Goal: Information Seeking & Learning: Find specific fact

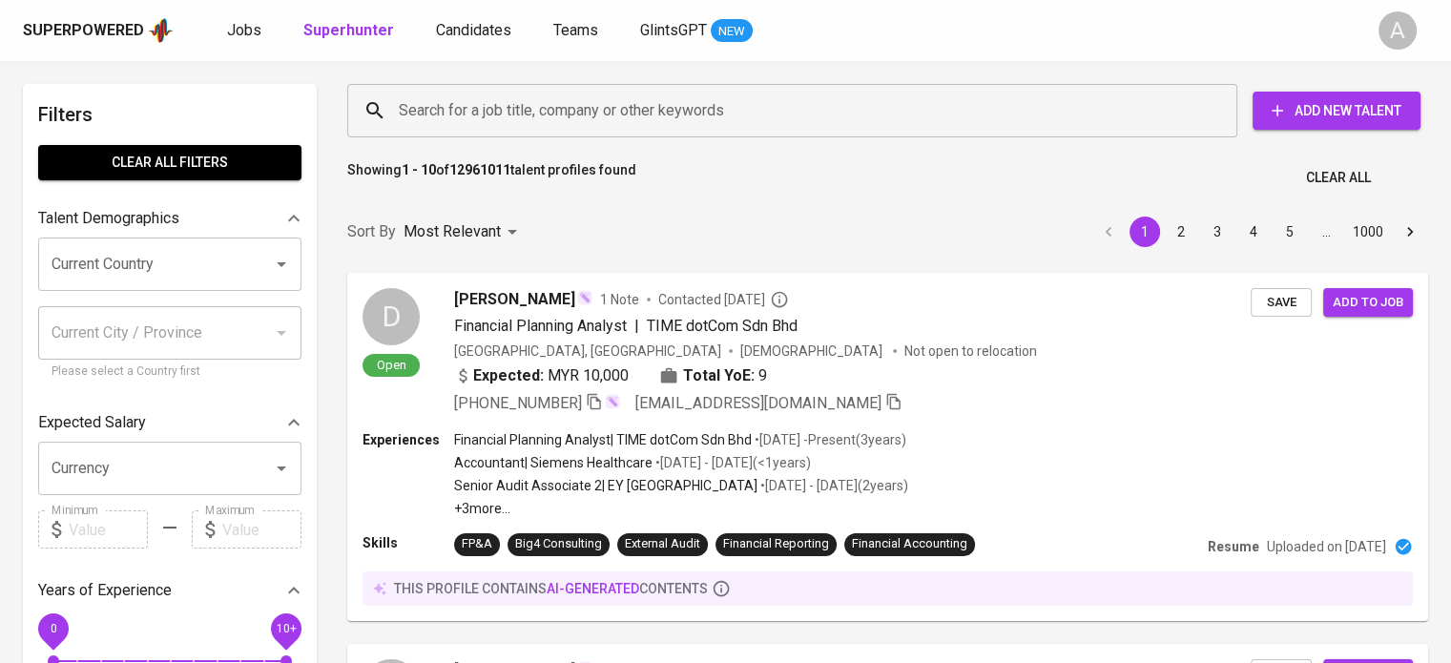
click at [578, 97] on input "Search for a job title, company or other keywords" at bounding box center [797, 111] width 806 height 36
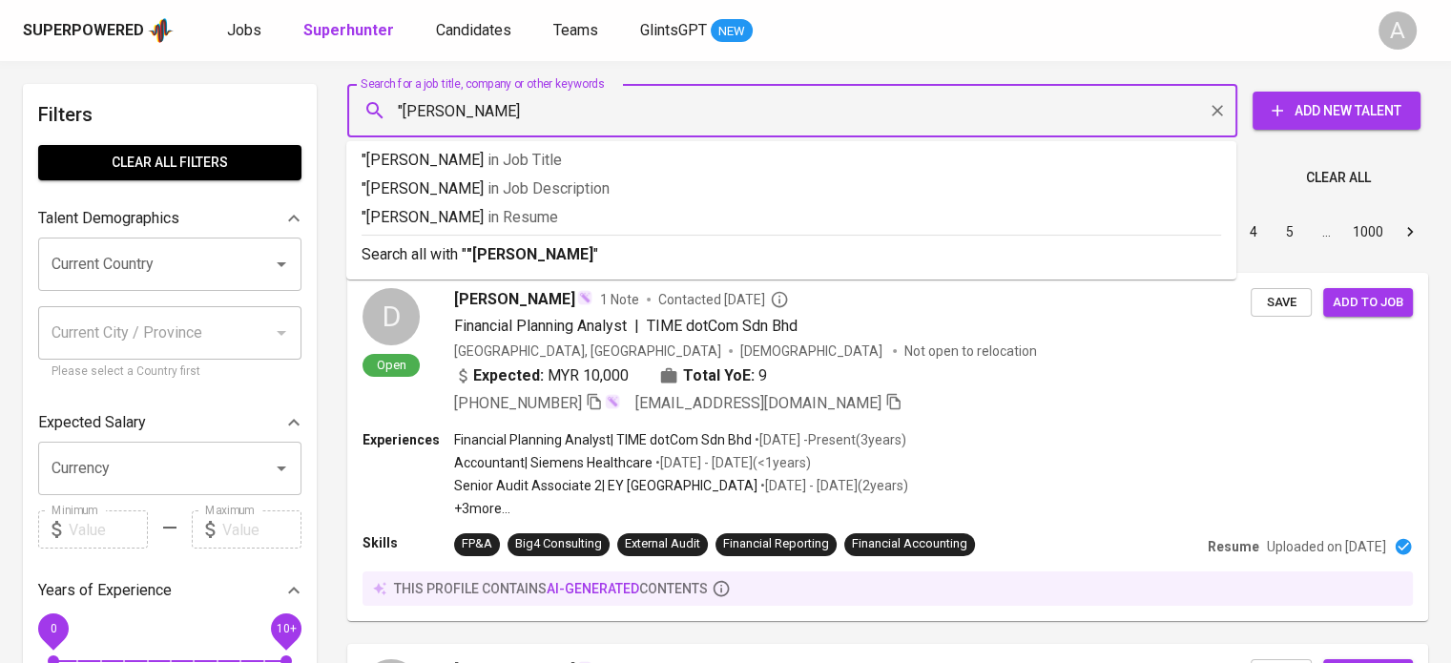
type input ""Alfin Agung""
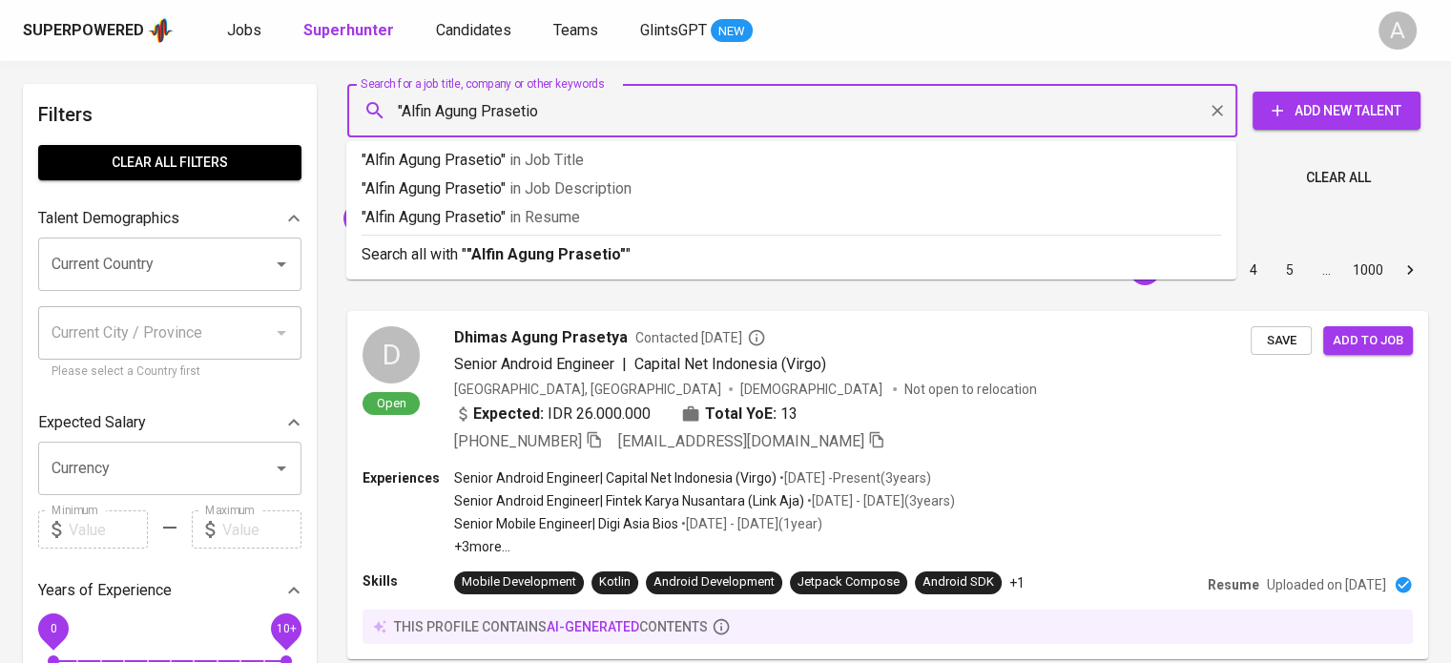
type input ""Alfin Agung Prasetio""
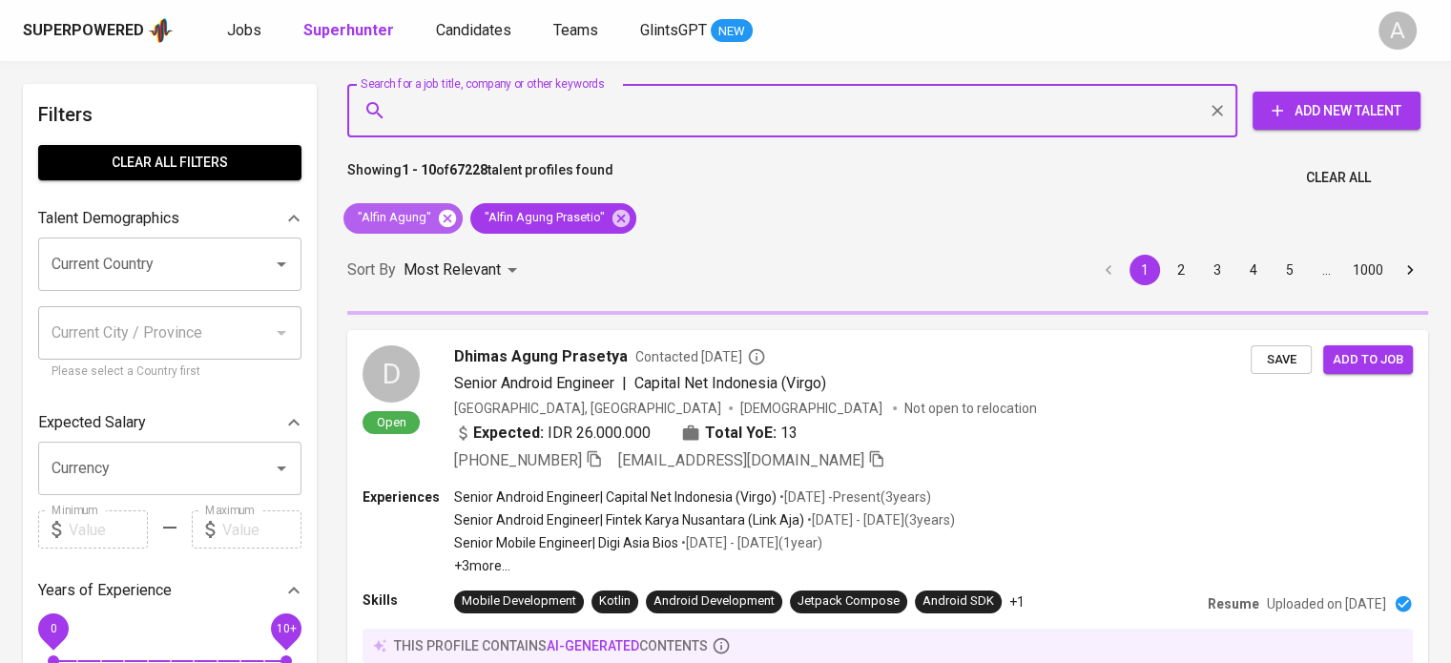
click at [444, 220] on icon at bounding box center [447, 217] width 17 height 17
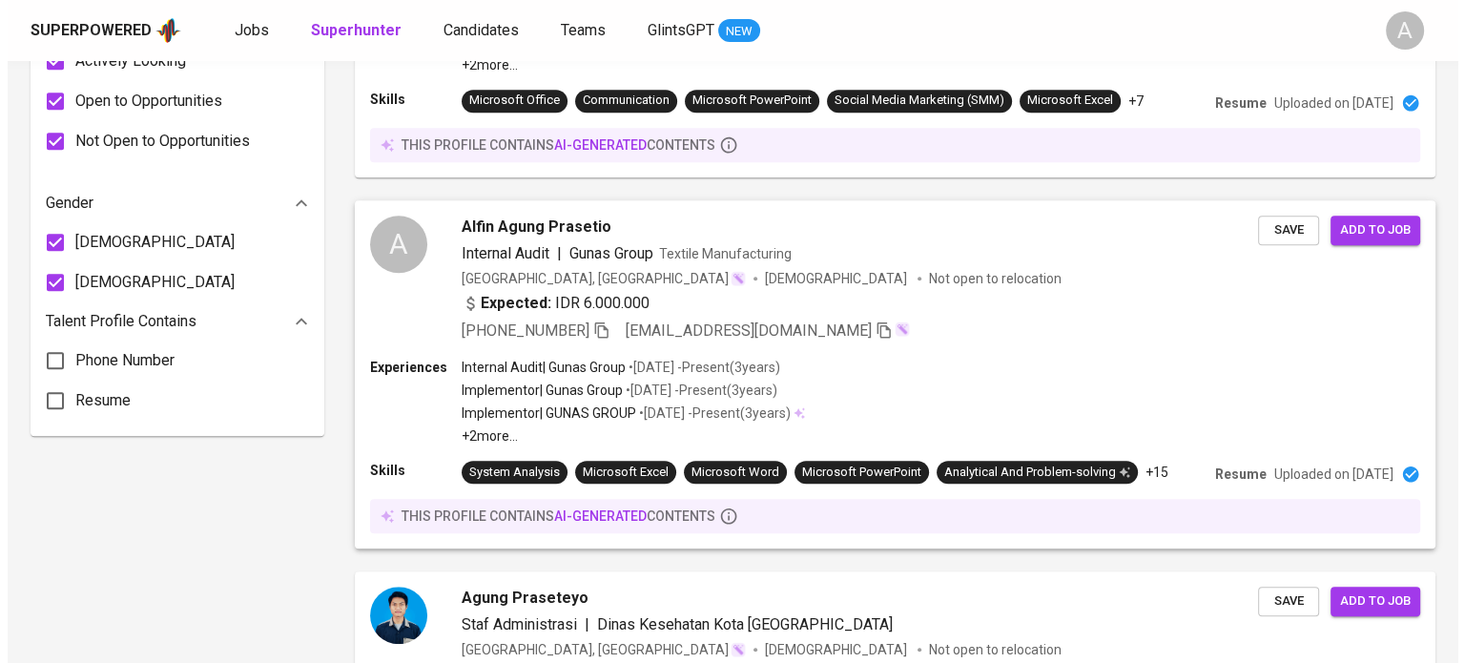
scroll to position [1221, 0]
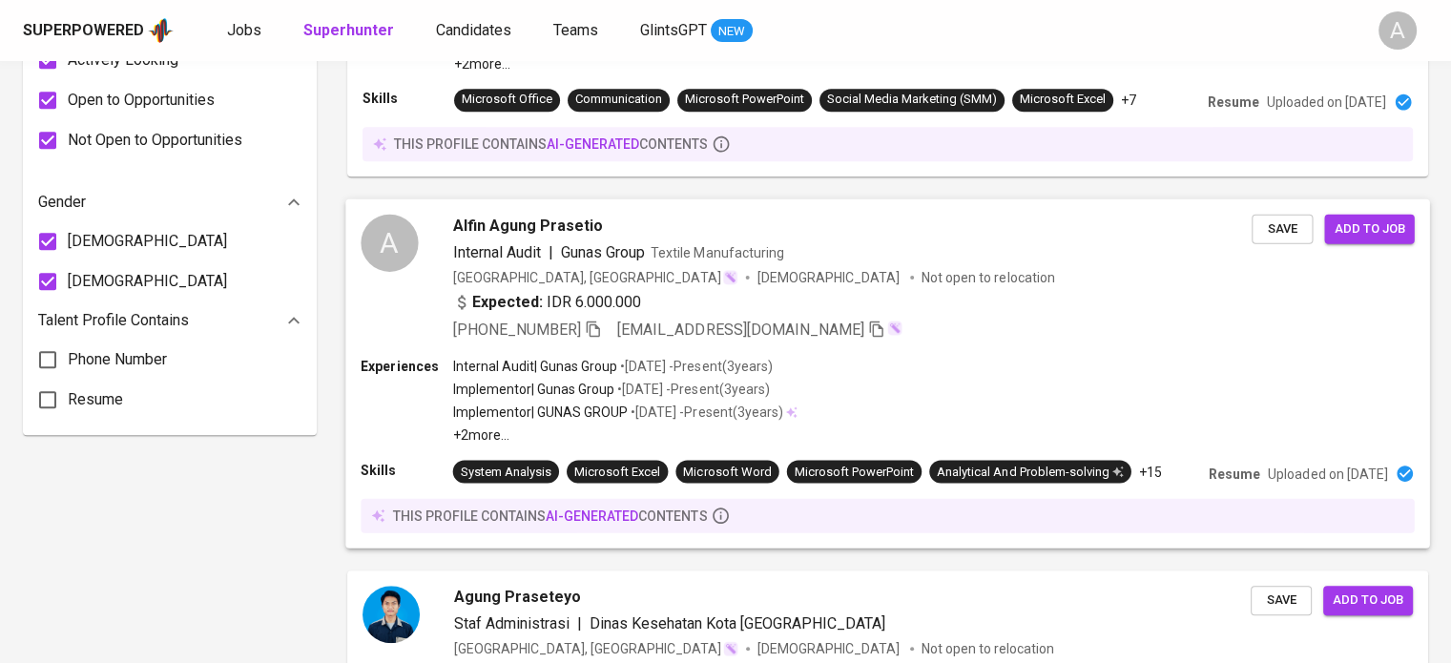
click at [954, 311] on div "Expected: IDR 6.000.000" at bounding box center [852, 305] width 799 height 28
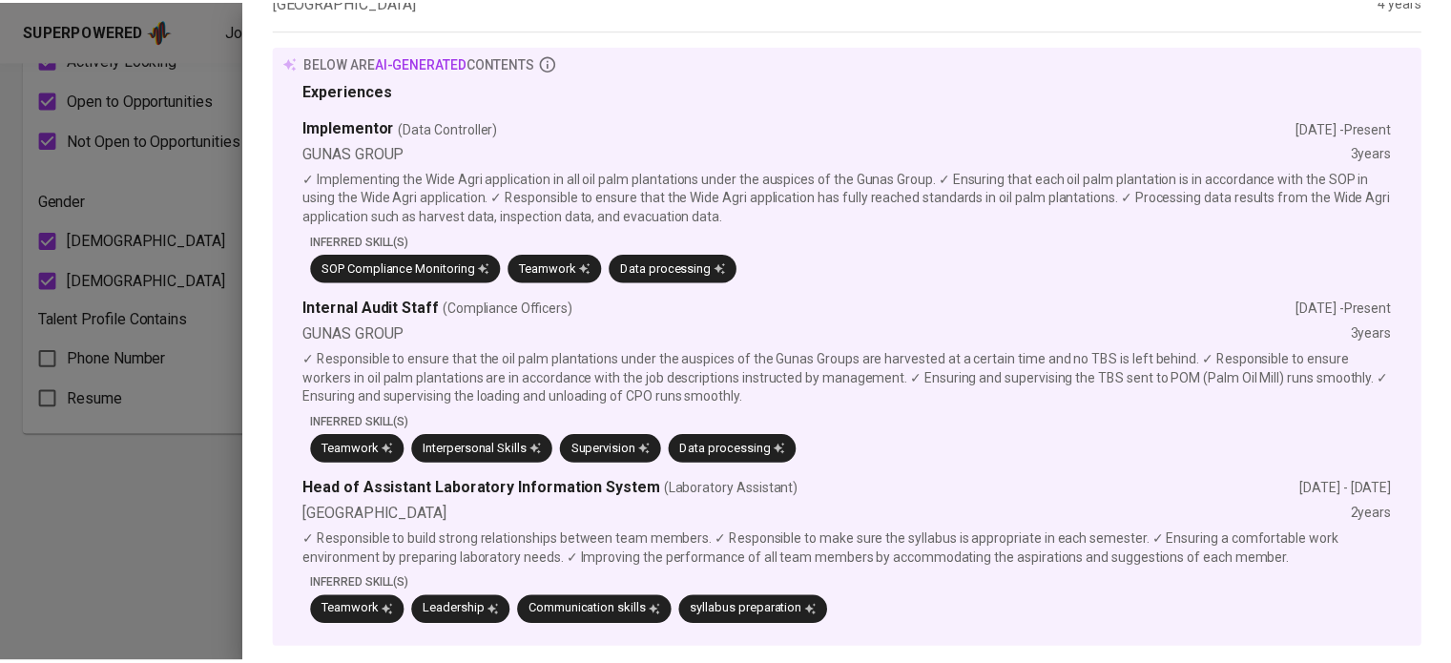
scroll to position [0, 0]
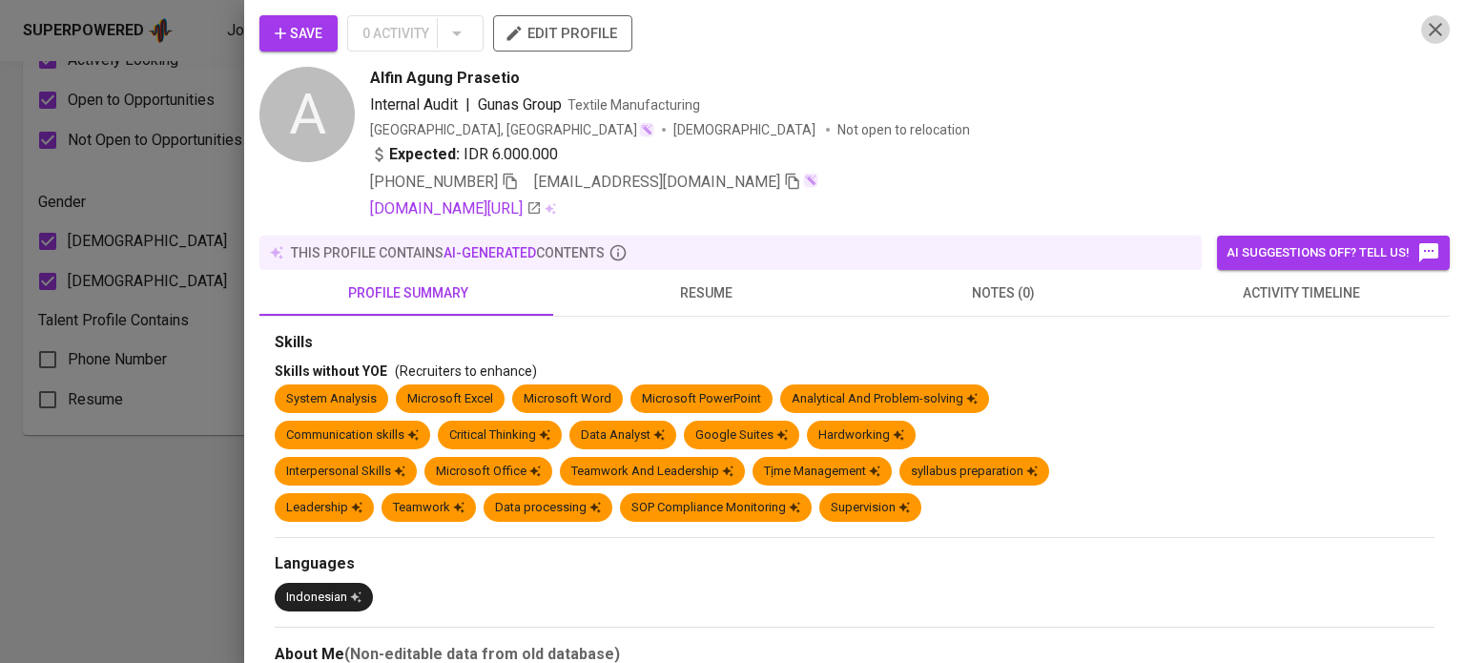
click at [1424, 35] on icon "button" at bounding box center [1435, 29] width 23 height 23
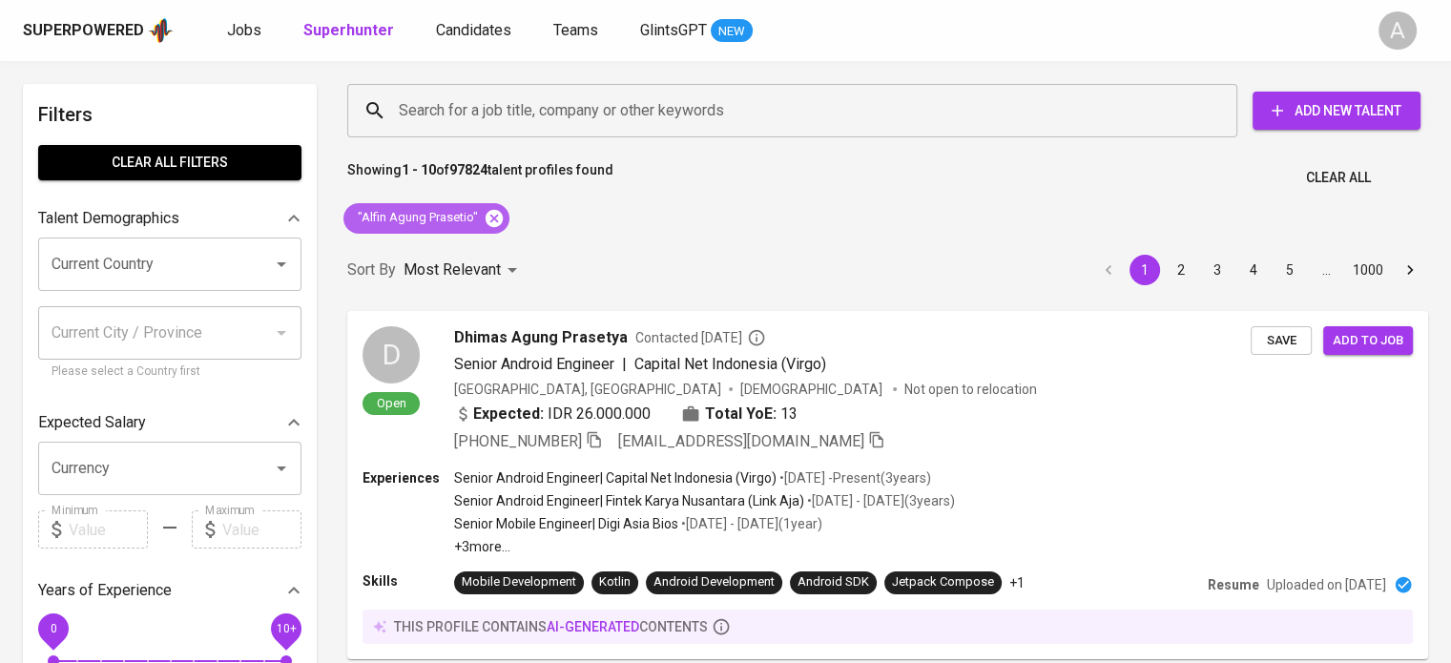
click at [493, 211] on icon at bounding box center [494, 217] width 17 height 17
click at [561, 124] on input "Search for a job title, company or other keywords" at bounding box center [797, 111] width 806 height 36
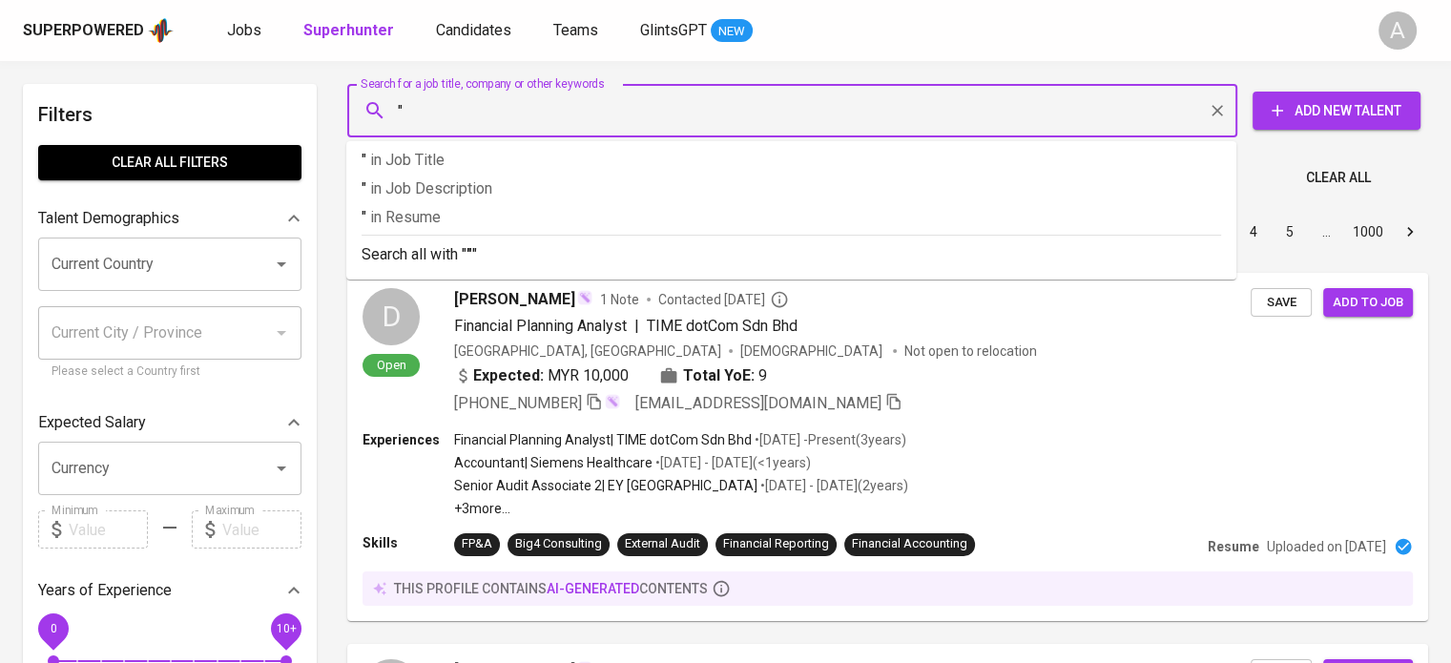
paste input "yuke.arviendya@gmail.com"
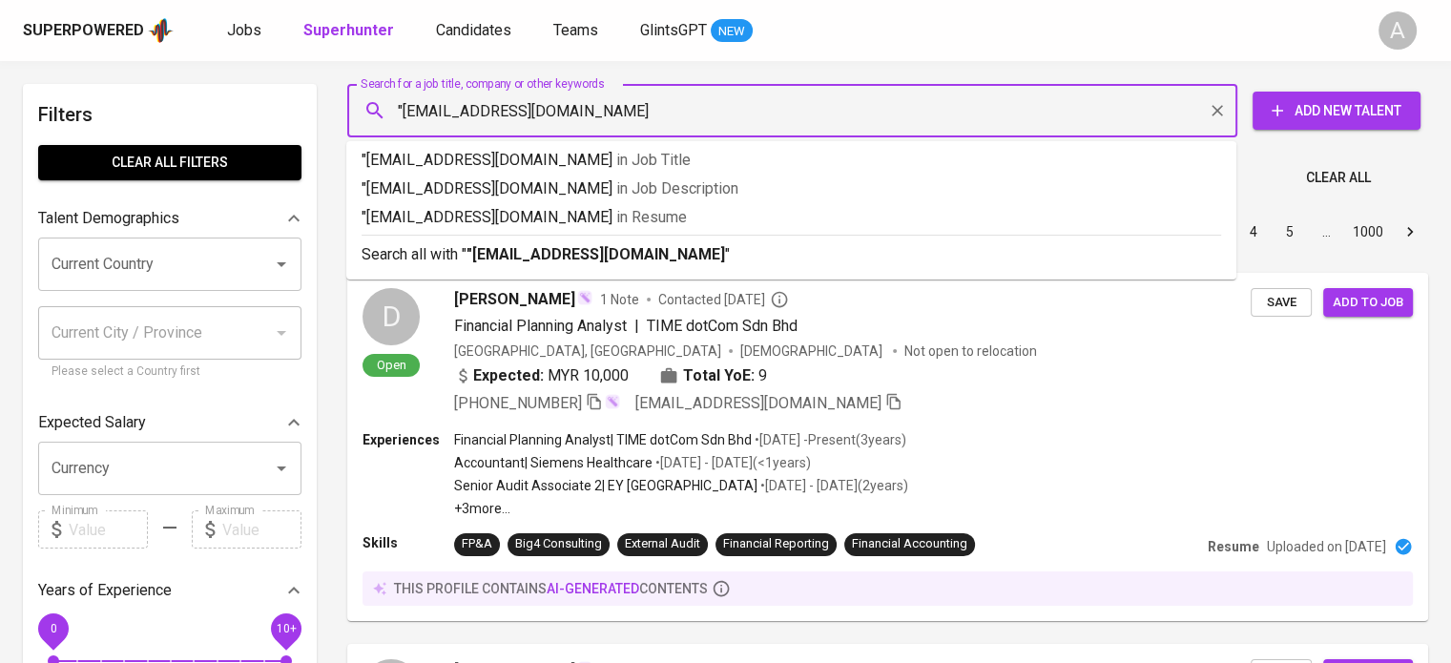
type input ""yuke.arviendya@gmail.com""
click at [599, 236] on div "Search all with " "yuke.arviendya@gmail.com" "" at bounding box center [792, 250] width 860 height 31
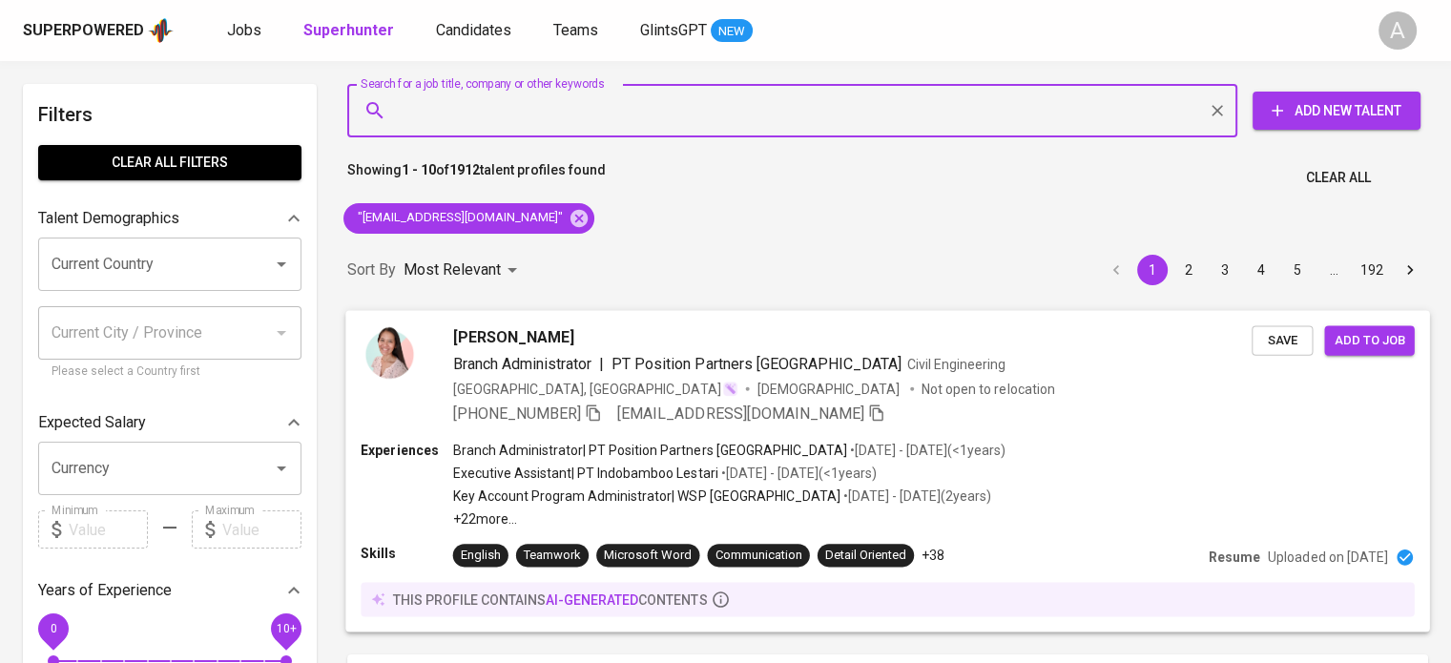
click at [590, 416] on icon "button" at bounding box center [593, 412] width 17 height 17
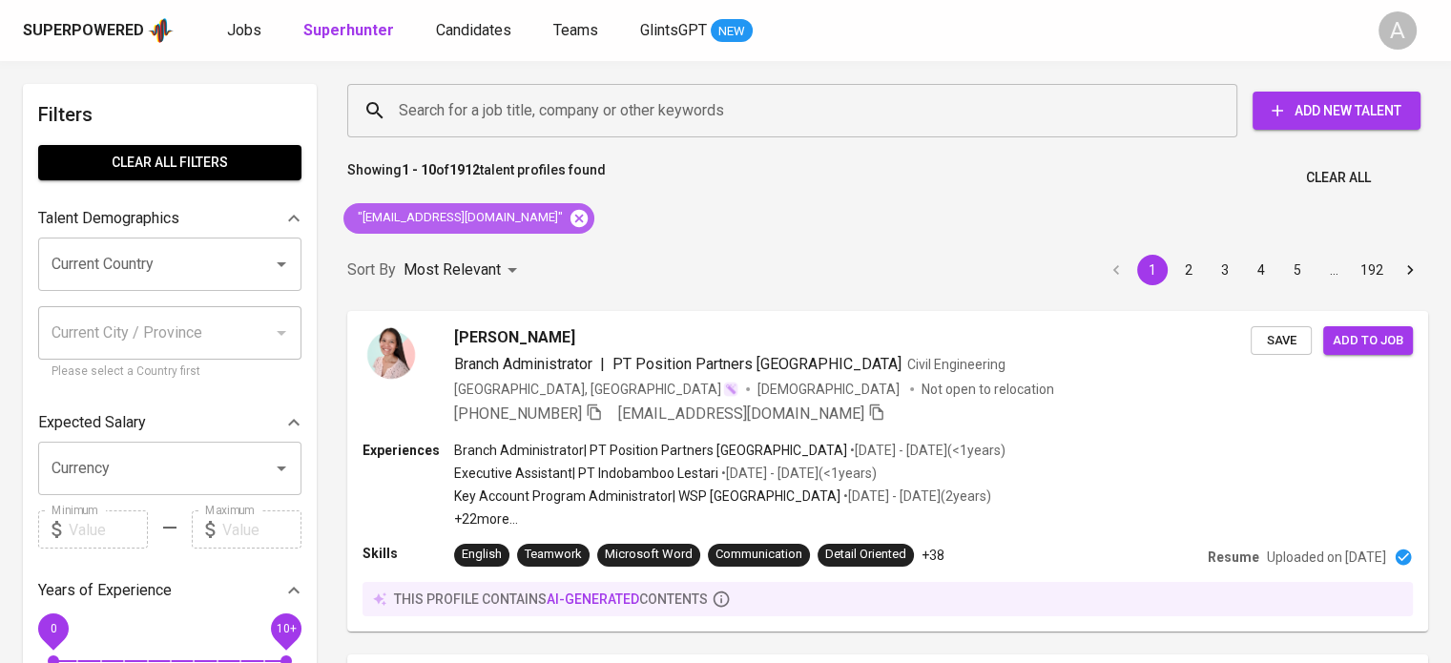
click at [569, 217] on icon at bounding box center [579, 218] width 21 height 21
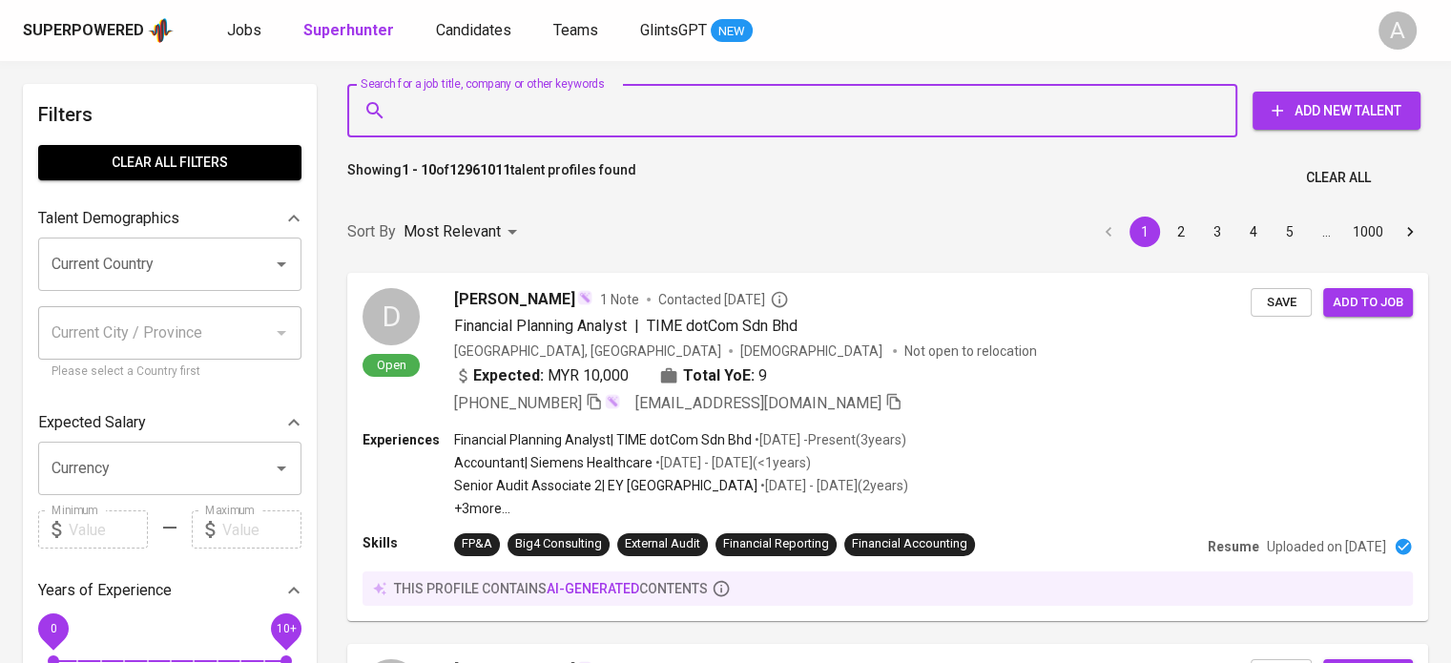
click at [537, 122] on input "Search for a job title, company or other keywords" at bounding box center [797, 111] width 806 height 36
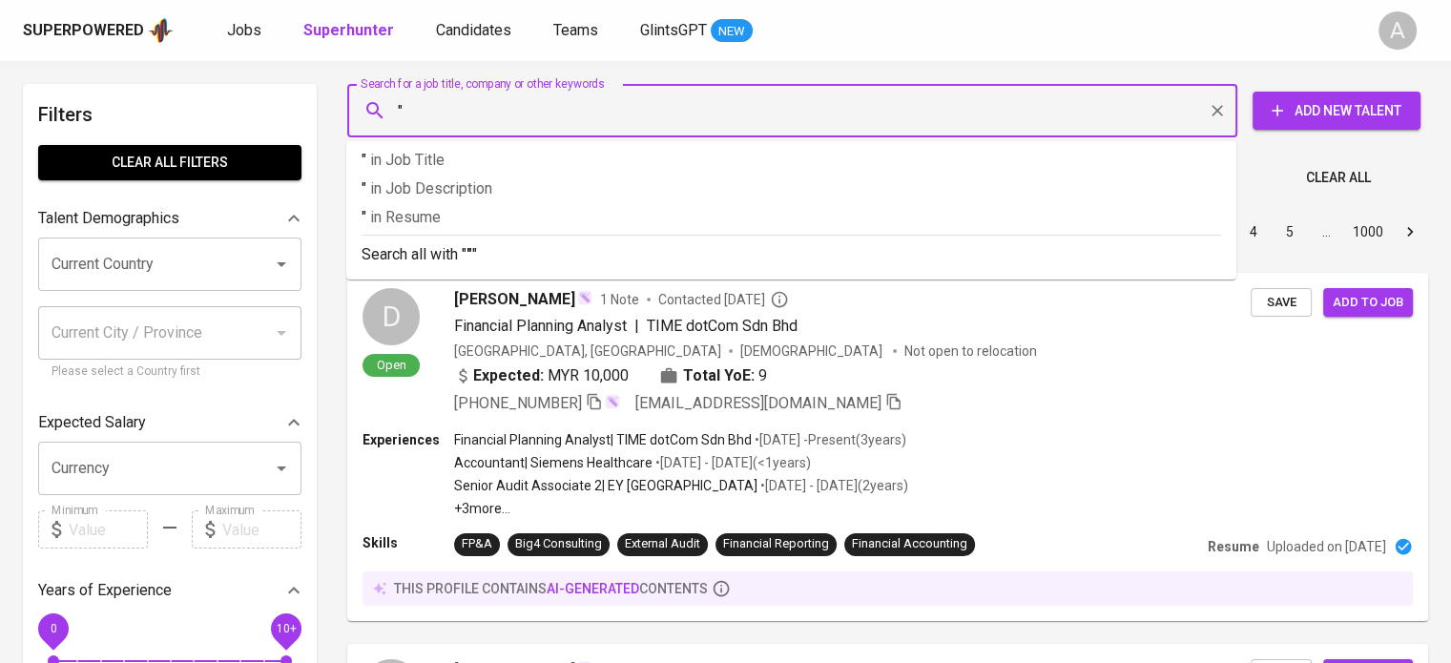
paste input "yanyanmachdiansyah@gmail.com"
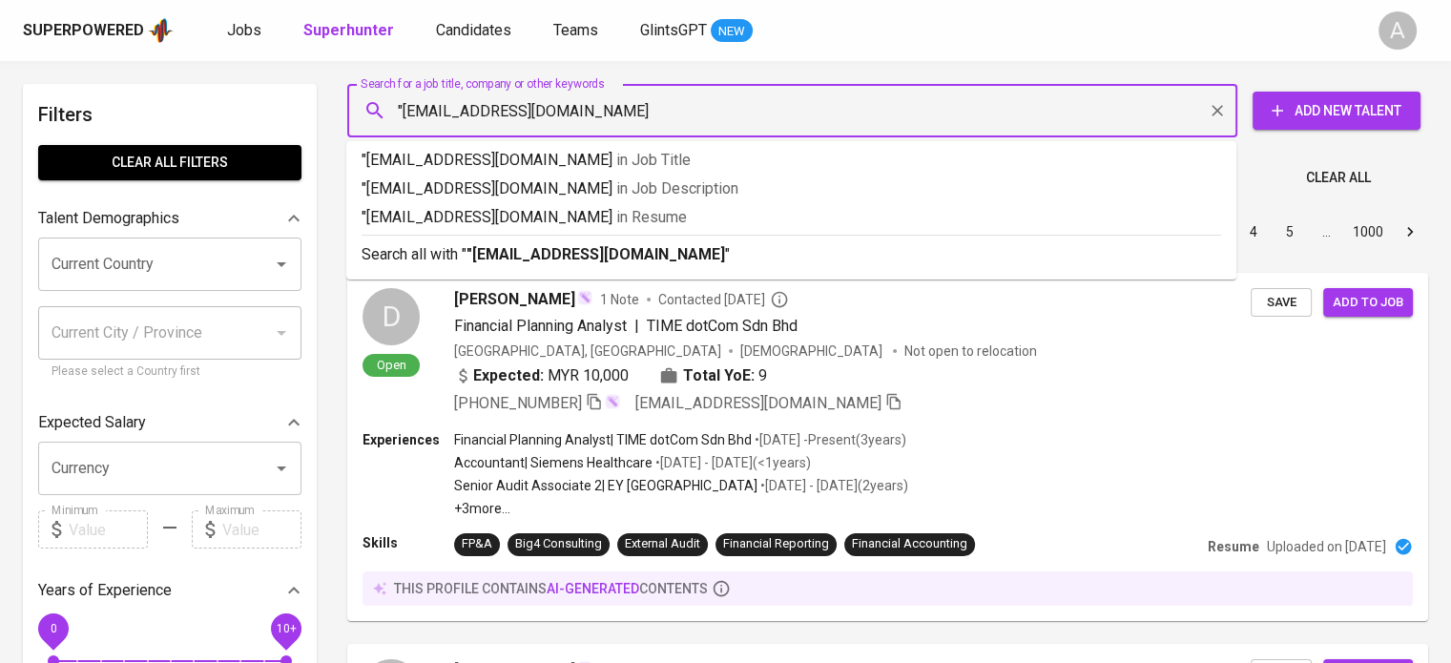
type input ""yanyanmachdiansyah@gmail.com""
click at [553, 262] on b ""yanyanmachdiansyah@gmail.com"" at bounding box center [599, 254] width 264 height 18
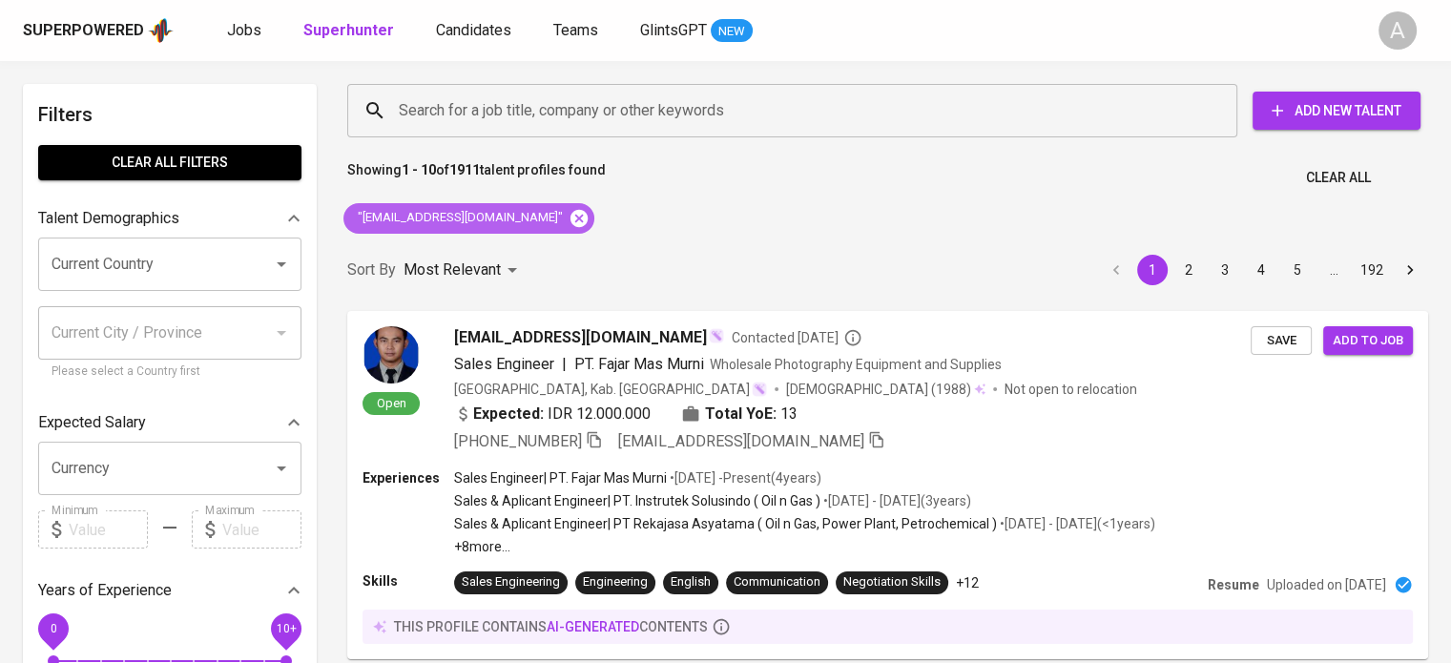
click at [576, 223] on icon at bounding box center [578, 217] width 17 height 17
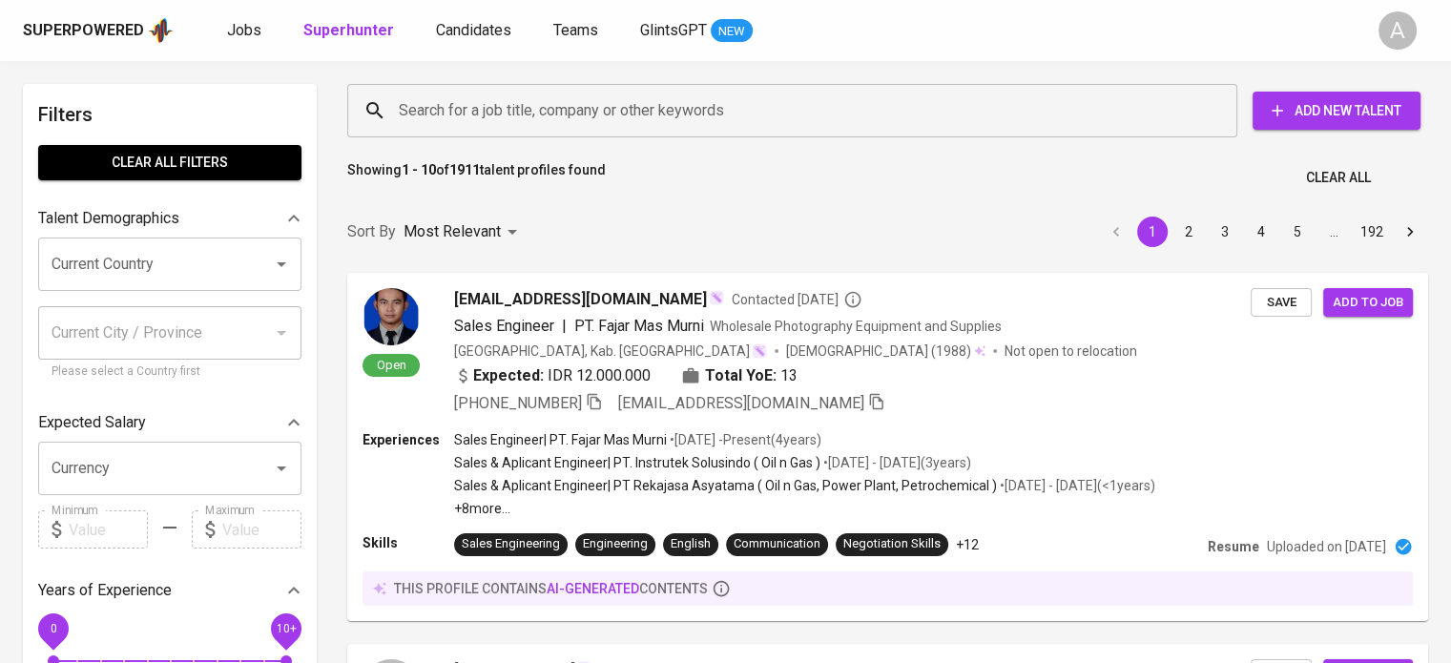
click at [597, 119] on input "Search for a job title, company or other keywords" at bounding box center [797, 111] width 806 height 36
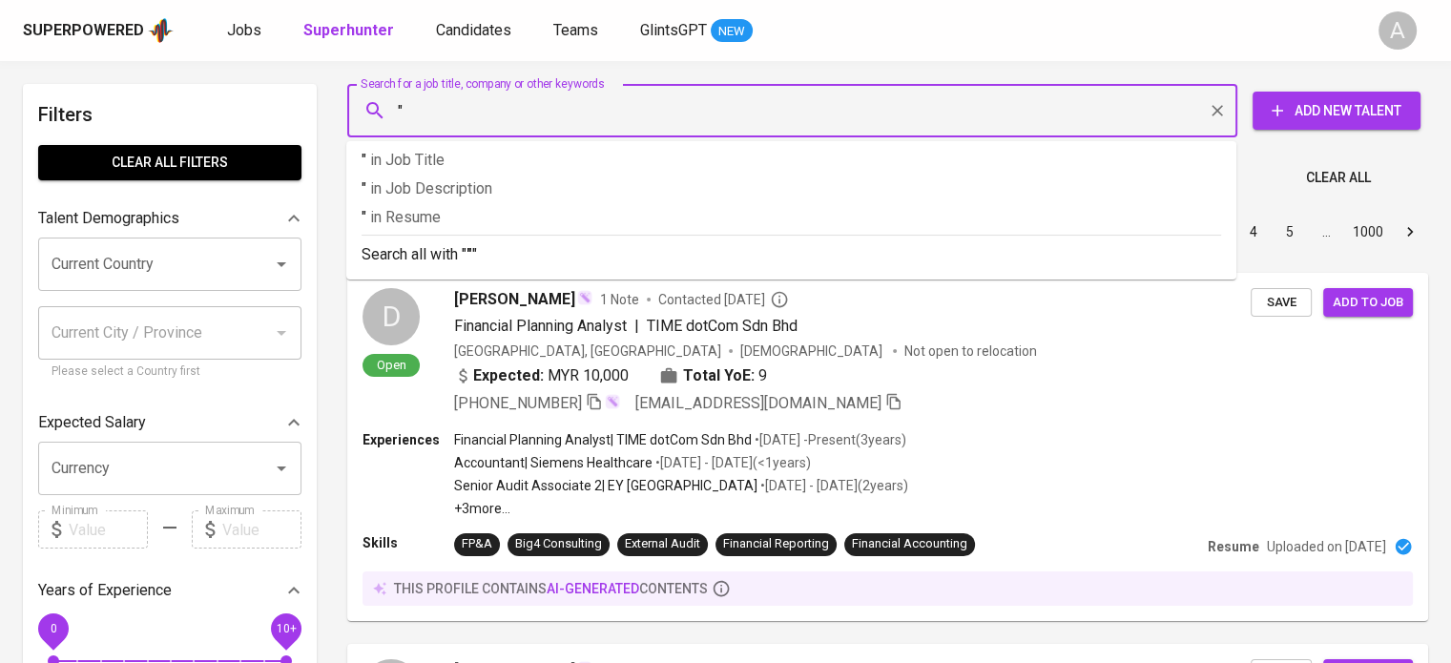
paste input "Enggar Buma Wijaya"
type input ""Enggar Buma Wijaya""
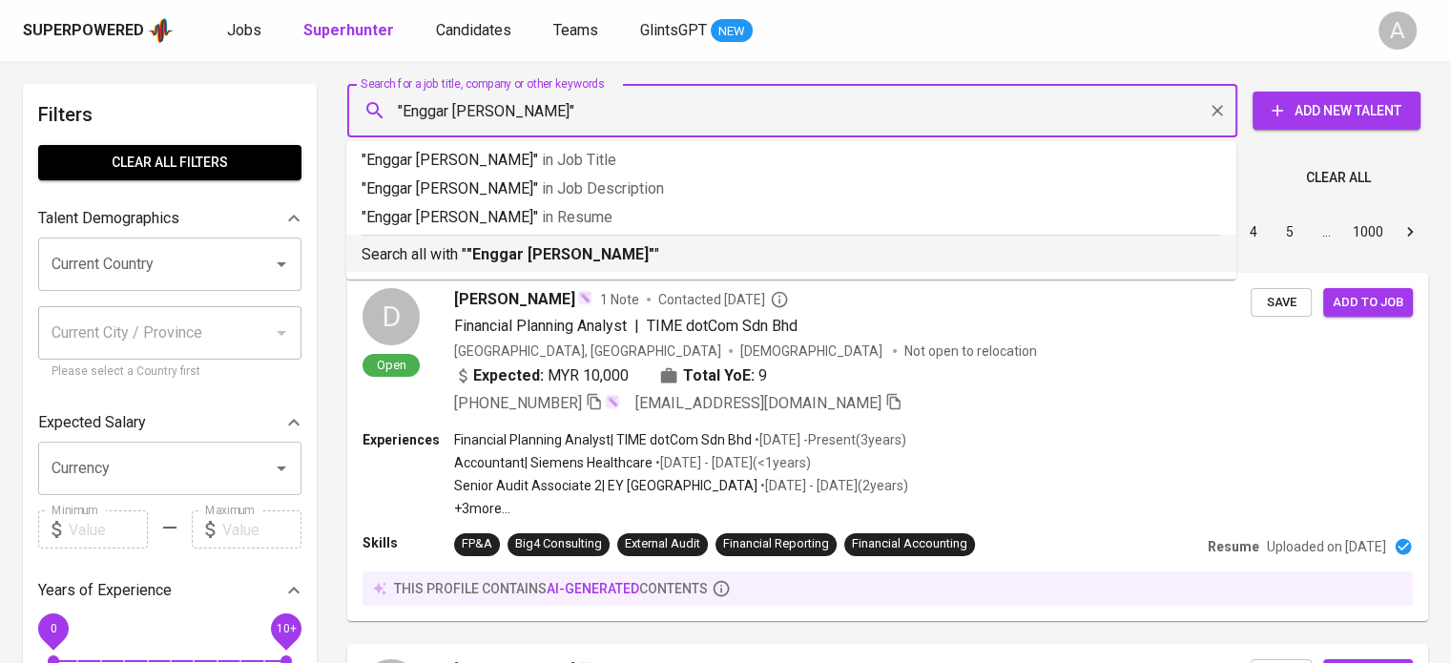
click at [656, 243] on p "Search all with " "Enggar Buma Wijaya" "" at bounding box center [792, 254] width 860 height 23
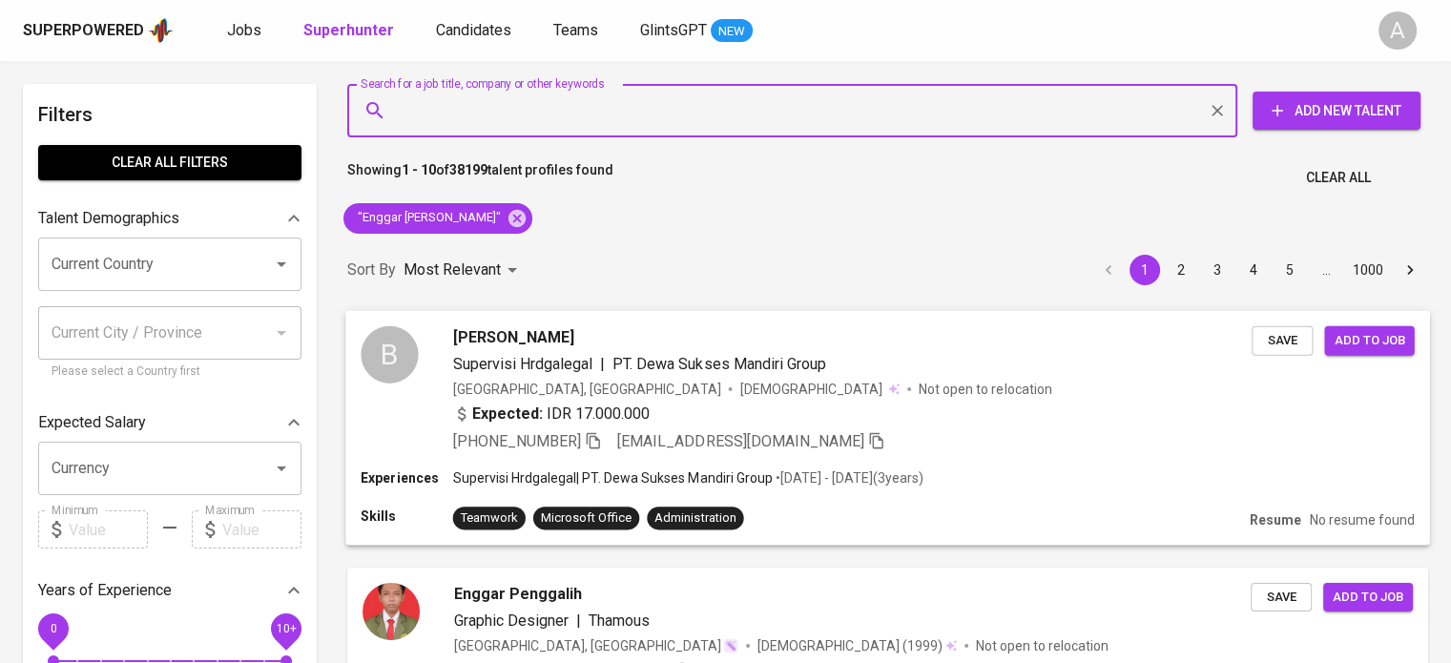
click at [595, 445] on icon "button" at bounding box center [593, 439] width 17 height 17
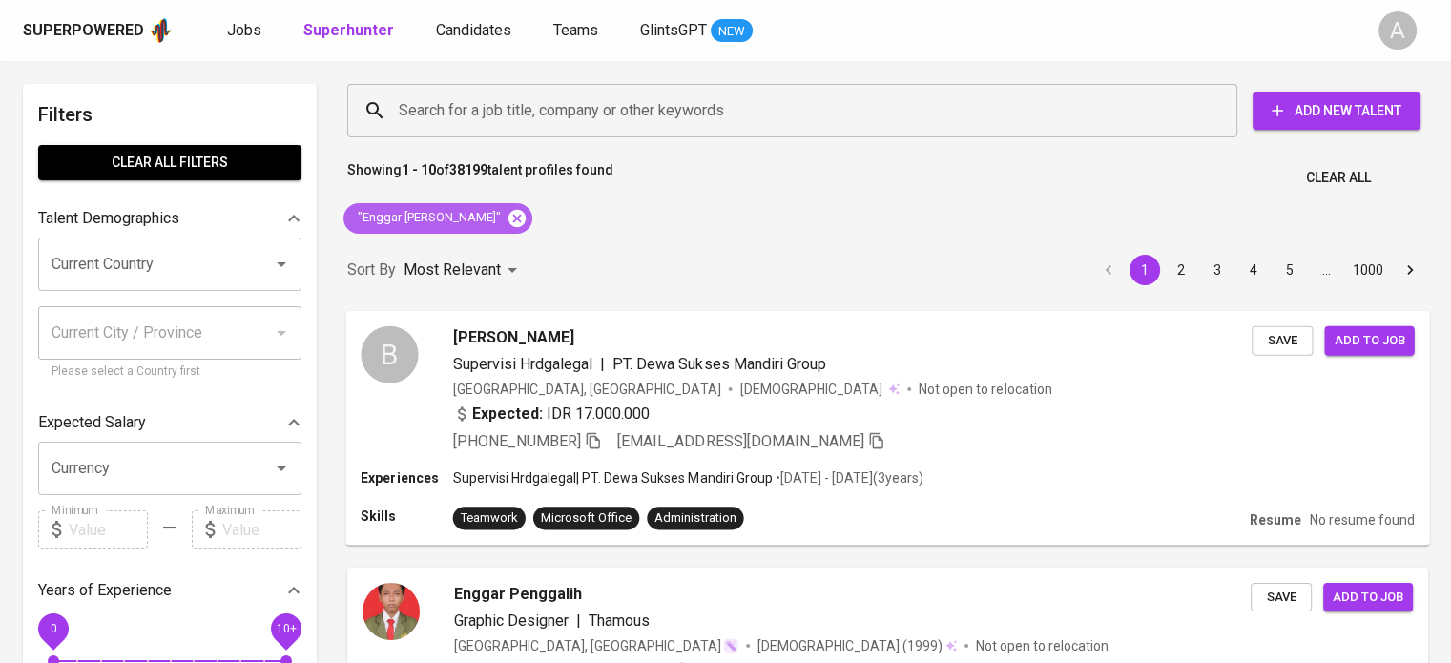
click at [508, 211] on icon at bounding box center [516, 217] width 17 height 17
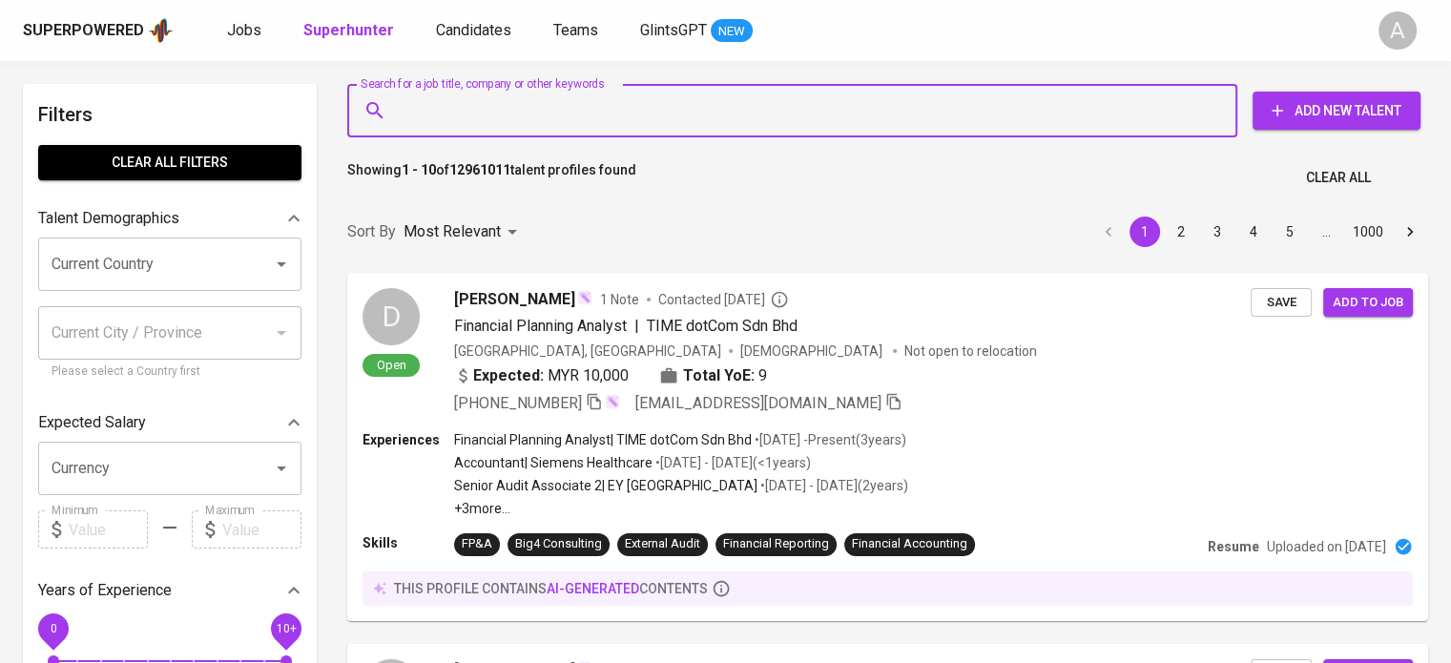
click at [540, 122] on input "Search for a job title, company or other keywords" at bounding box center [797, 111] width 806 height 36
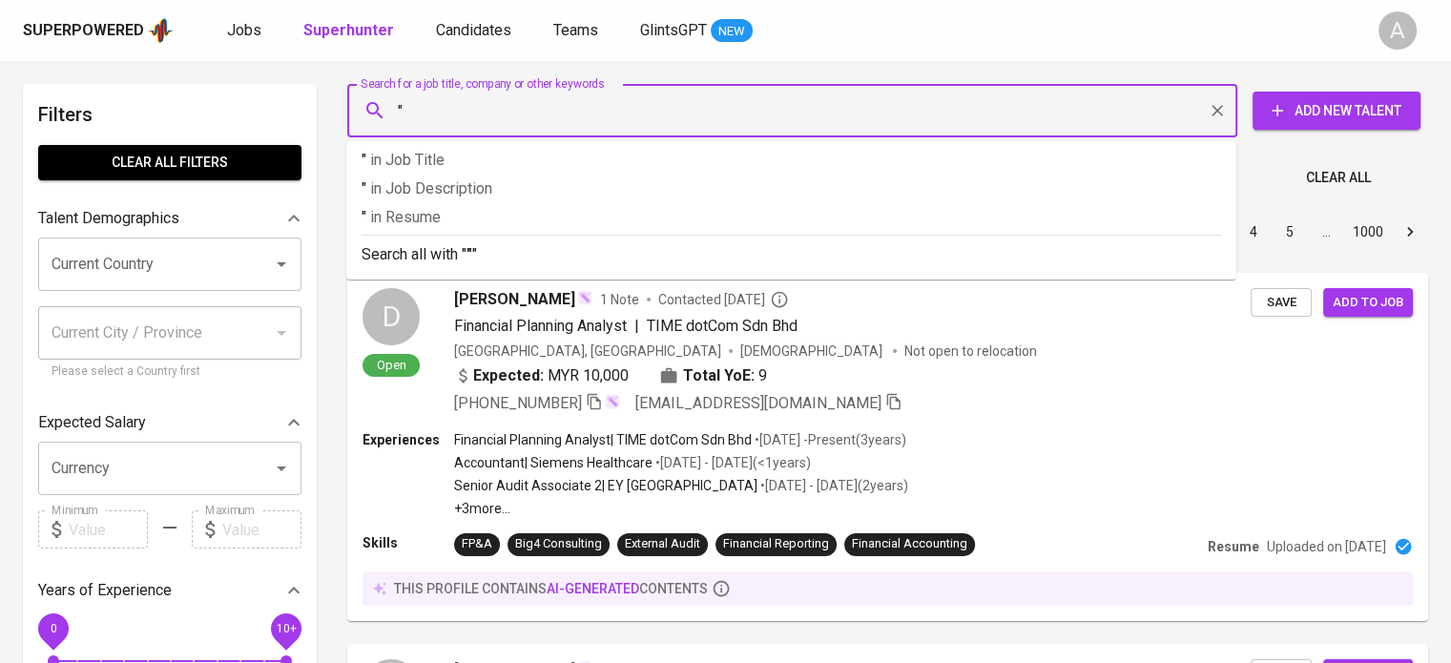
paste input "[EMAIL_ADDRESS][DOMAIN_NAME]"
type input ""[EMAIL_ADDRESS][DOMAIN_NAME]""
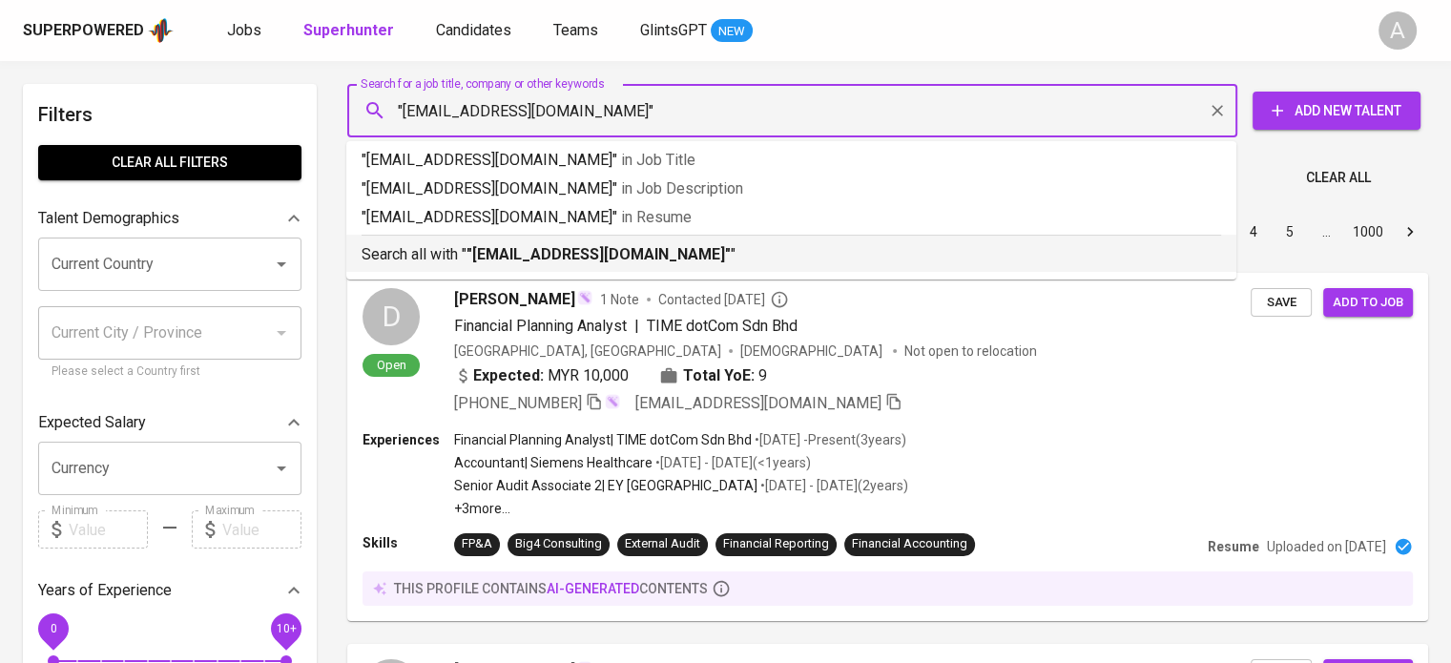
click at [568, 239] on div "Search all with " "[EMAIL_ADDRESS][DOMAIN_NAME]" "" at bounding box center [792, 250] width 860 height 31
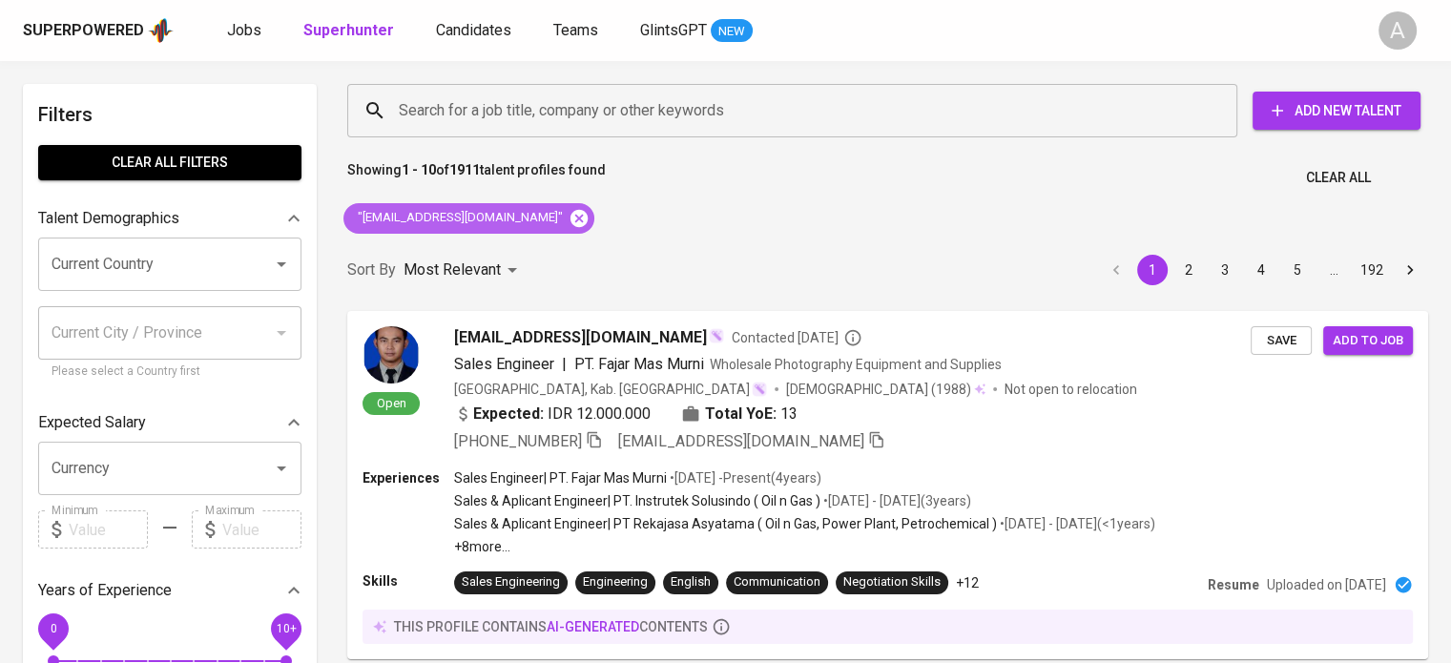
click at [570, 220] on icon at bounding box center [578, 217] width 17 height 17
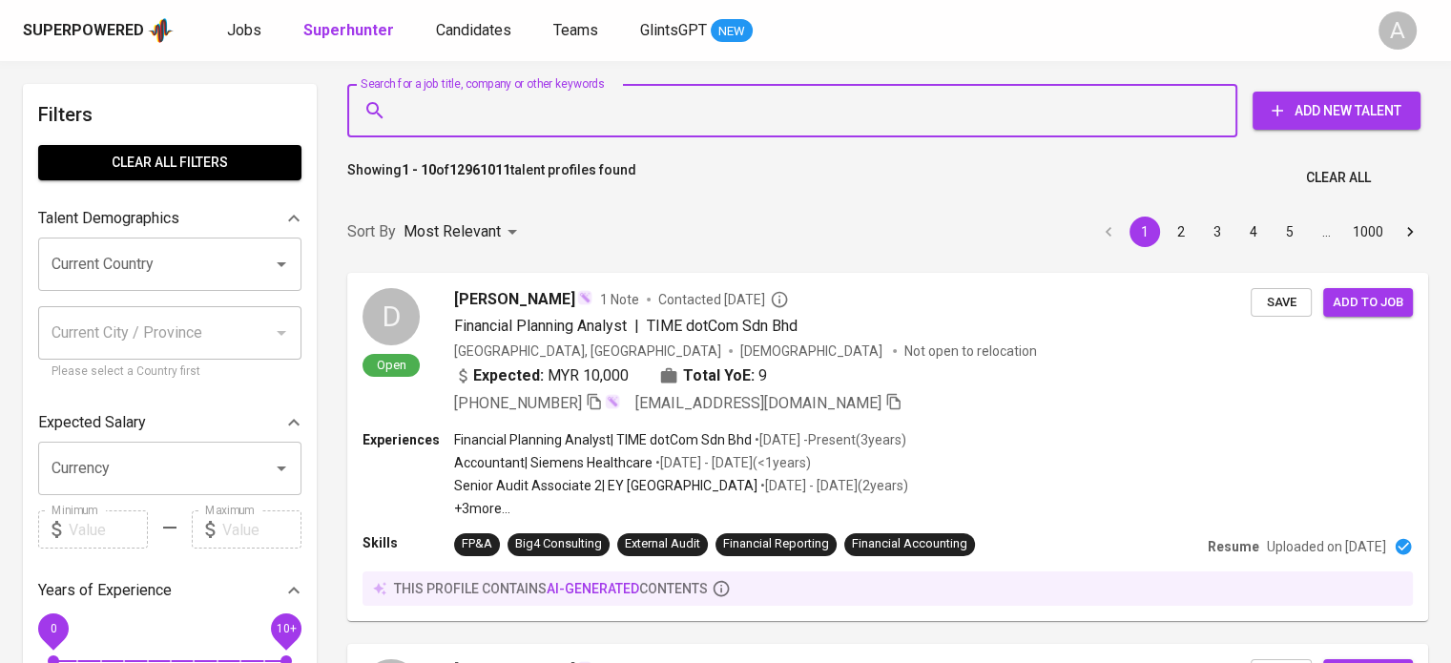
click at [733, 124] on input "Search for a job title, company or other keywords" at bounding box center [797, 111] width 806 height 36
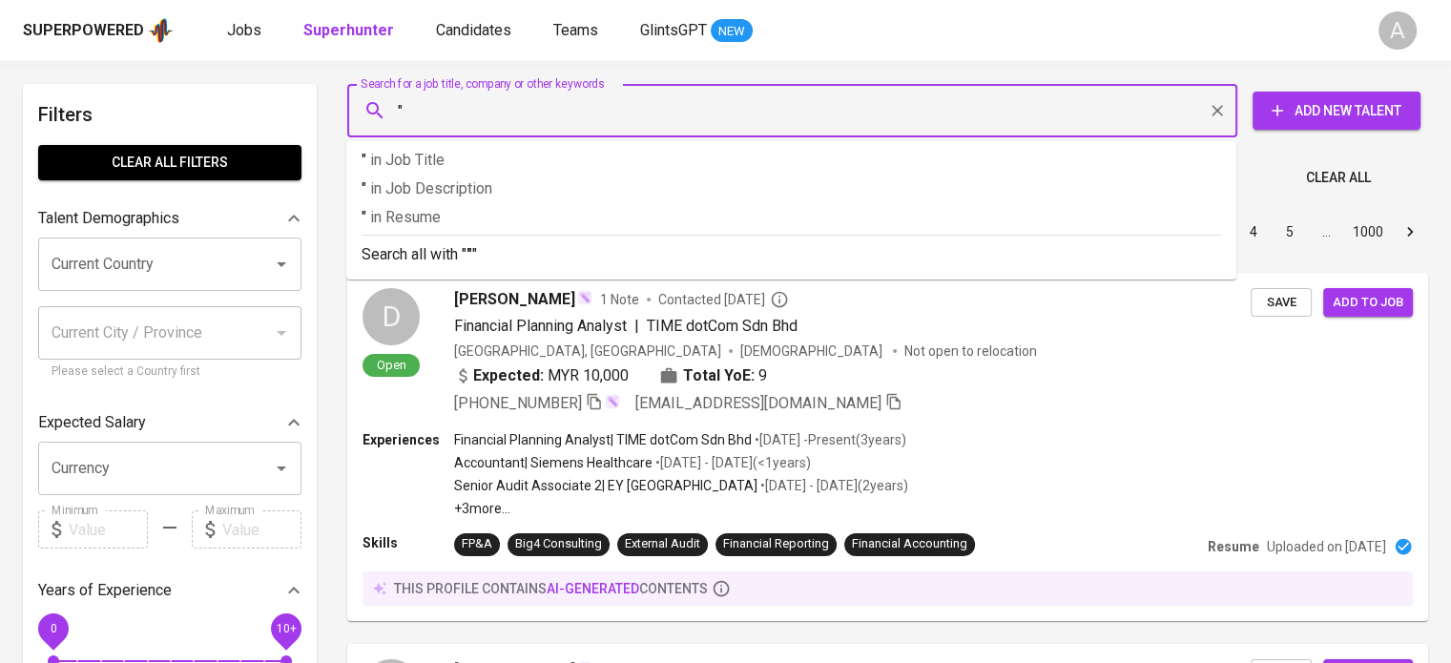
paste input "tasyaputriip2306@gmail.com"
type input ""tasyaputriip2306@gmail.com""
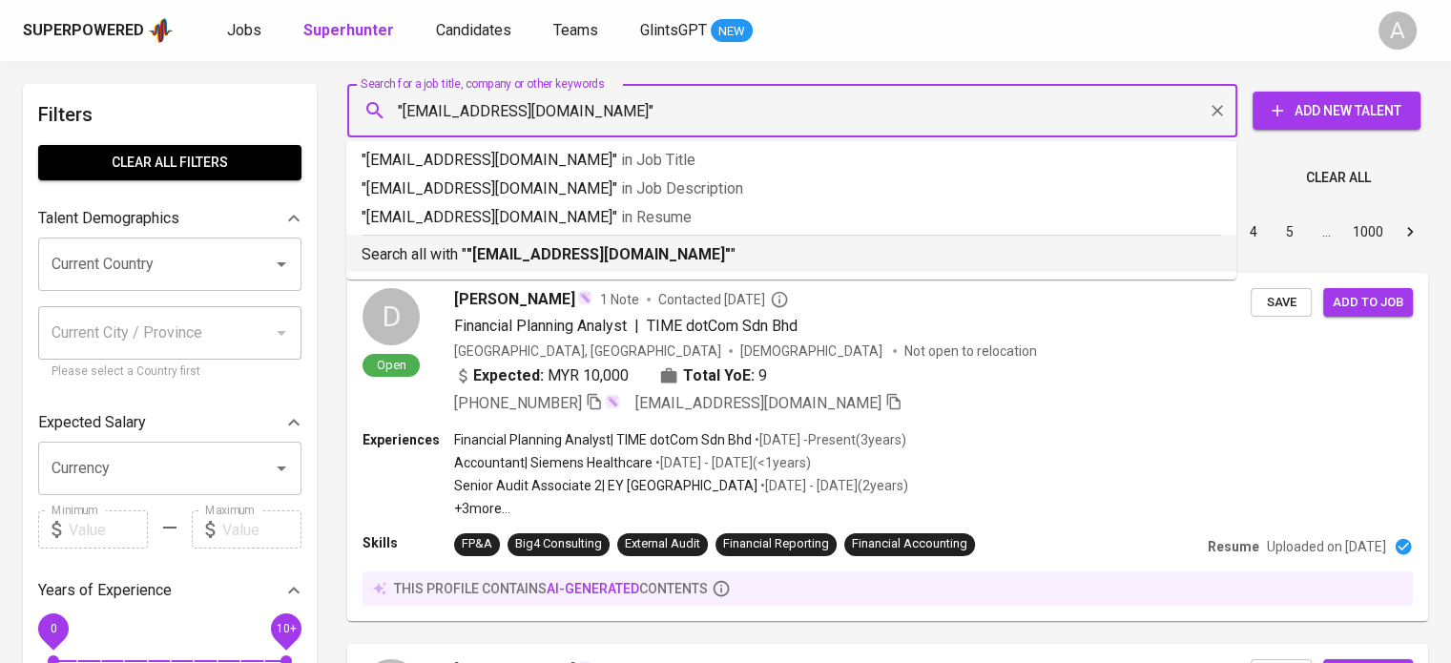
click at [746, 273] on ul ""tasyaputriip2306@gmail.com" in Job Title "tasyaputriip2306@gmail.com" in Job D…" at bounding box center [791, 210] width 890 height 138
click at [748, 266] on li "Search all with " "tasyaputriip2306@gmail.com" "" at bounding box center [791, 253] width 890 height 37
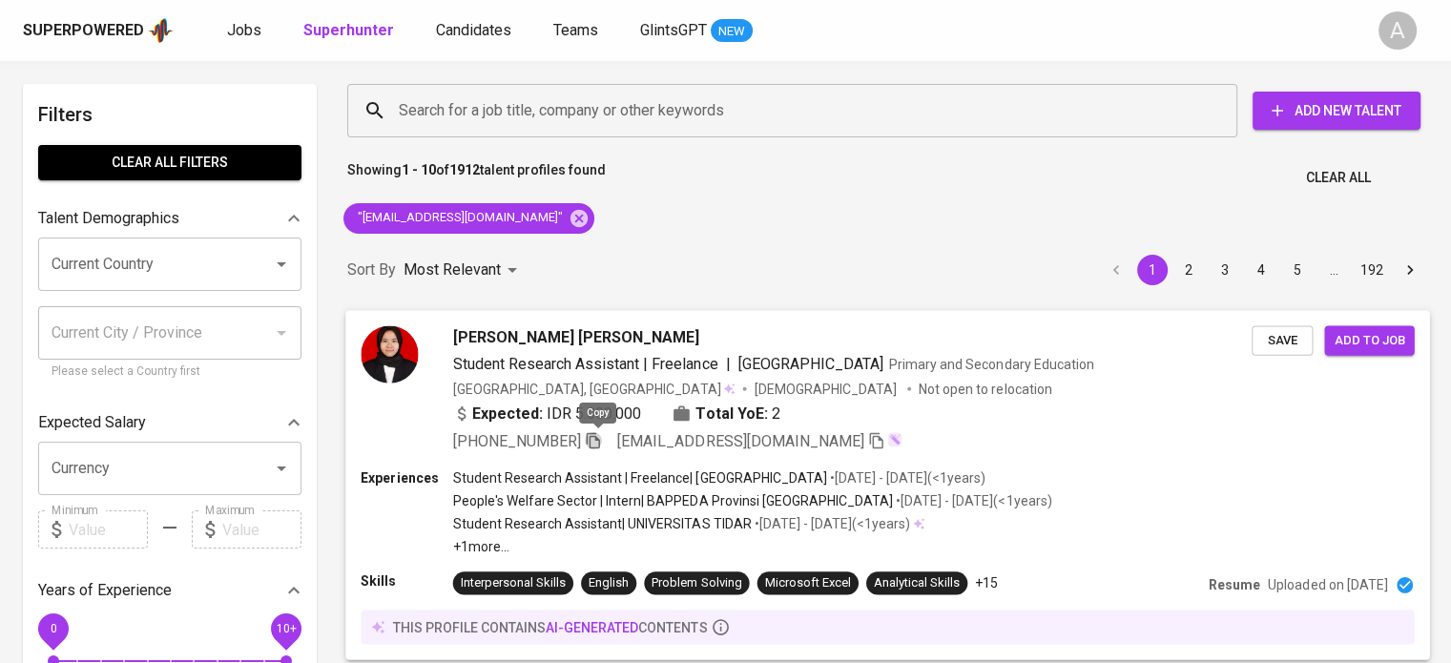
click at [594, 441] on icon "button" at bounding box center [593, 440] width 13 height 16
click at [570, 219] on icon at bounding box center [578, 217] width 17 height 17
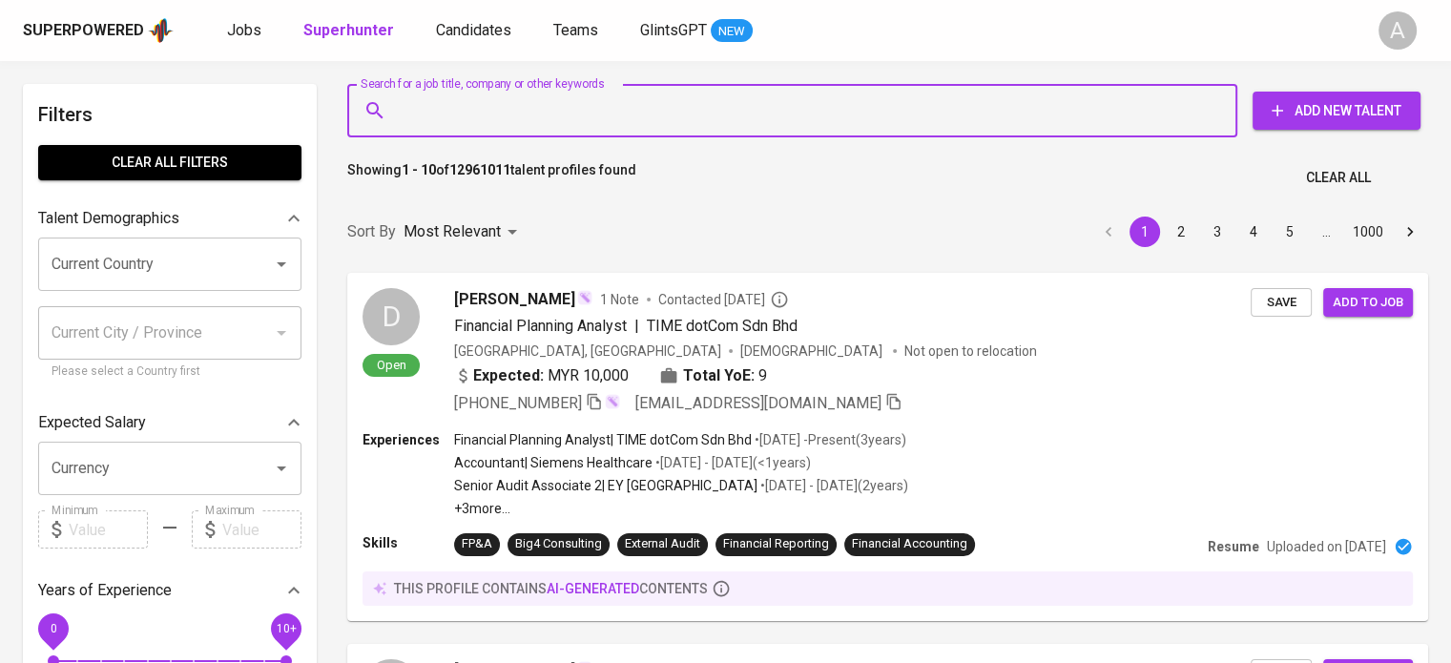
click at [569, 121] on input "Search for a job title, company or other keywords" at bounding box center [797, 111] width 806 height 36
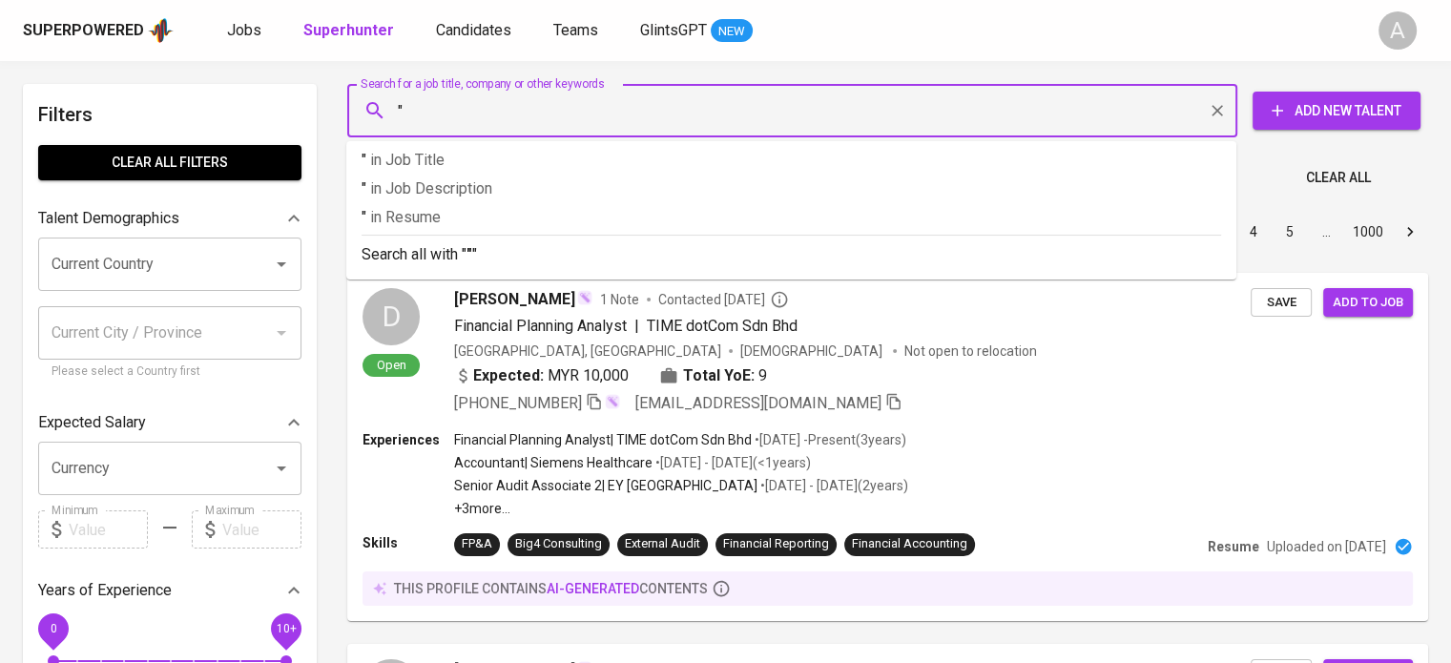
paste input "its.kumalasari@gmail.com"
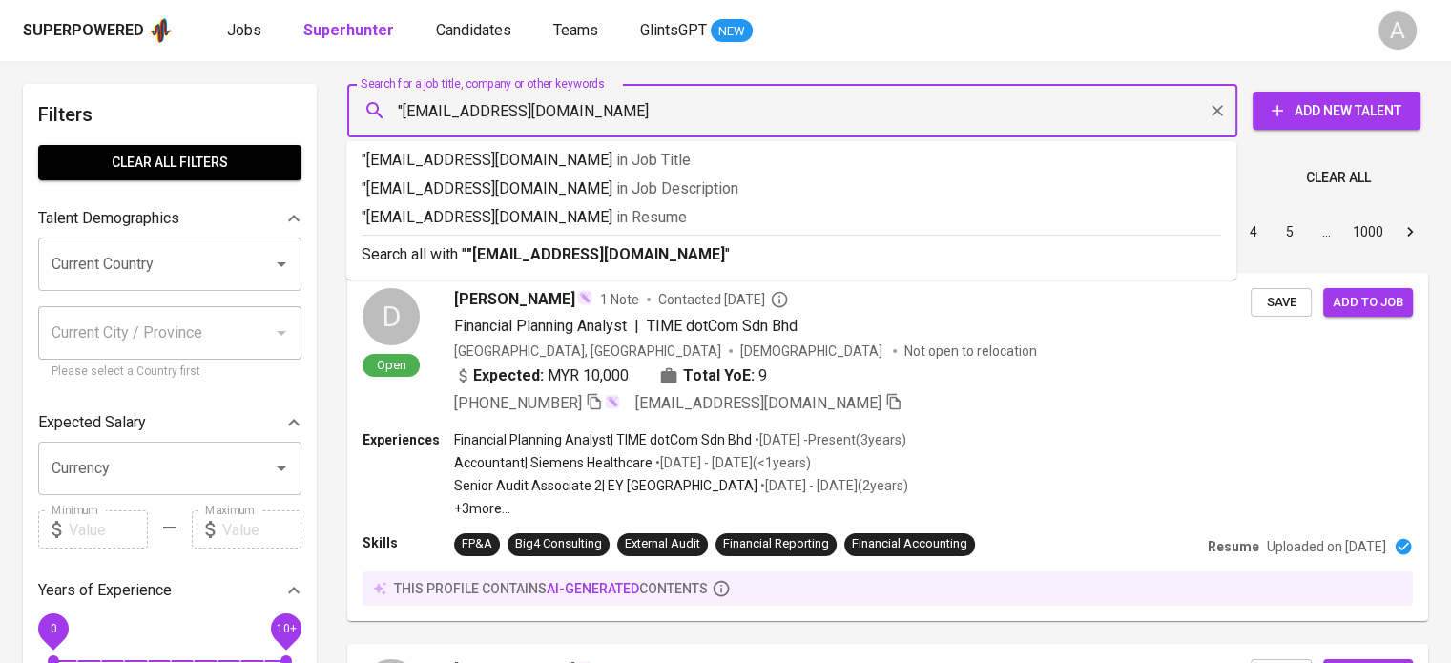
type input ""its.kumalasari@gmail.com""
click at [586, 243] on p "Search all with " "its.kumalasari@gmail.com" "" at bounding box center [792, 254] width 860 height 23
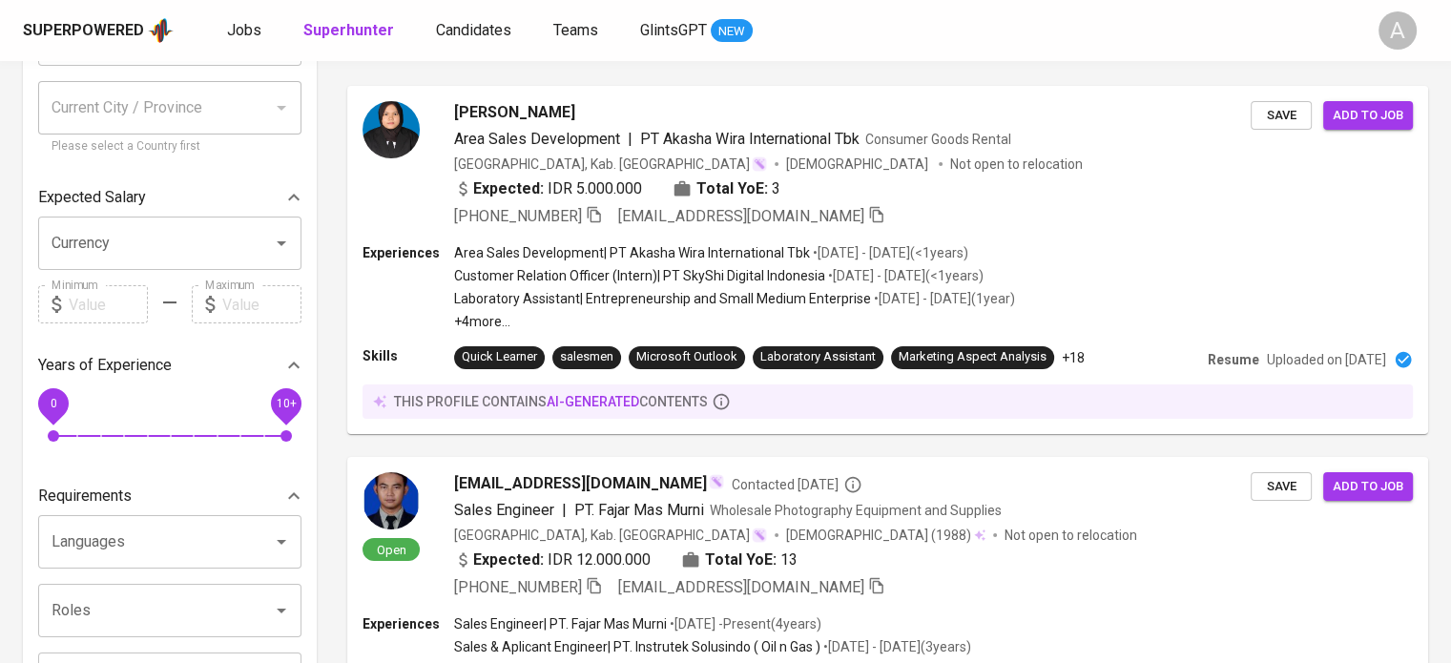
scroll to position [225, 0]
click at [596, 221] on icon "button" at bounding box center [593, 215] width 13 height 16
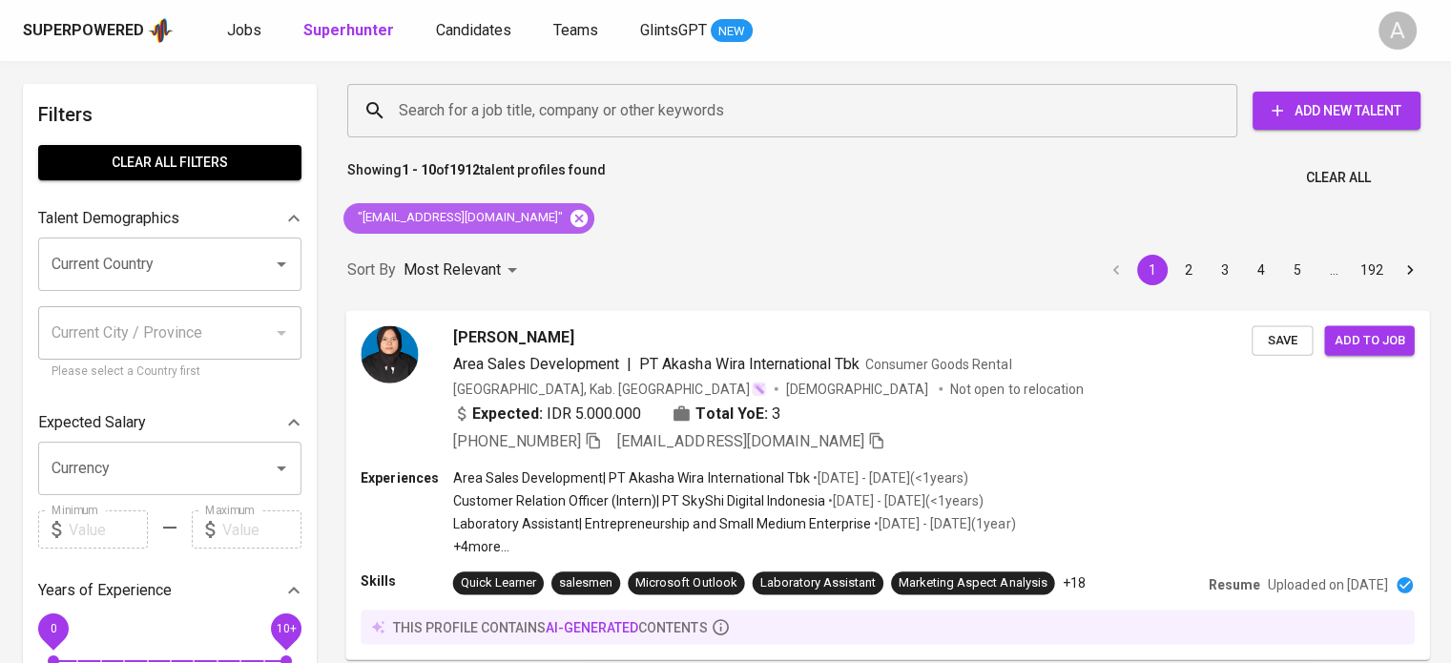
click at [570, 220] on icon at bounding box center [578, 217] width 17 height 17
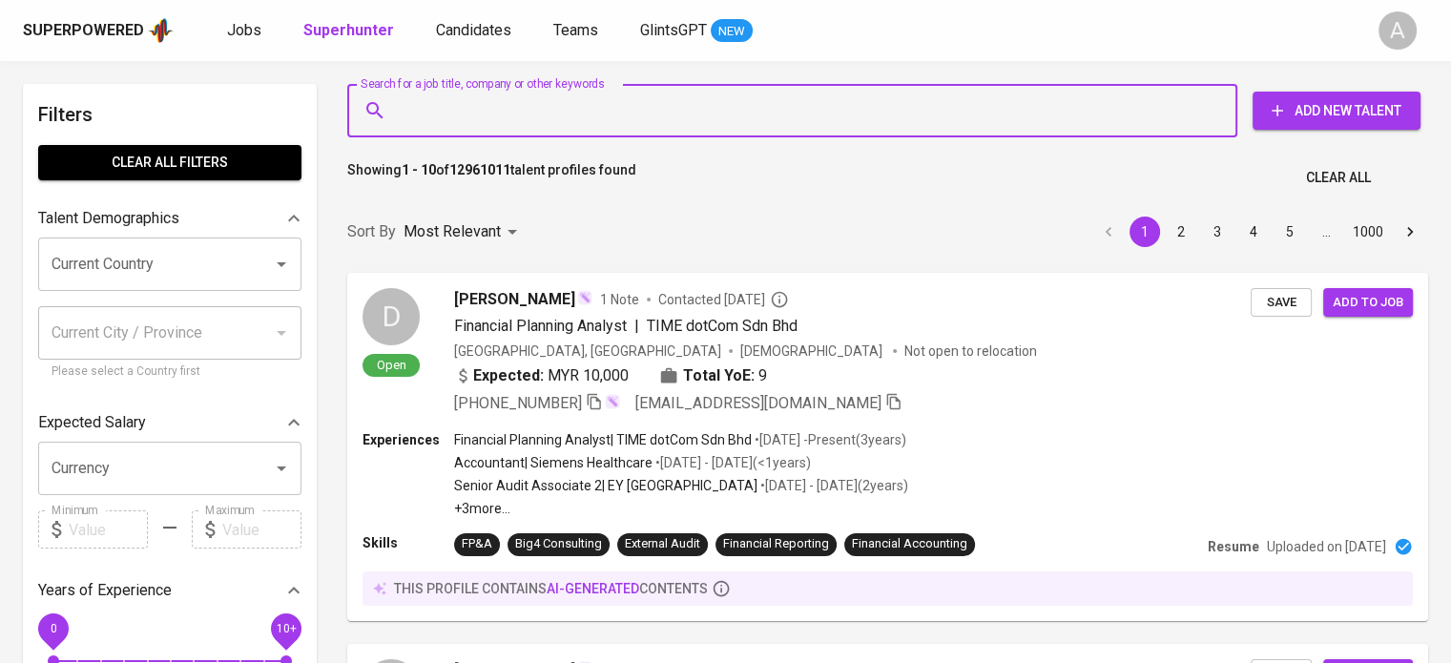
click at [565, 103] on input "Search for a job title, company or other keywords" at bounding box center [797, 111] width 806 height 36
paste input "Jauza Karfillawati"
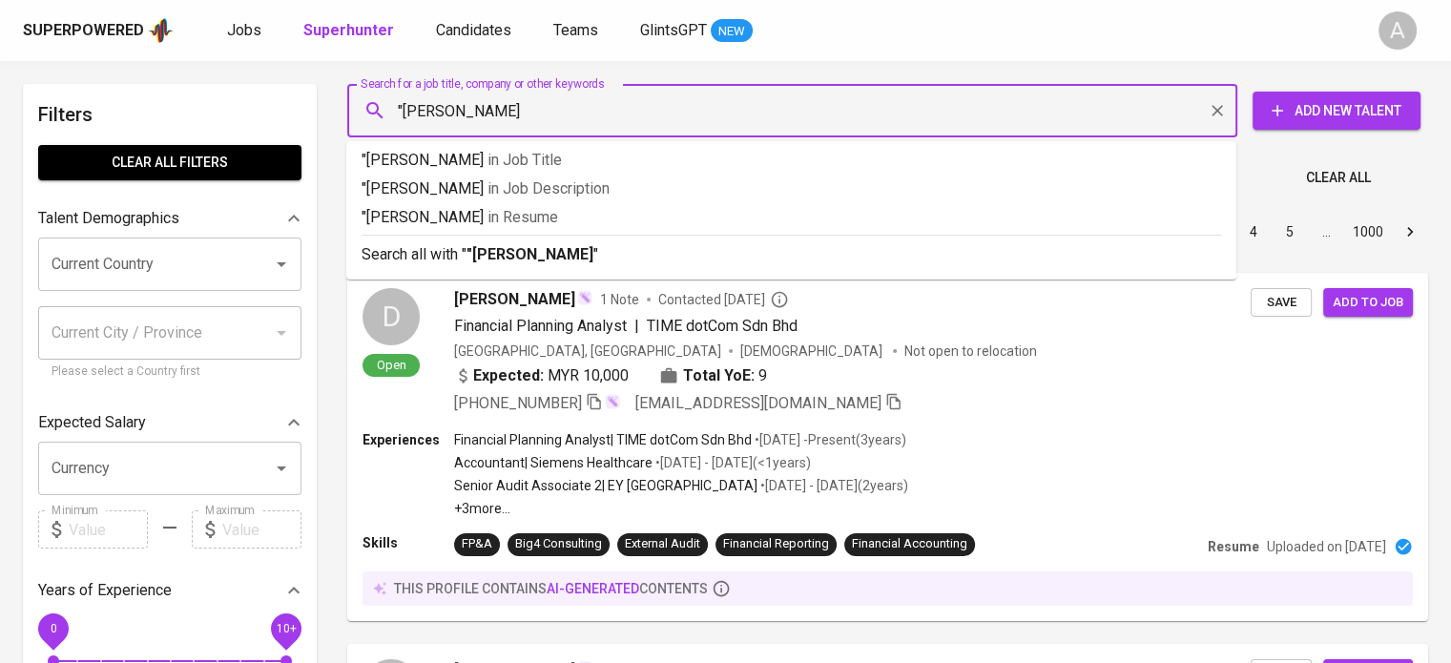
type input ""Jauza Karfillawati""
click at [580, 249] on b ""Jauza Karfillawati"" at bounding box center [533, 254] width 133 height 18
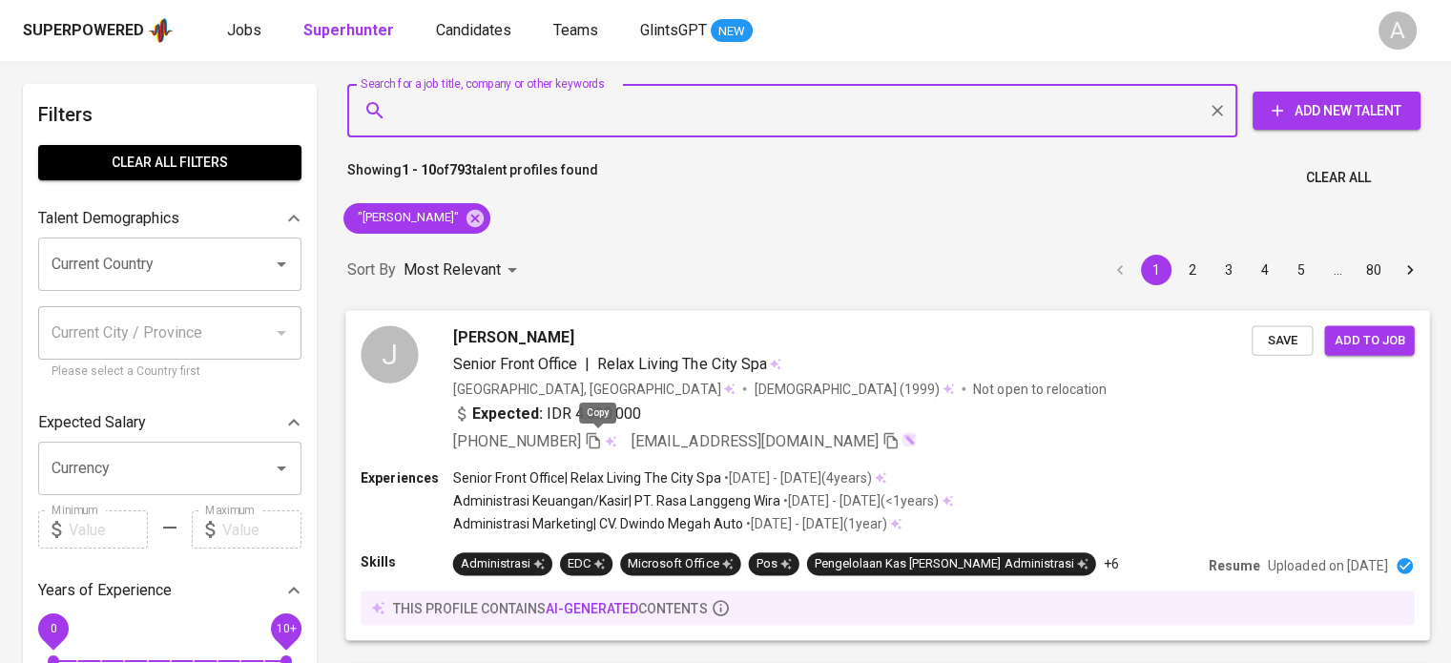
click at [602, 439] on icon "button" at bounding box center [593, 439] width 17 height 17
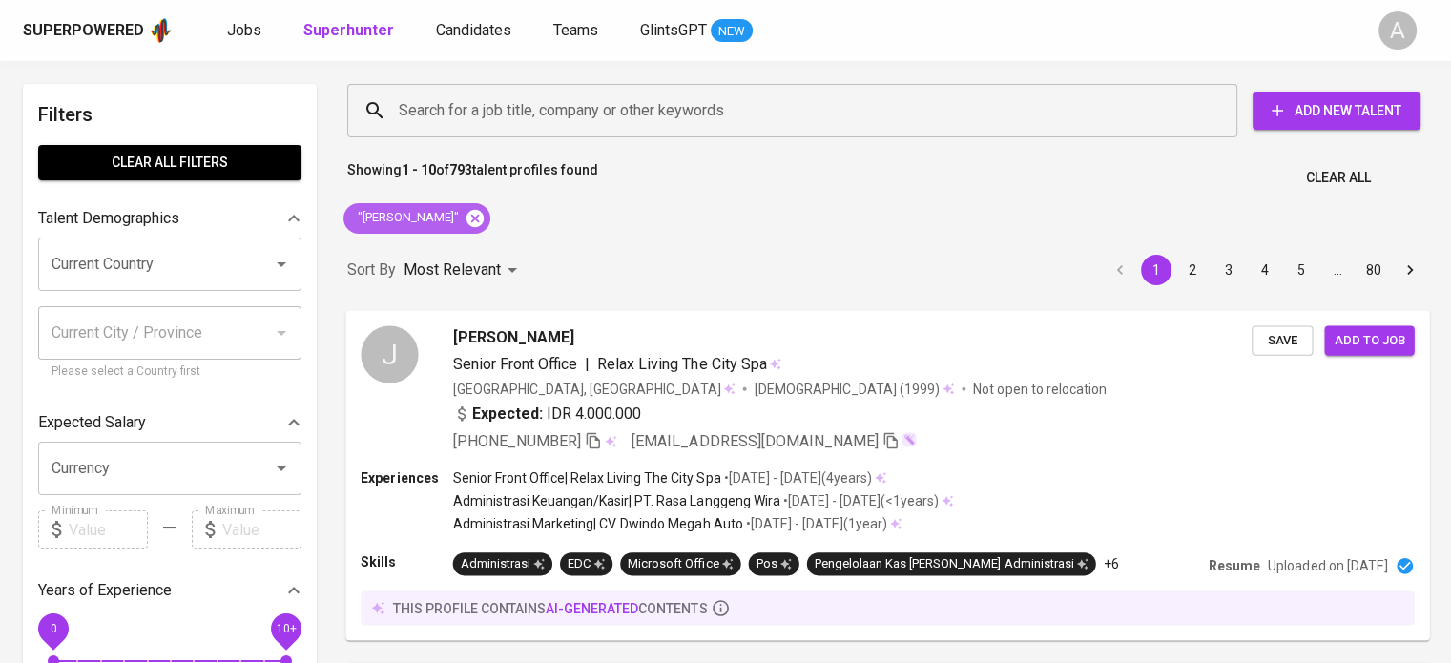
click at [484, 220] on icon at bounding box center [475, 217] width 17 height 17
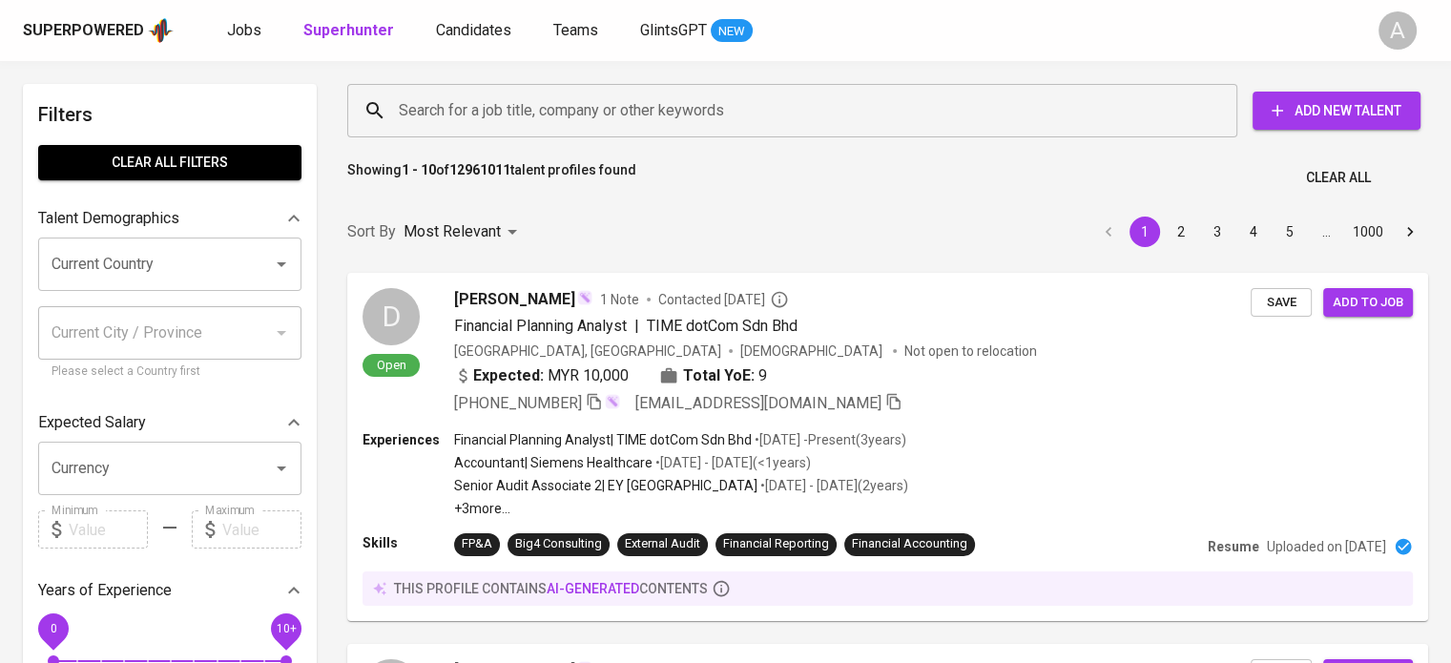
click at [600, 124] on input "Search for a job title, company or other keywords" at bounding box center [797, 111] width 806 height 36
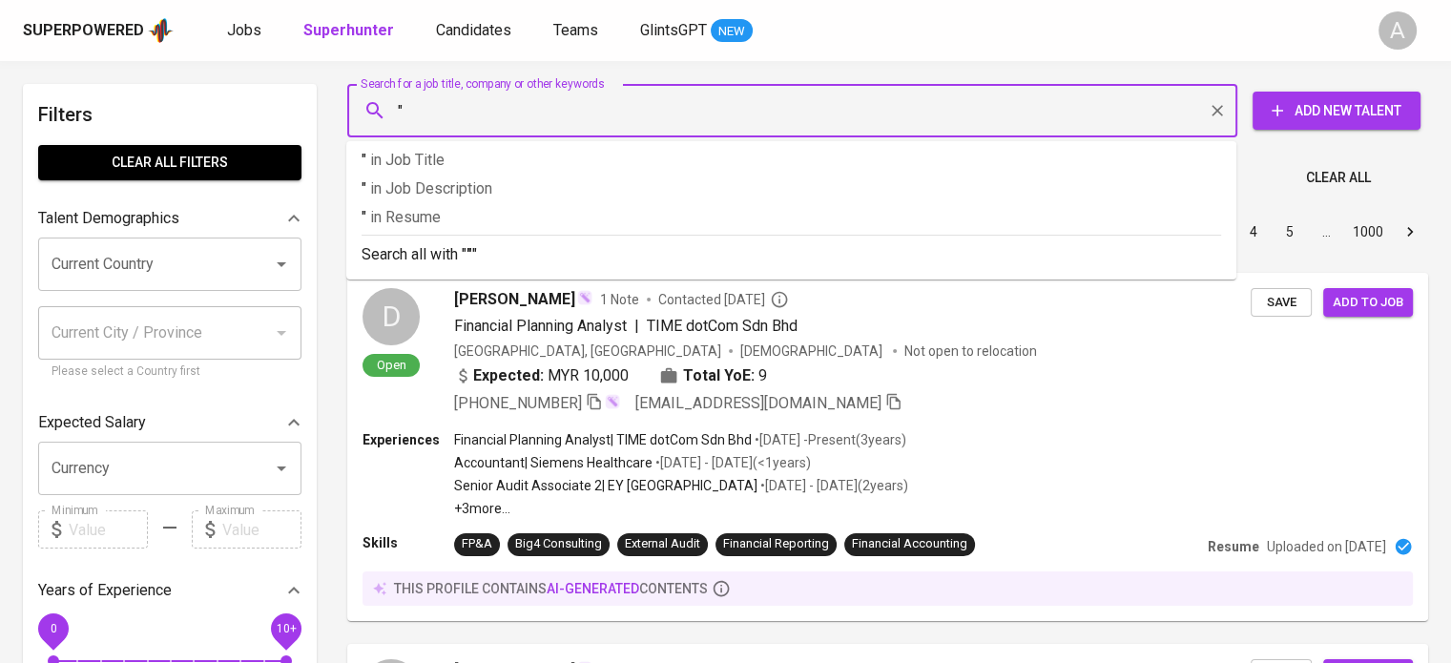
paste input "oka.sanjaya28@gmail.com"
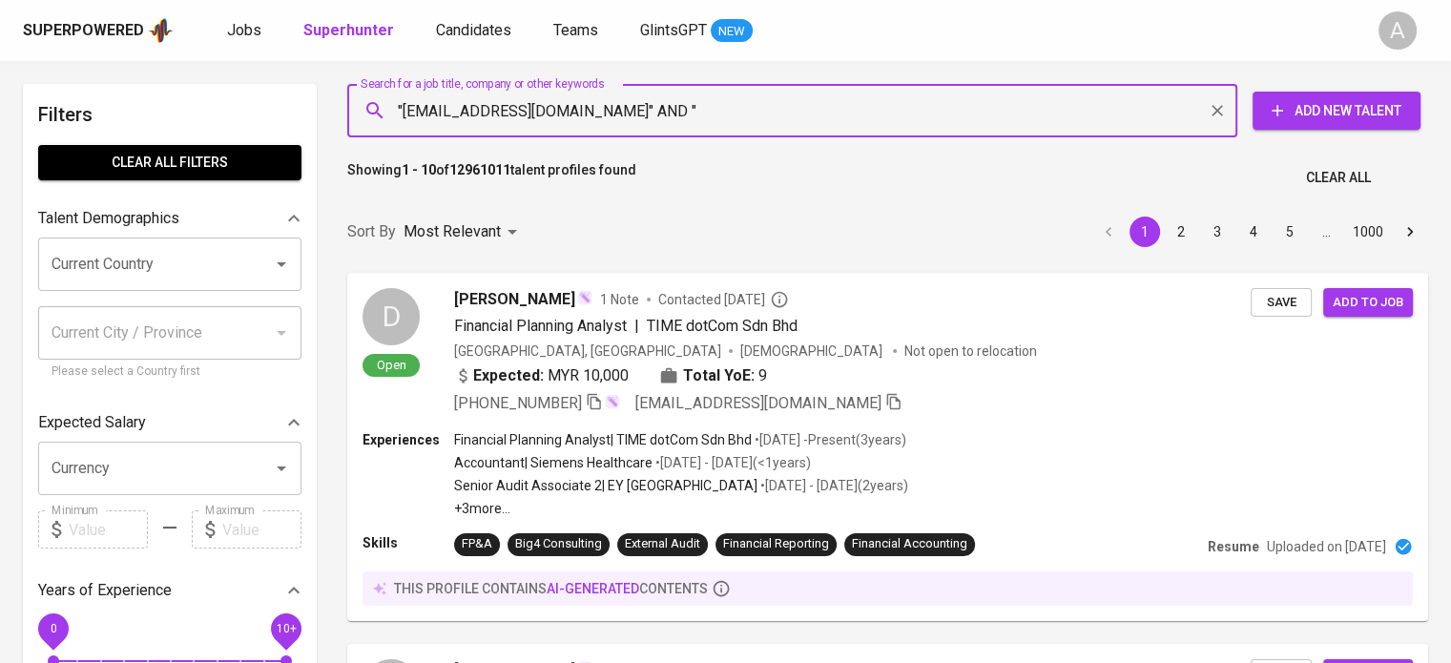
paste input "Oka Sanjaya"
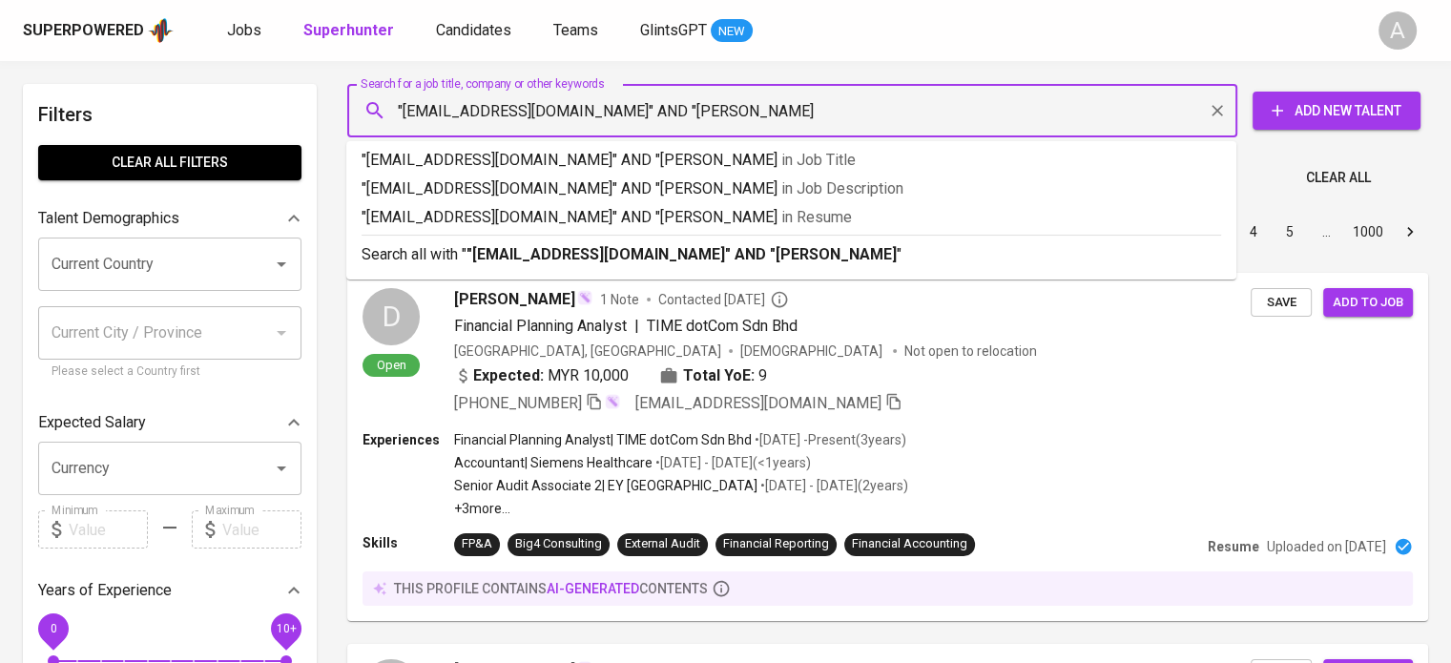
type input ""oka.sanjaya28@gmail.com" AND "Oka Sanjaya""
click at [1116, 255] on p "Search all with " "oka.sanjaya28@gmail.com" AND "Oka Sanjaya" "" at bounding box center [792, 254] width 860 height 23
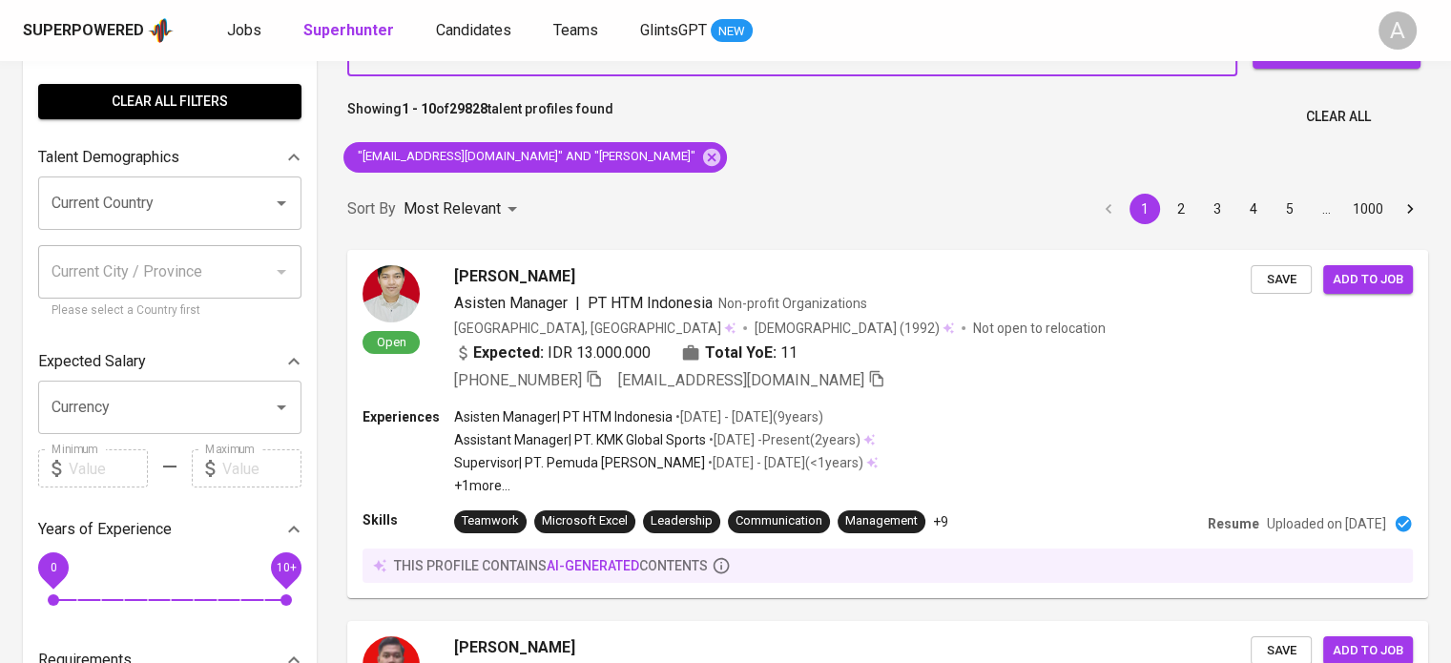
scroll to position [61, 0]
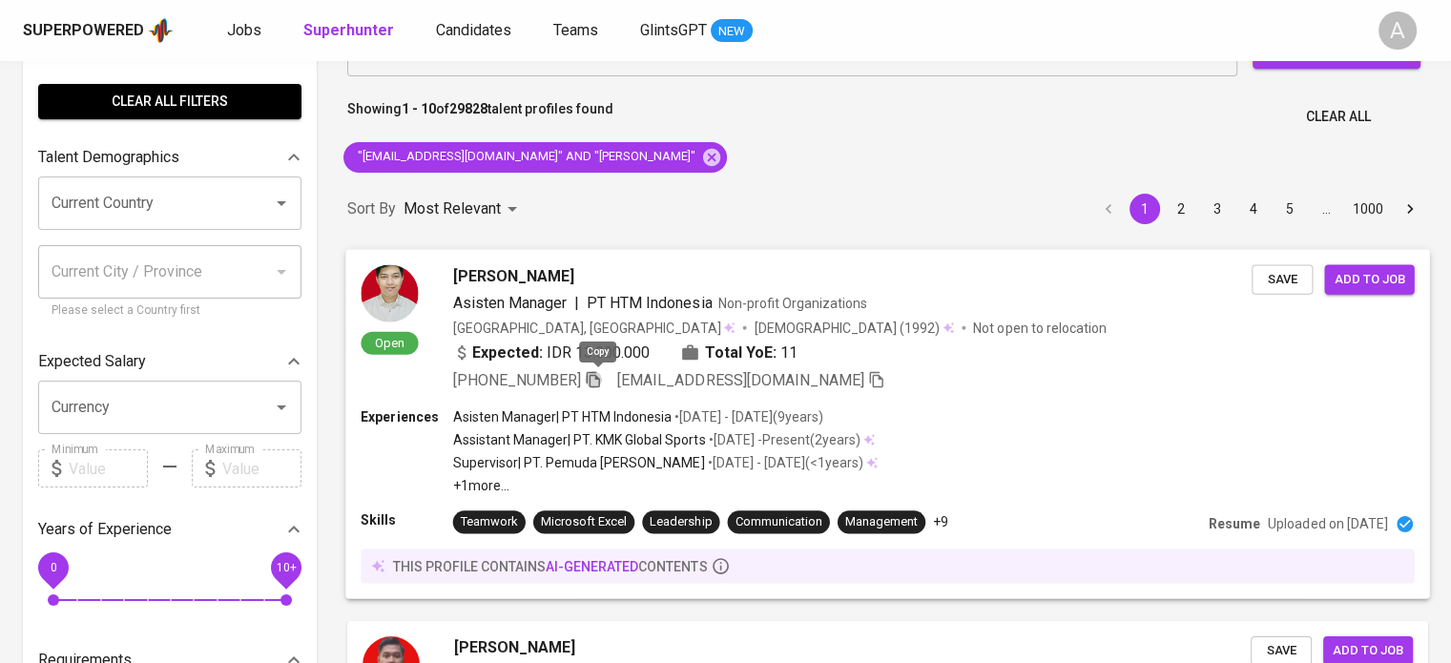
click at [596, 379] on icon "button" at bounding box center [593, 378] width 17 height 17
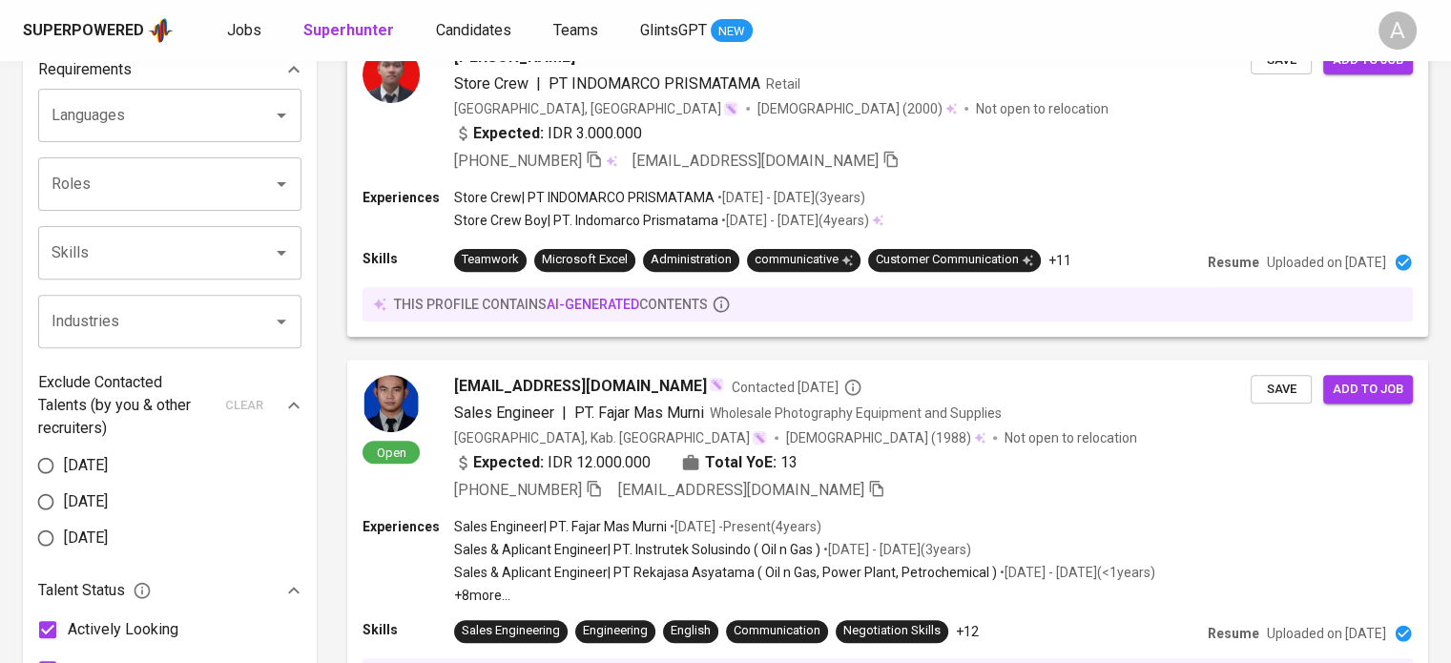
scroll to position [526, 0]
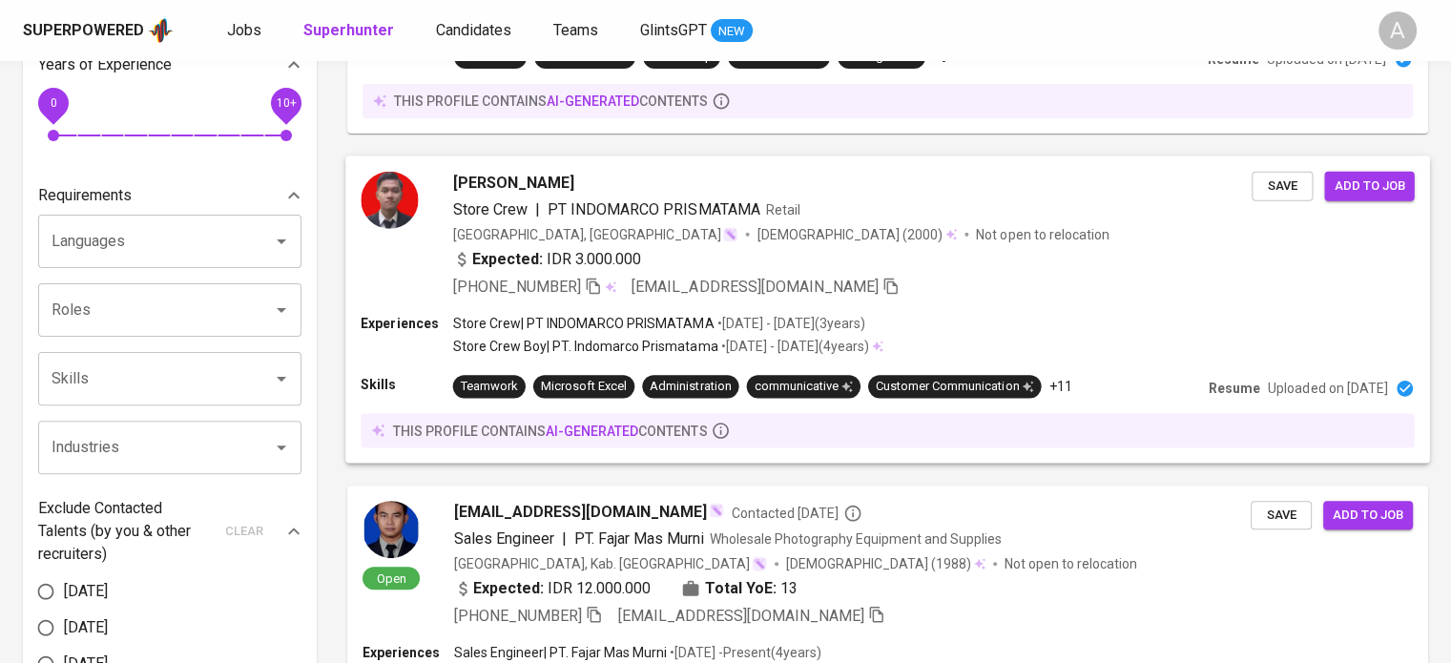
click at [416, 190] on img at bounding box center [389, 199] width 57 height 57
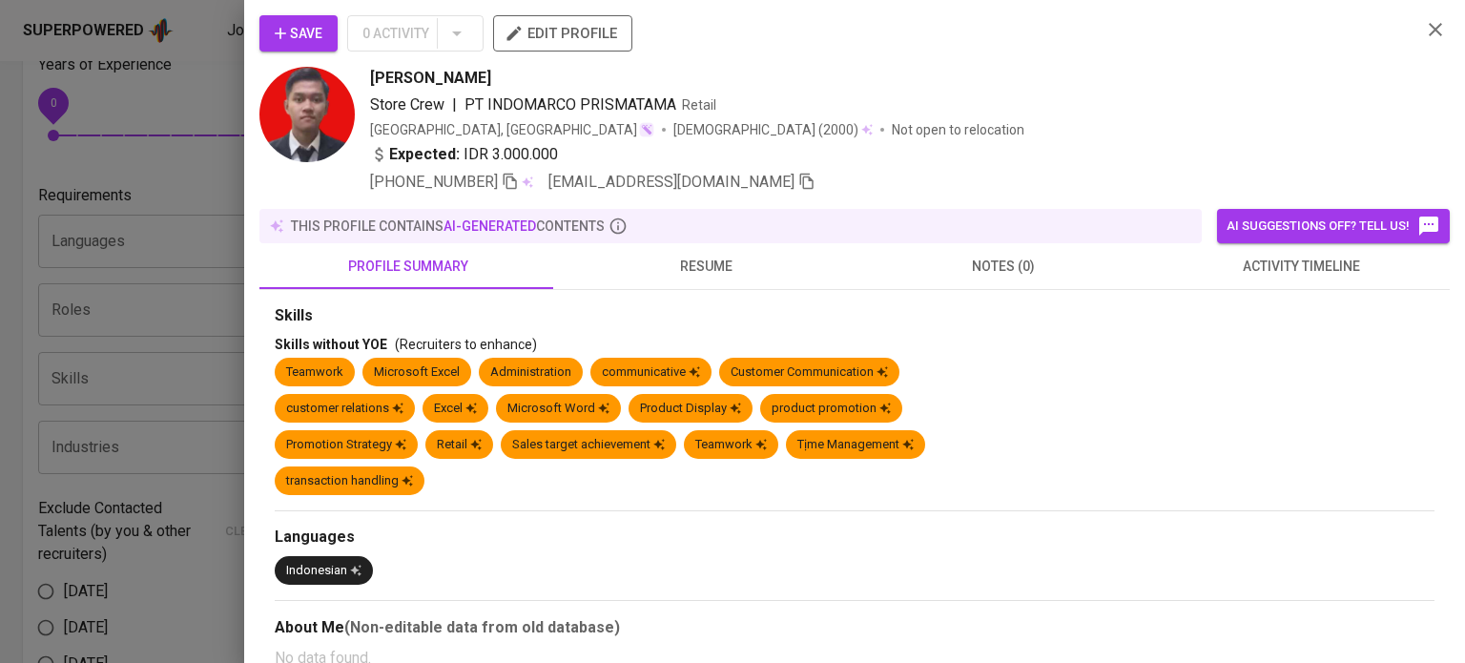
drag, startPoint x: 1427, startPoint y: 33, endPoint x: 714, endPoint y: 275, distance: 753.3
click at [714, 275] on div "Save 0 Activity edit profile Oky Sanjaya Store Crew | PT INDOMARCO PRISMATAMA R…" at bounding box center [854, 639] width 1191 height 1248
click at [1424, 30] on icon "button" at bounding box center [1435, 29] width 23 height 23
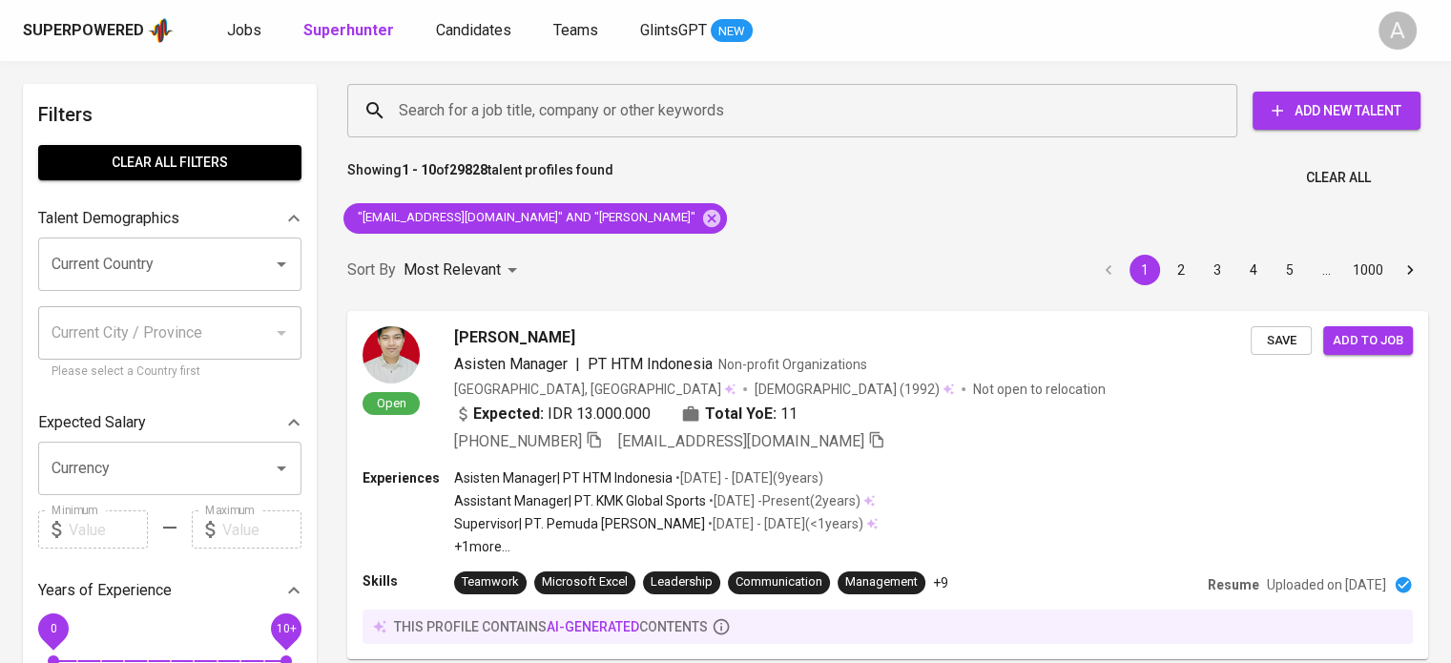
scroll to position [0, 0]
click at [677, 336] on div "Oka Sanjaya" at bounding box center [852, 337] width 797 height 23
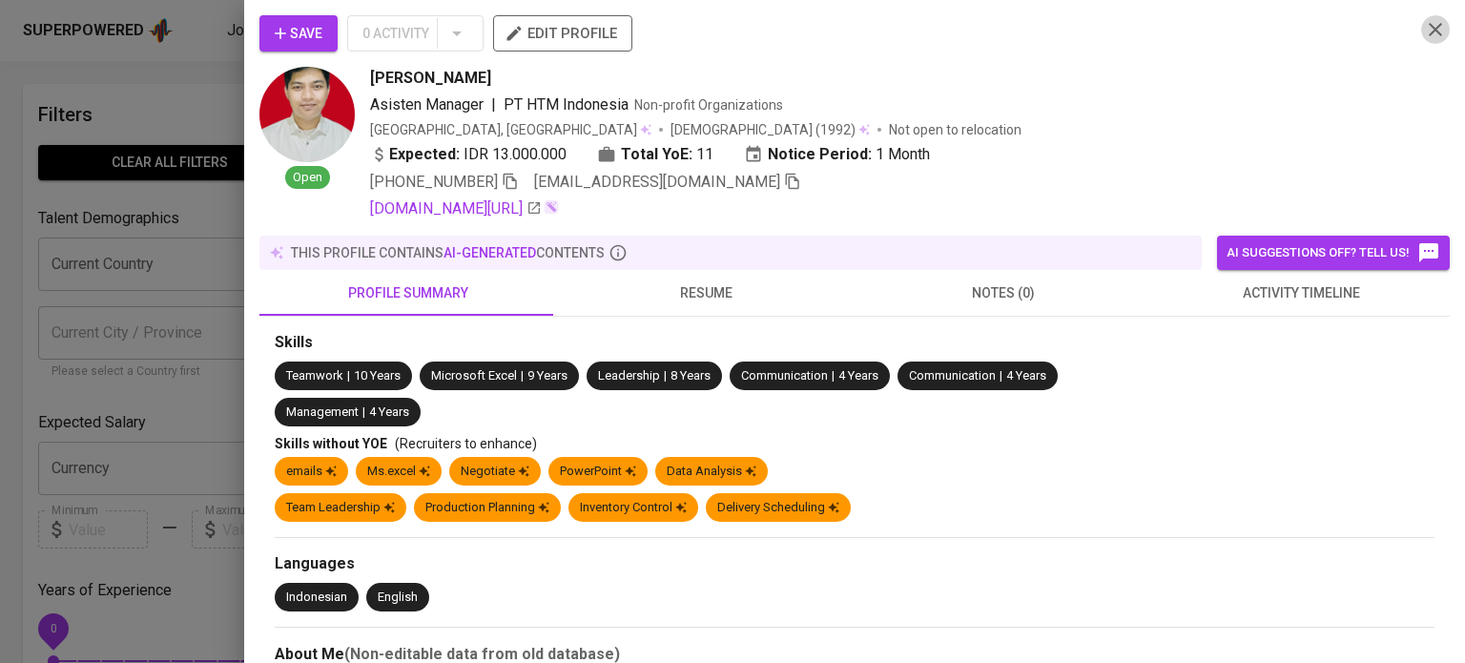
click at [1427, 32] on icon "button" at bounding box center [1435, 29] width 23 height 23
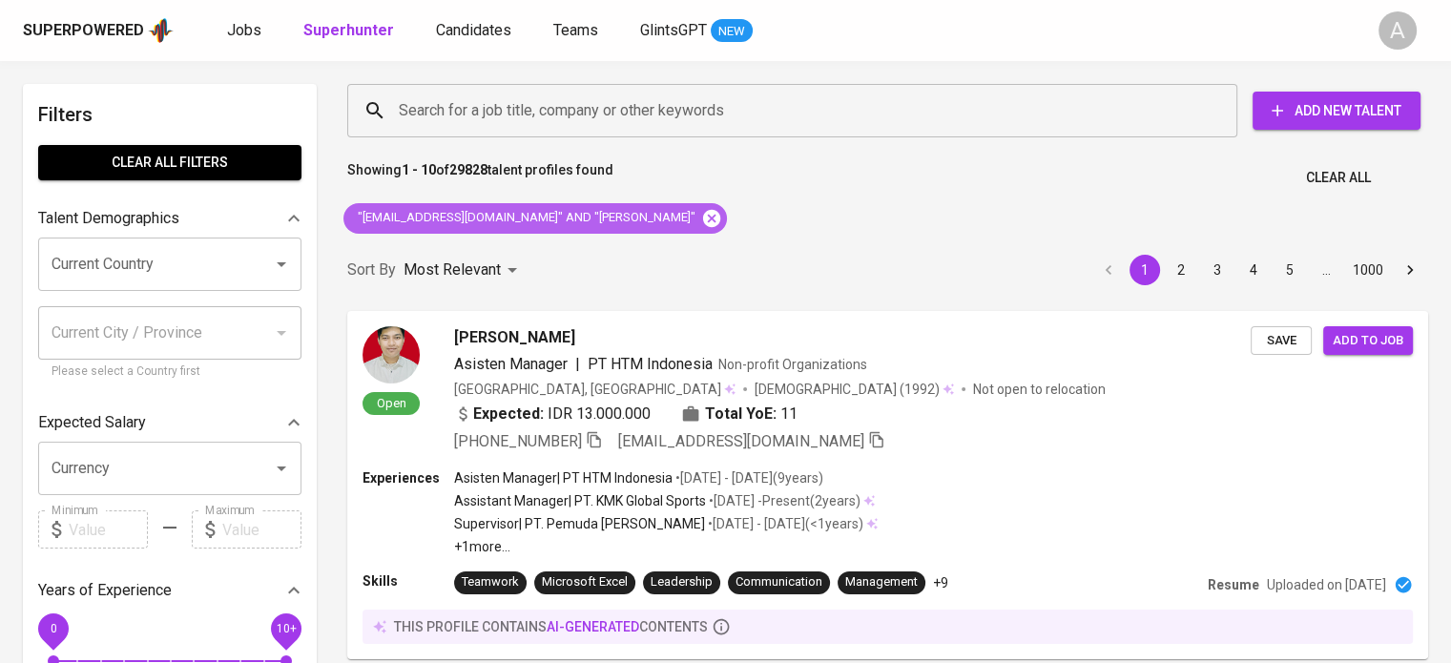
click at [703, 225] on icon at bounding box center [711, 217] width 17 height 17
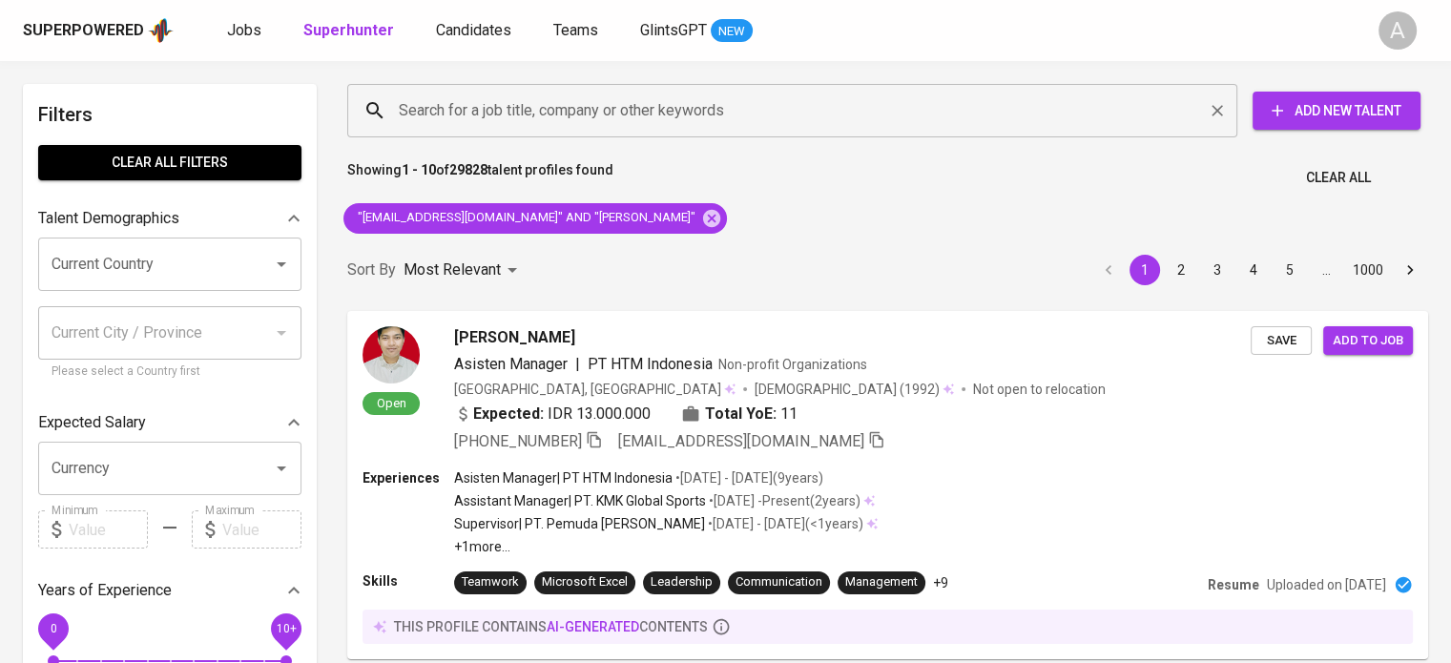
click at [705, 108] on input "Search for a job title, company or other keywords" at bounding box center [797, 111] width 806 height 36
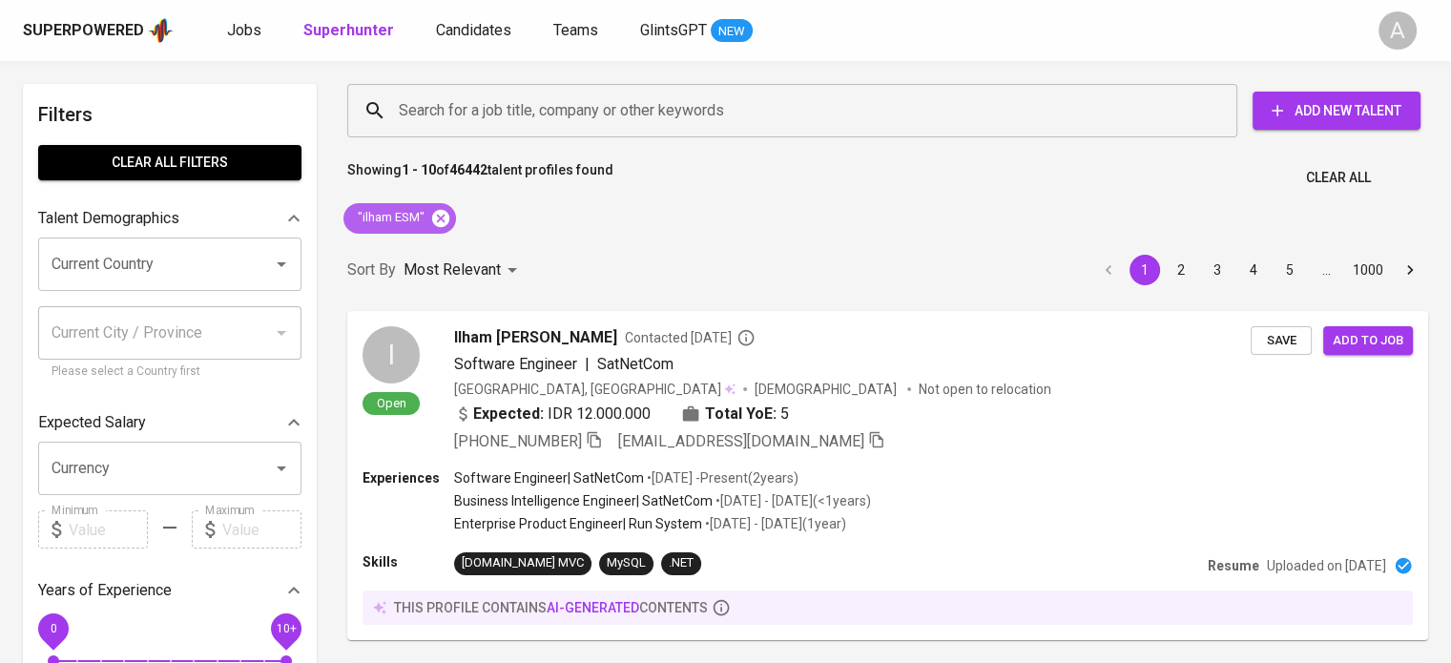
click at [443, 218] on icon at bounding box center [440, 217] width 17 height 17
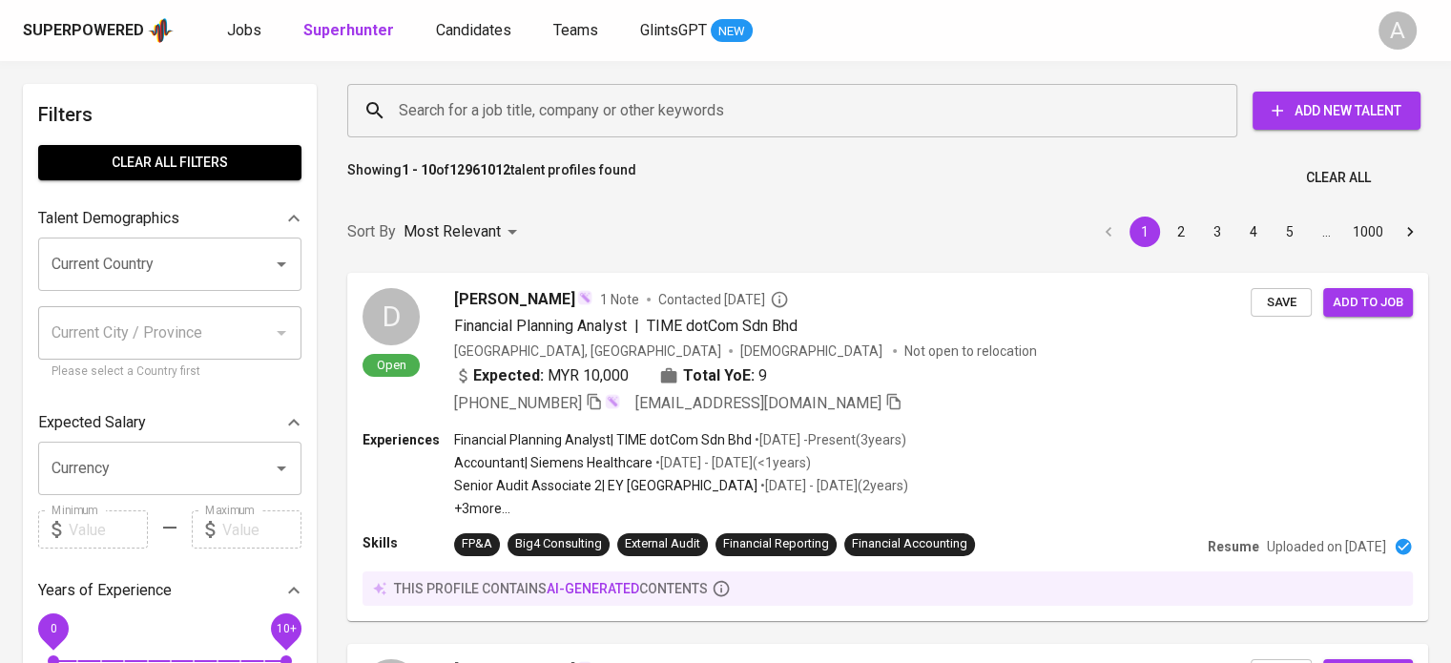
click at [570, 97] on input "Search for a job title, company or other keywords" at bounding box center [797, 111] width 806 height 36
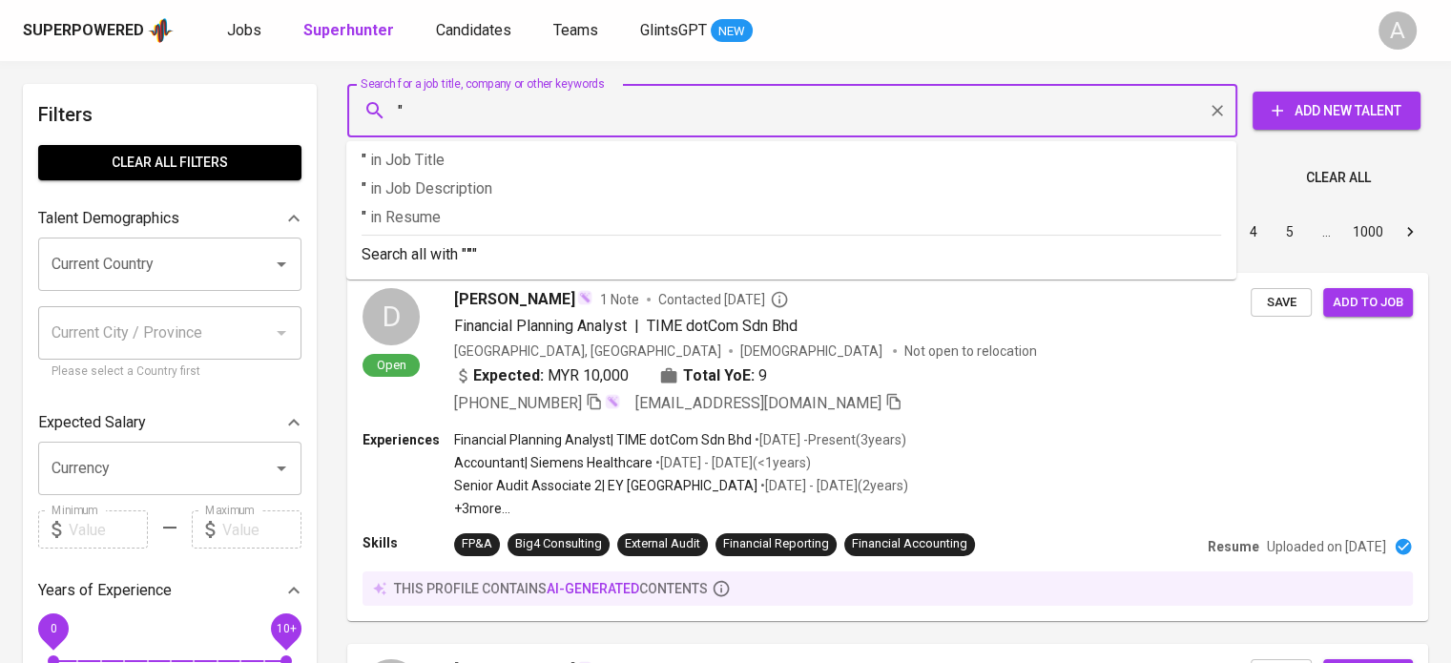
paste input "[PERSON_NAME] (She/Her)"
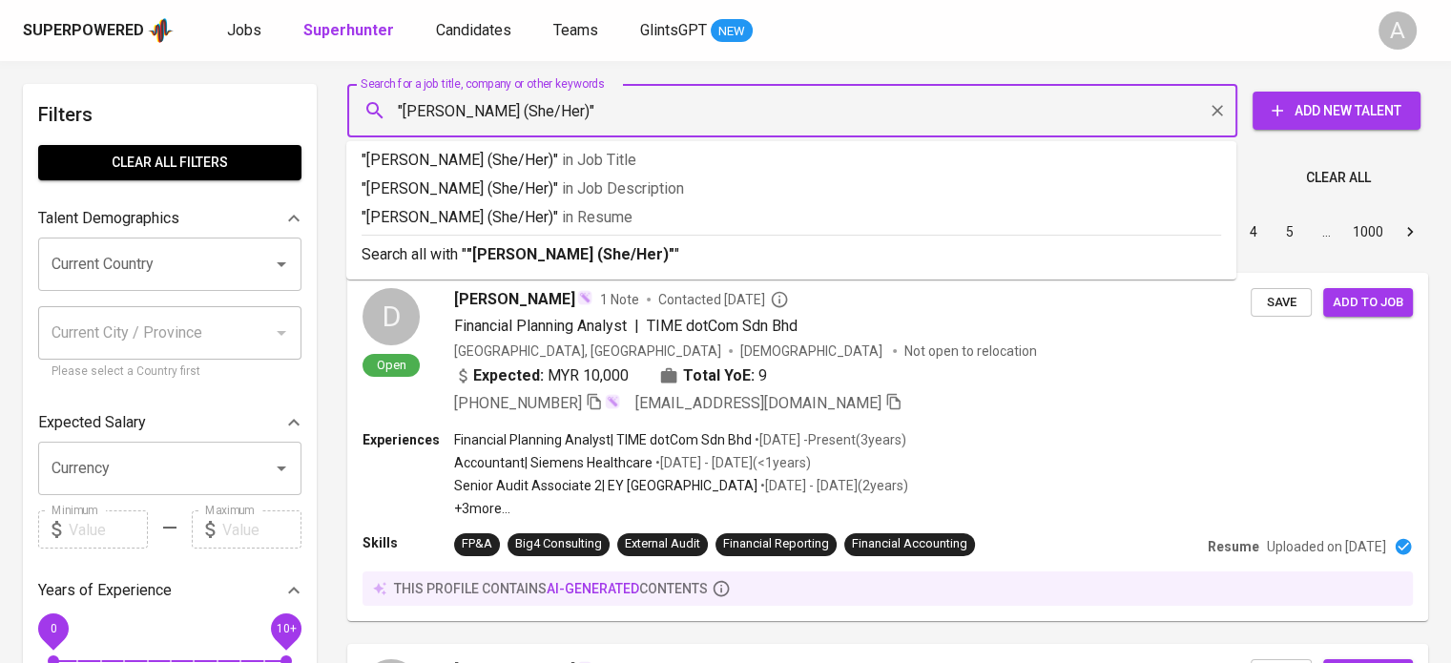
click at [588, 102] on input ""[PERSON_NAME] (She/Her)"" at bounding box center [797, 111] width 806 height 36
type input ""[PERSON_NAME] Sari""
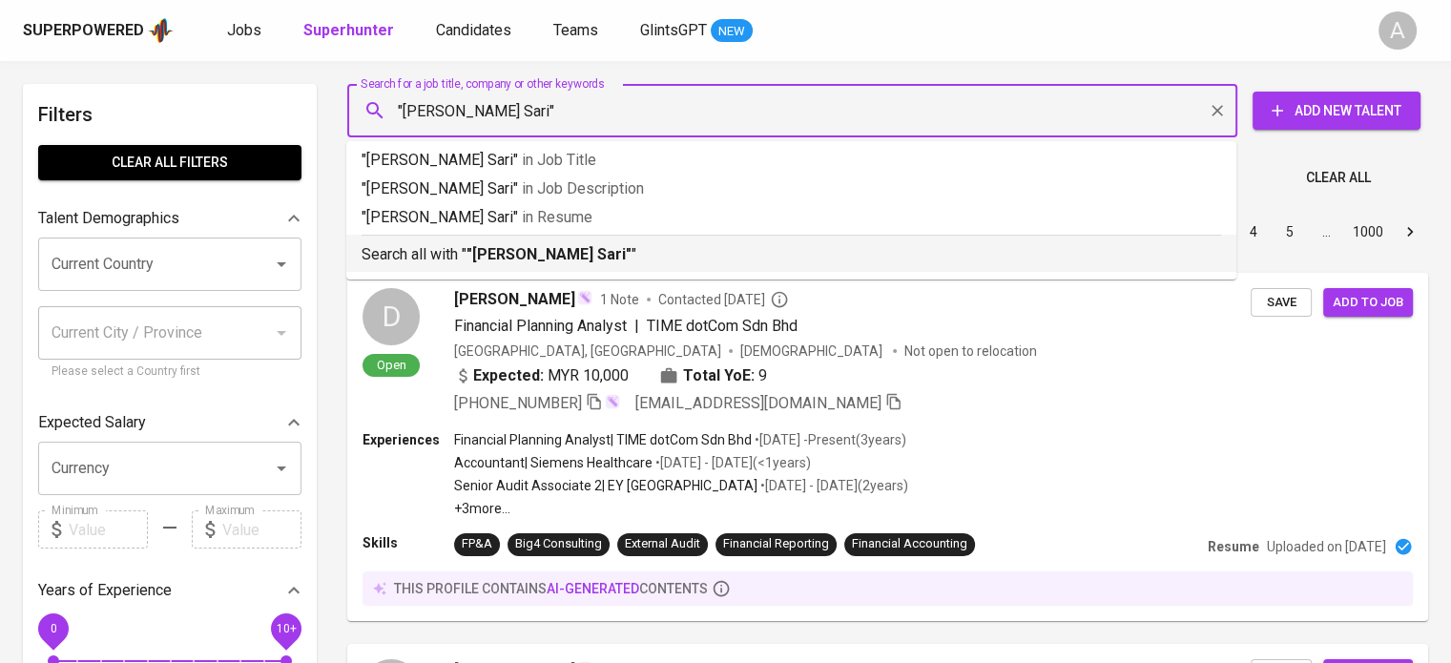
click at [624, 251] on b ""Vivianti Eka Kartika Sari"" at bounding box center [549, 254] width 165 height 18
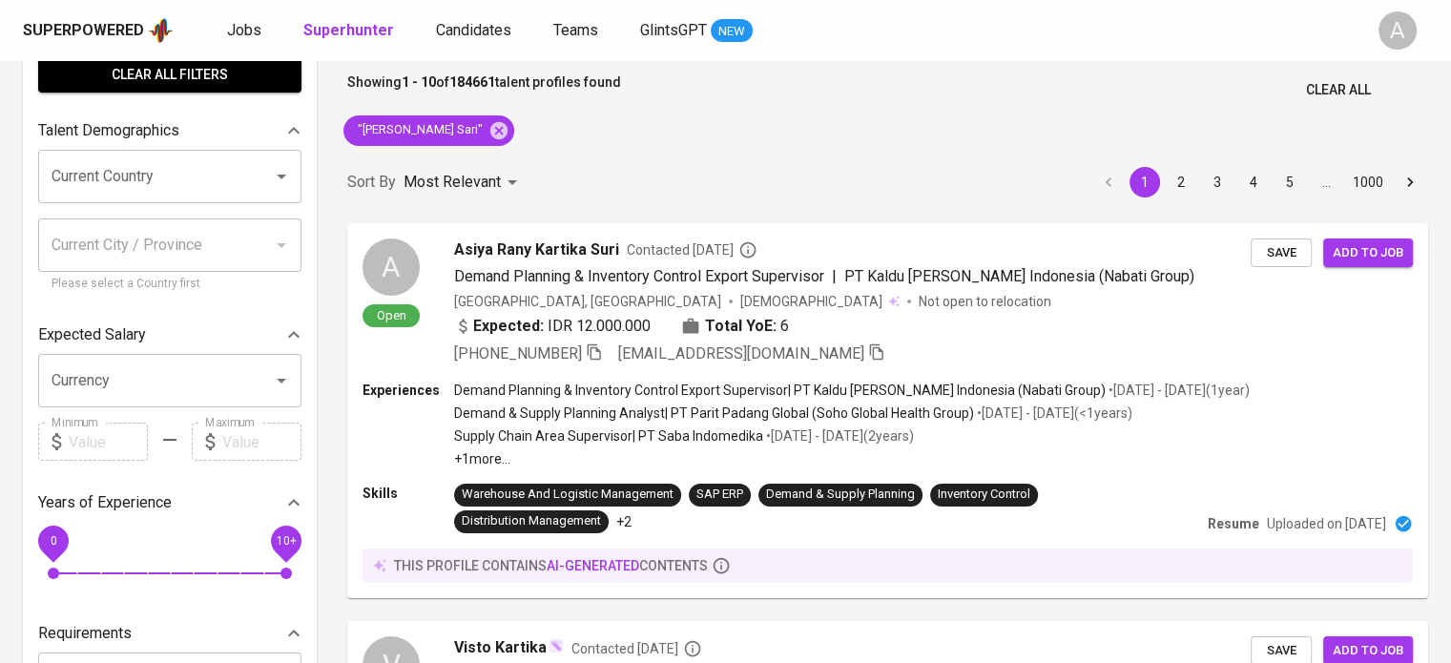
scroll to position [46, 0]
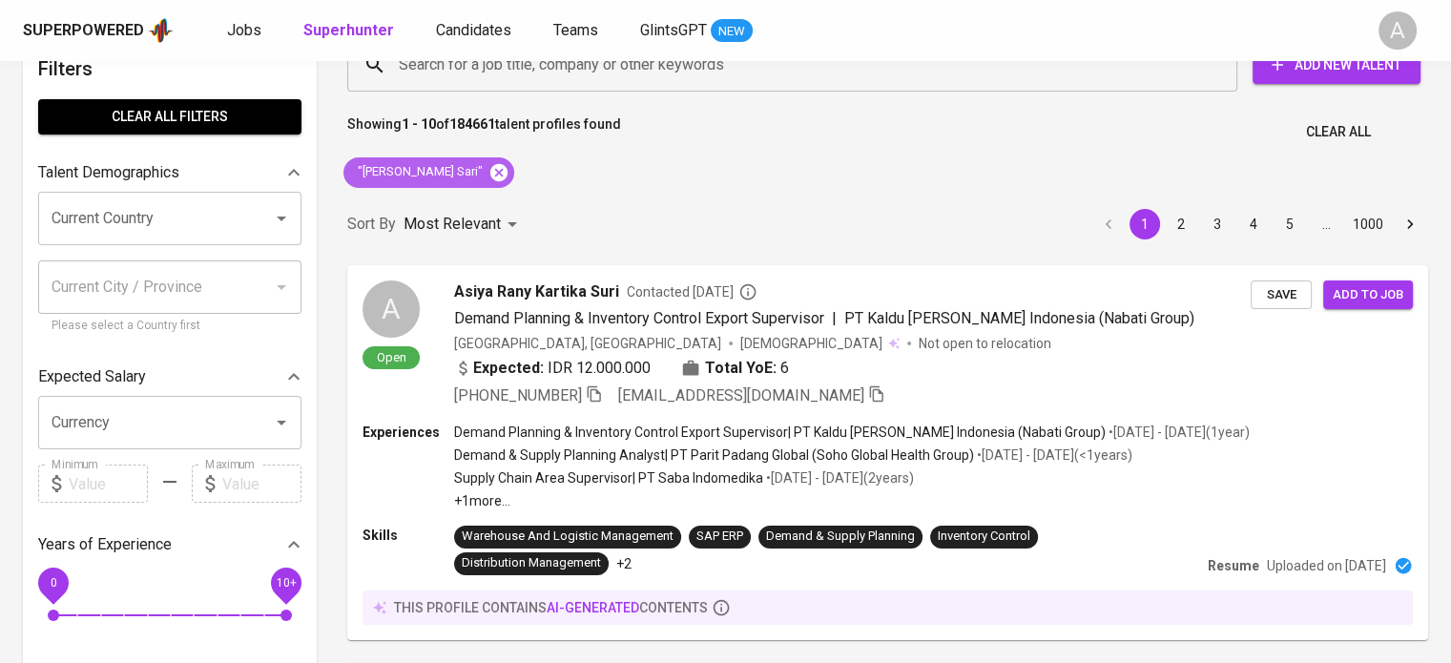
click at [508, 164] on icon at bounding box center [498, 171] width 17 height 17
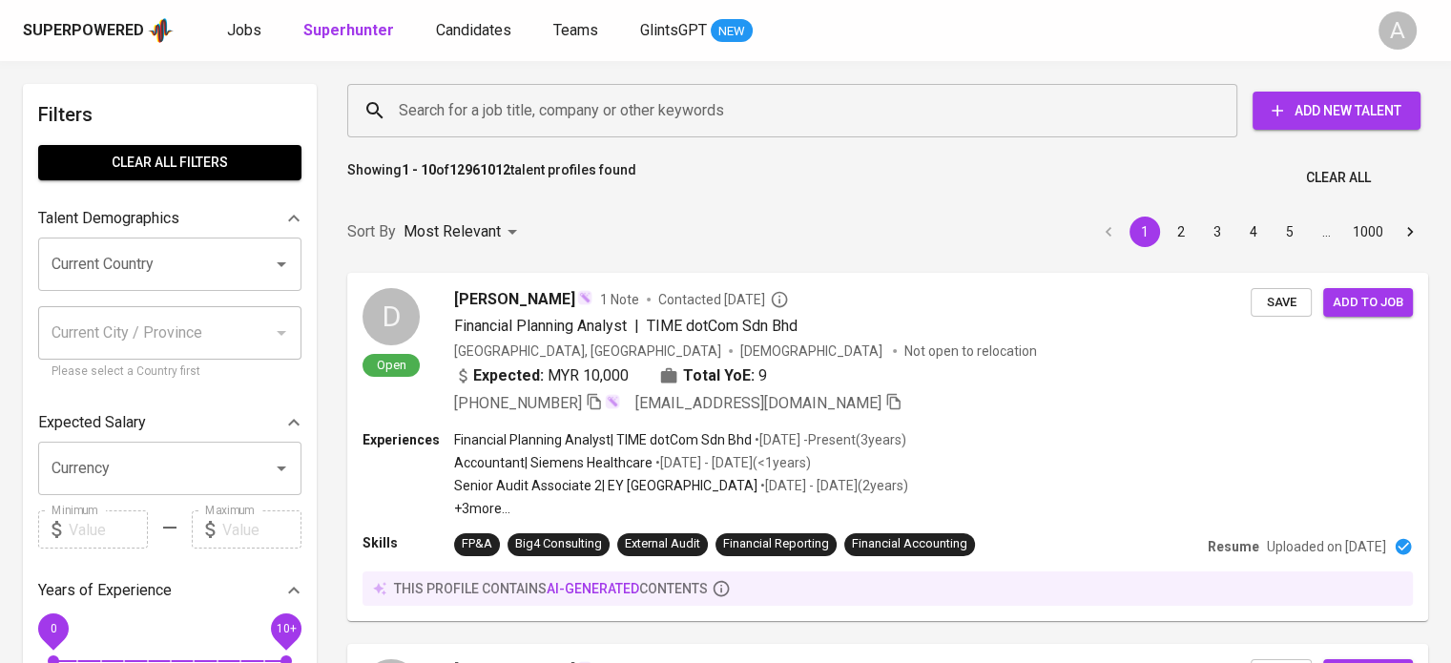
click at [565, 105] on input "Search for a job title, company or other keywords" at bounding box center [797, 111] width 806 height 36
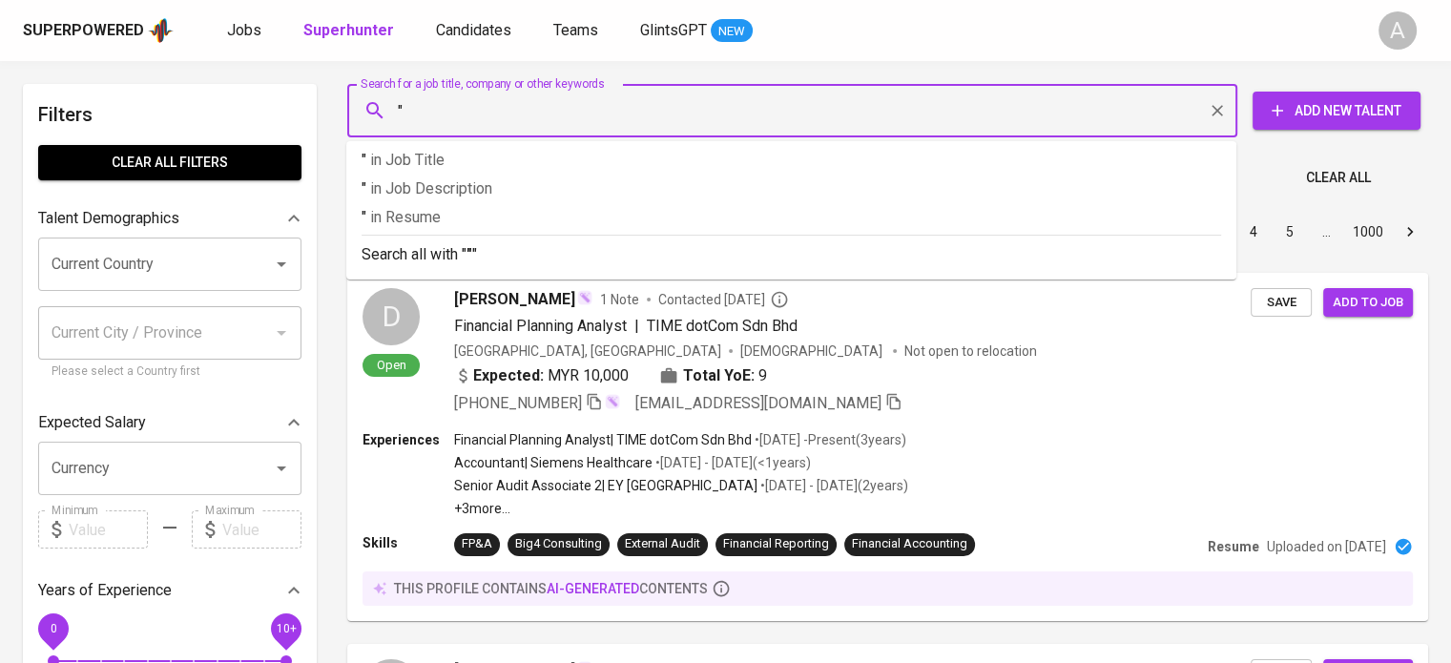
paste input "rosa.ladyrosa@gmail.com"
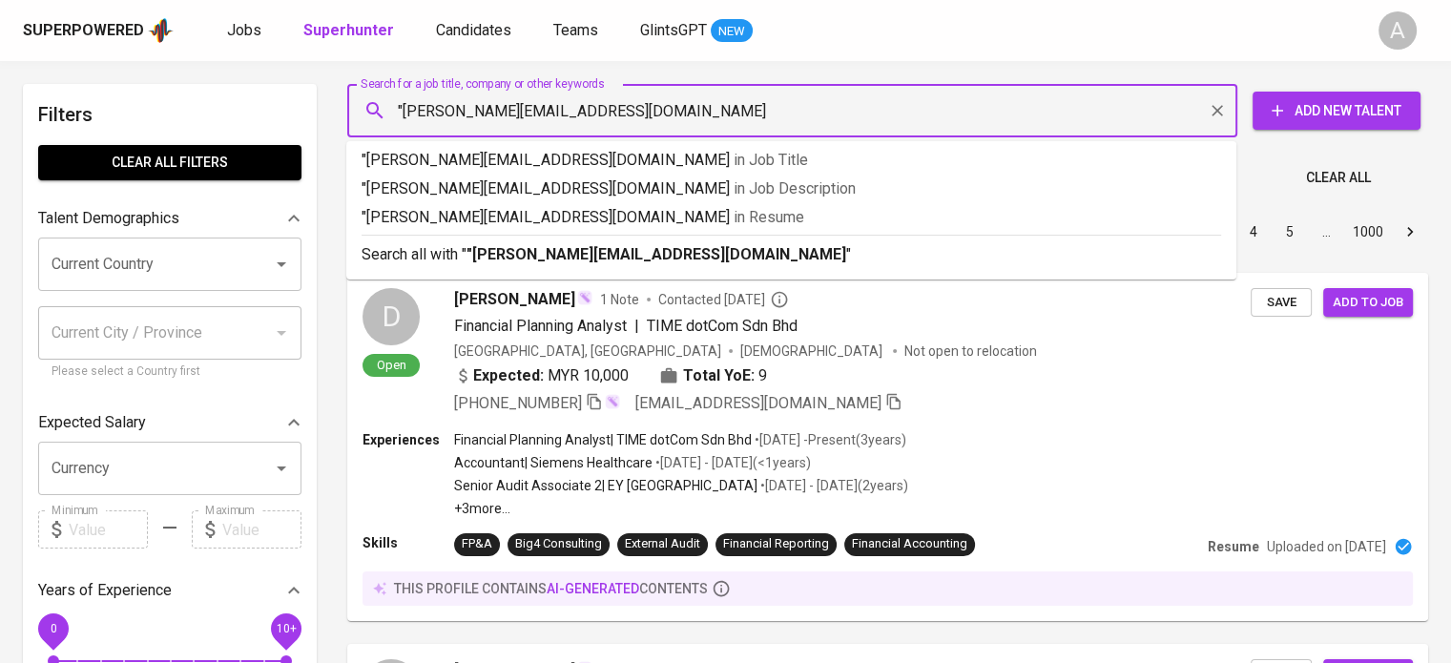
type input ""rosa.ladyrosa@gmail.com""
click at [589, 255] on b ""rosa.ladyrosa@gmail.com"" at bounding box center [659, 254] width 385 height 18
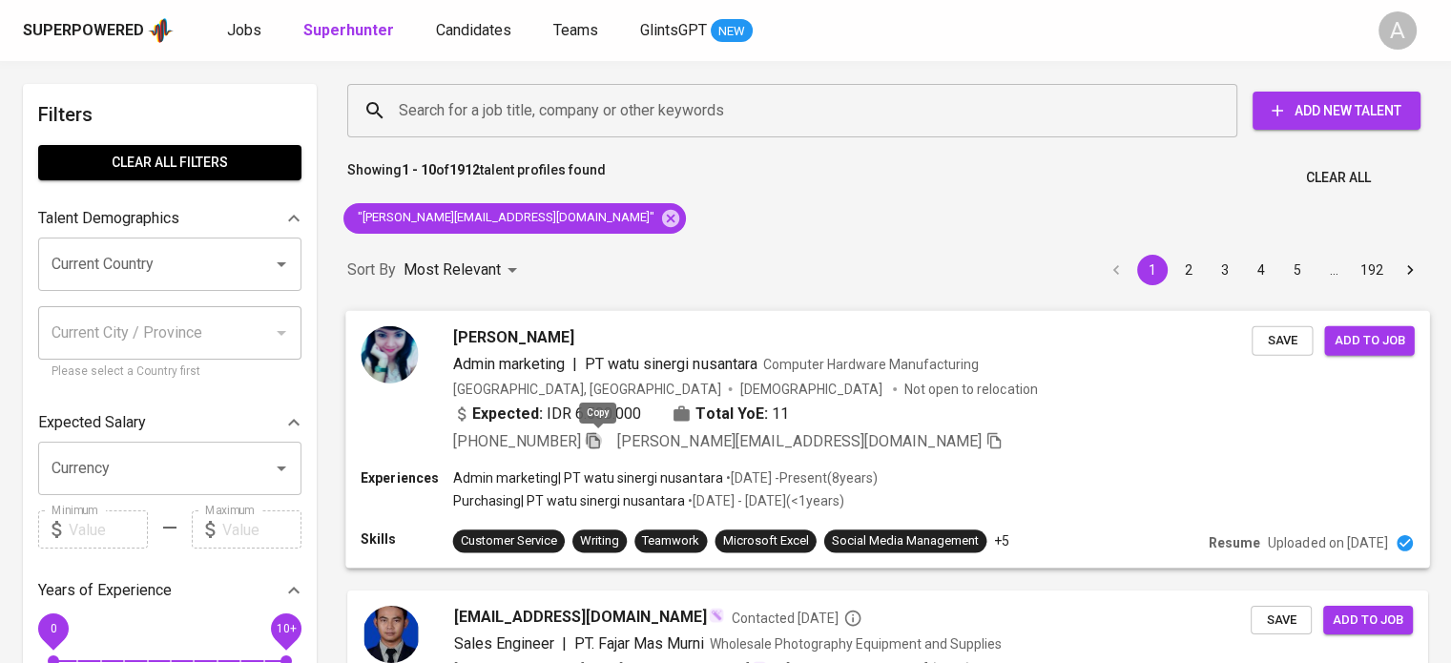
click at [602, 445] on icon "button" at bounding box center [593, 439] width 17 height 17
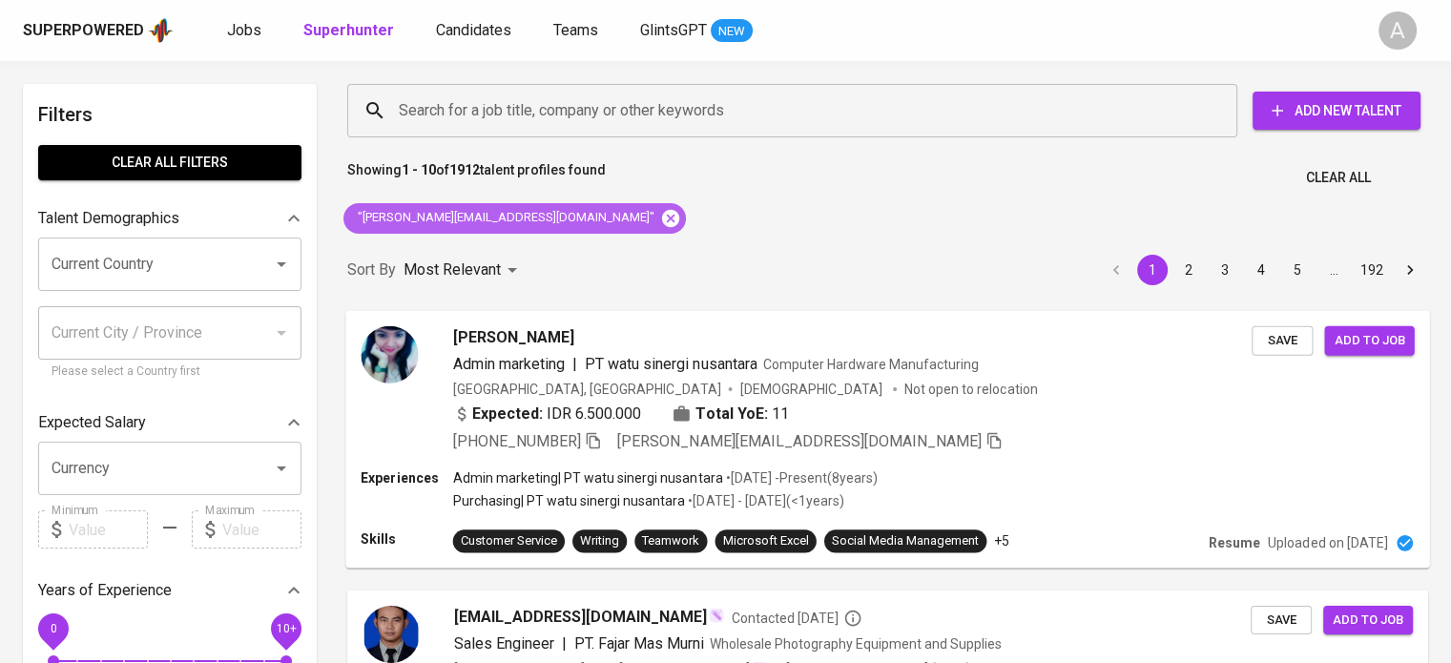
click at [662, 213] on icon at bounding box center [670, 217] width 17 height 17
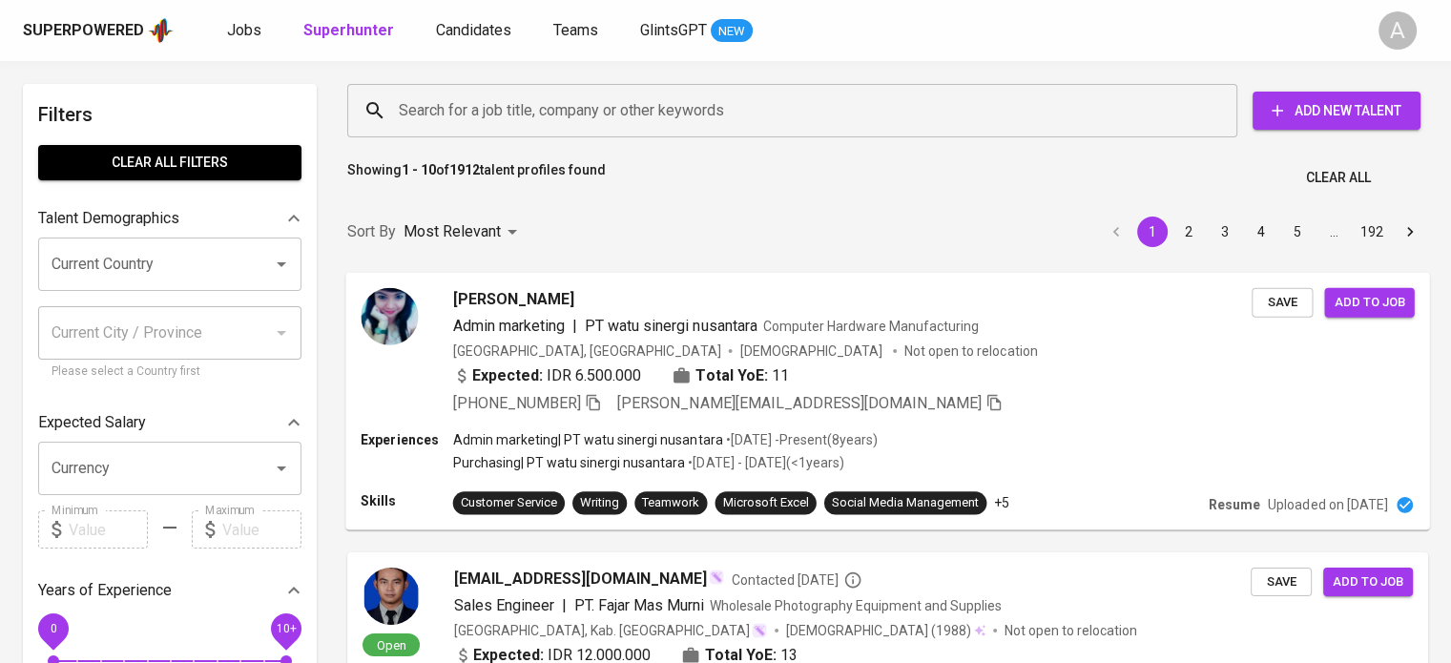
click at [457, 98] on input "Search for a job title, company or other keywords" at bounding box center [797, 111] width 806 height 36
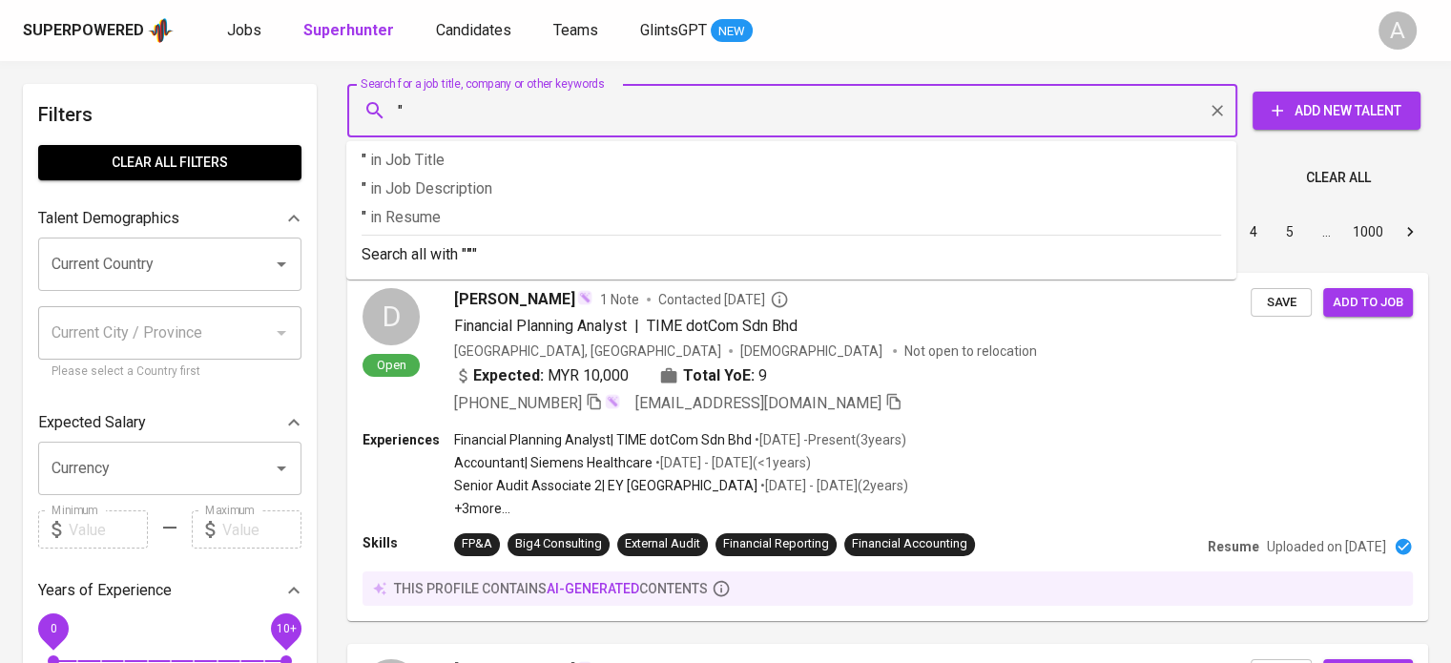
paste input "[EMAIL_ADDRESS][DOMAIN_NAME]"
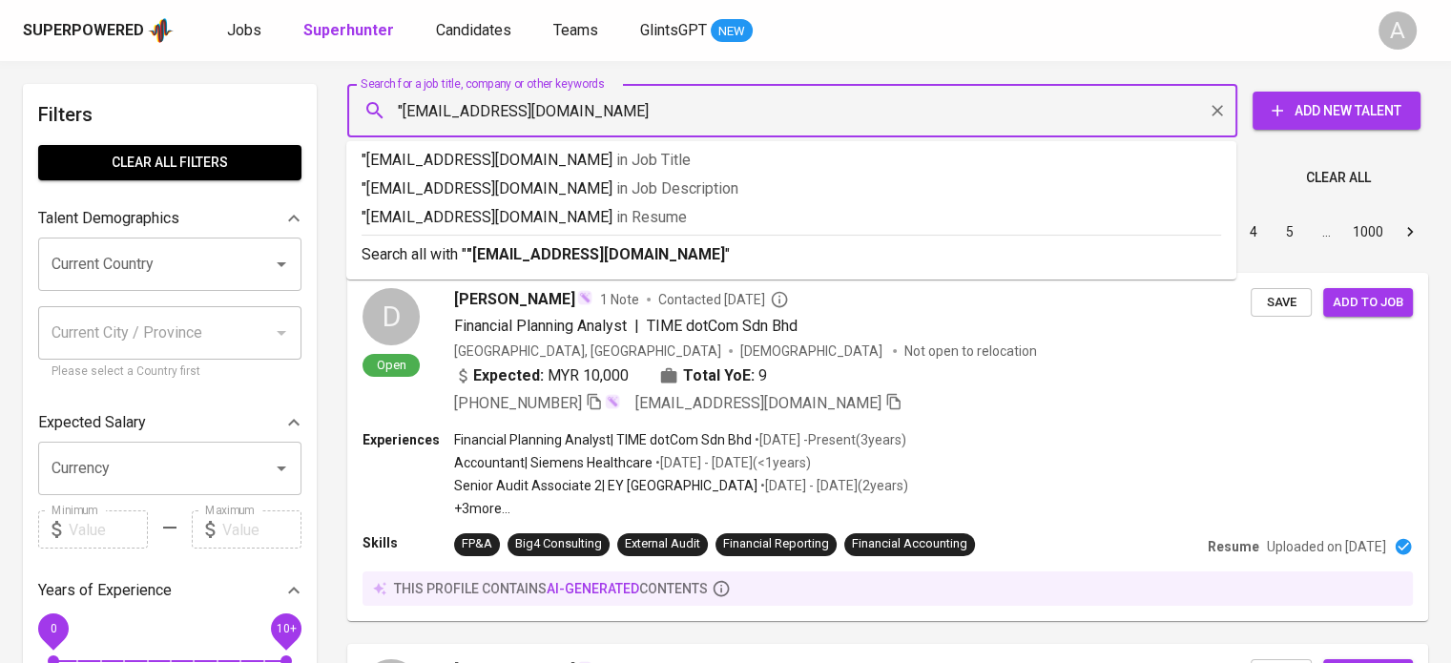
type input ""[EMAIL_ADDRESS][DOMAIN_NAME]""
click at [514, 239] on div "Search all with " "achmad.halim87@gmail.com" "" at bounding box center [792, 250] width 860 height 31
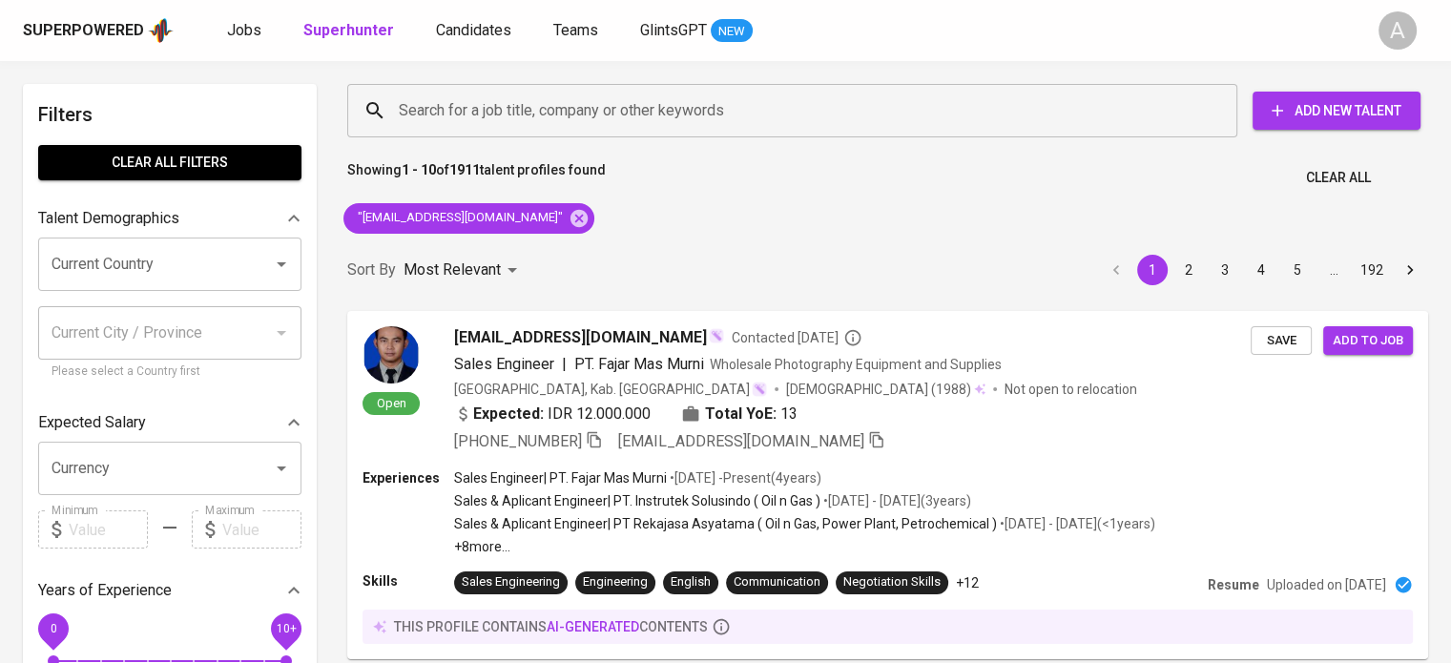
drag, startPoint x: 0, startPoint y: 0, endPoint x: 681, endPoint y: 201, distance: 710.3
click at [570, 214] on icon at bounding box center [578, 217] width 17 height 17
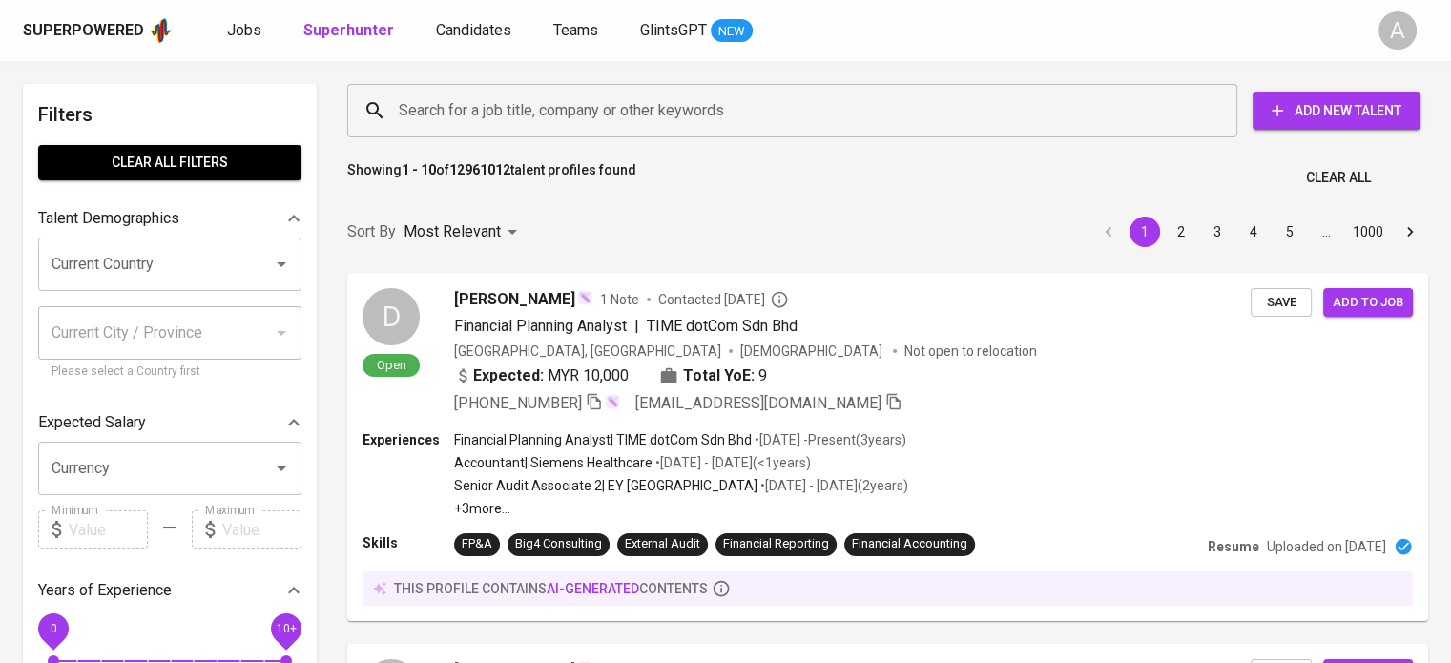
click at [481, 129] on div "Search for a job title, company or other keywords" at bounding box center [792, 110] width 890 height 53
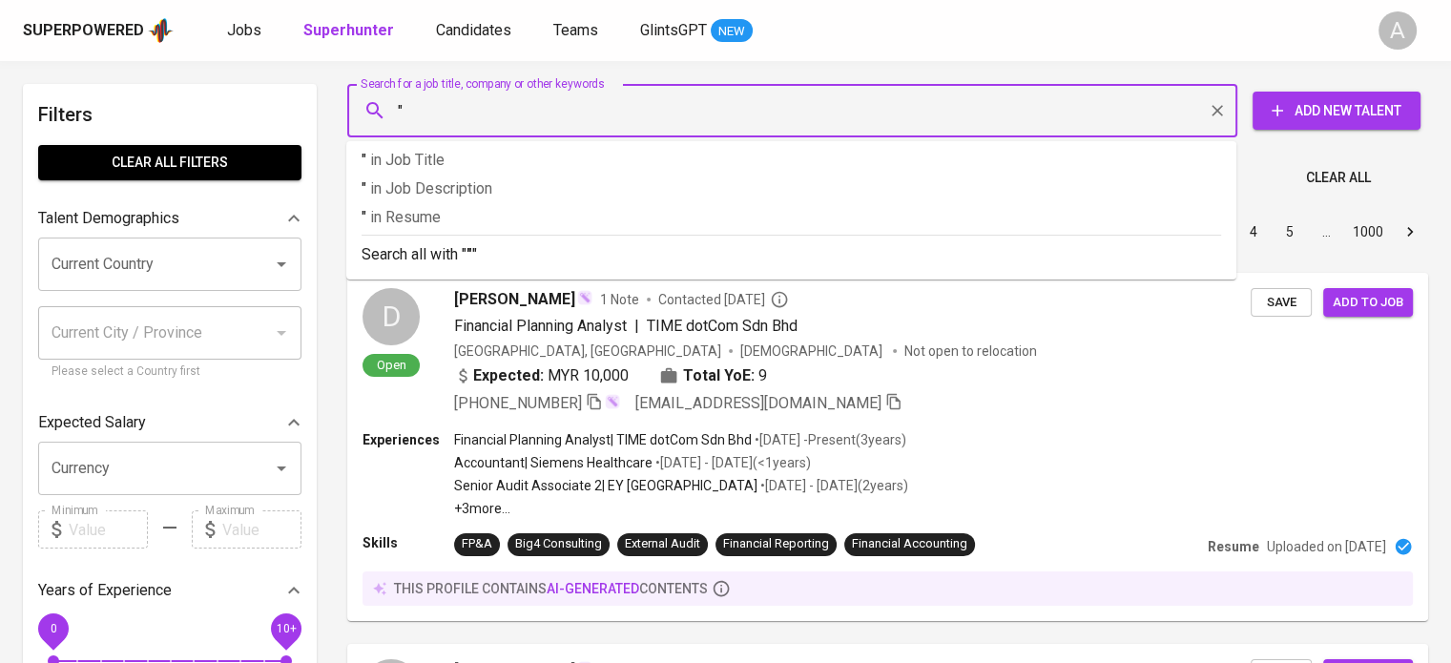
paste input """
paste input "text"
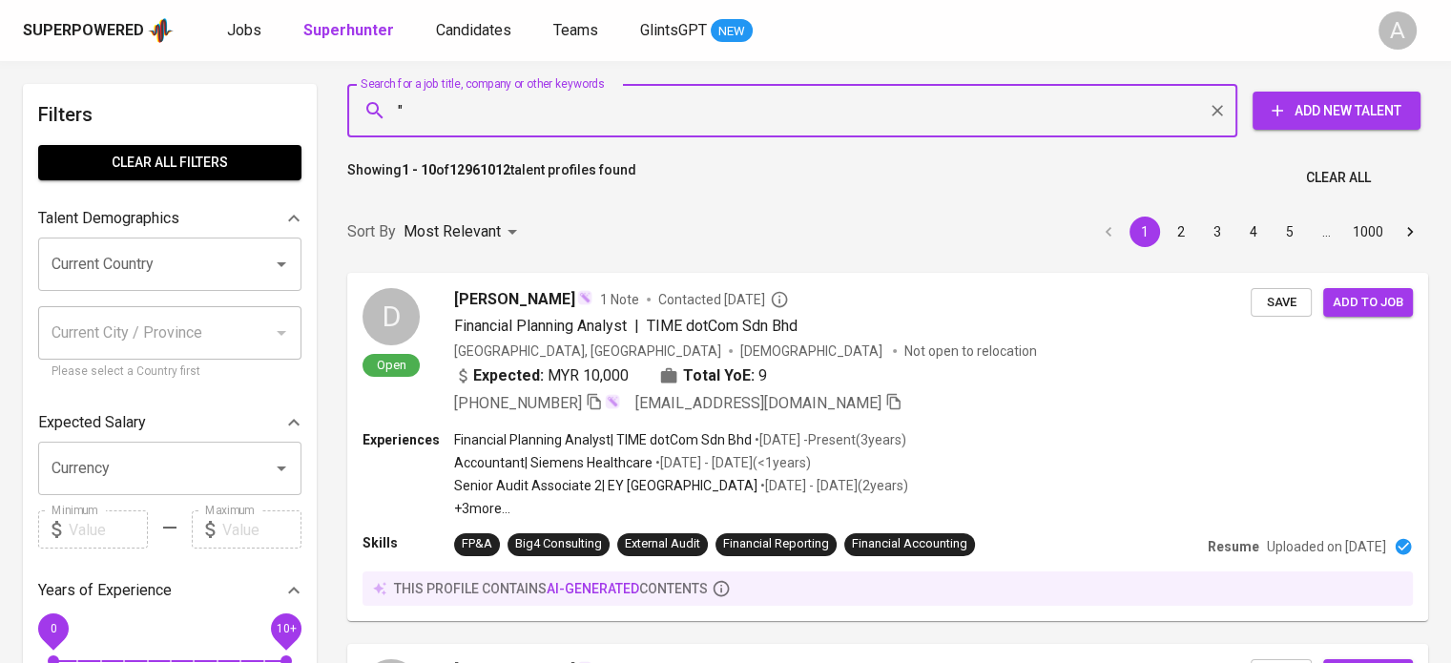
paste input "[PERSON_NAME]"
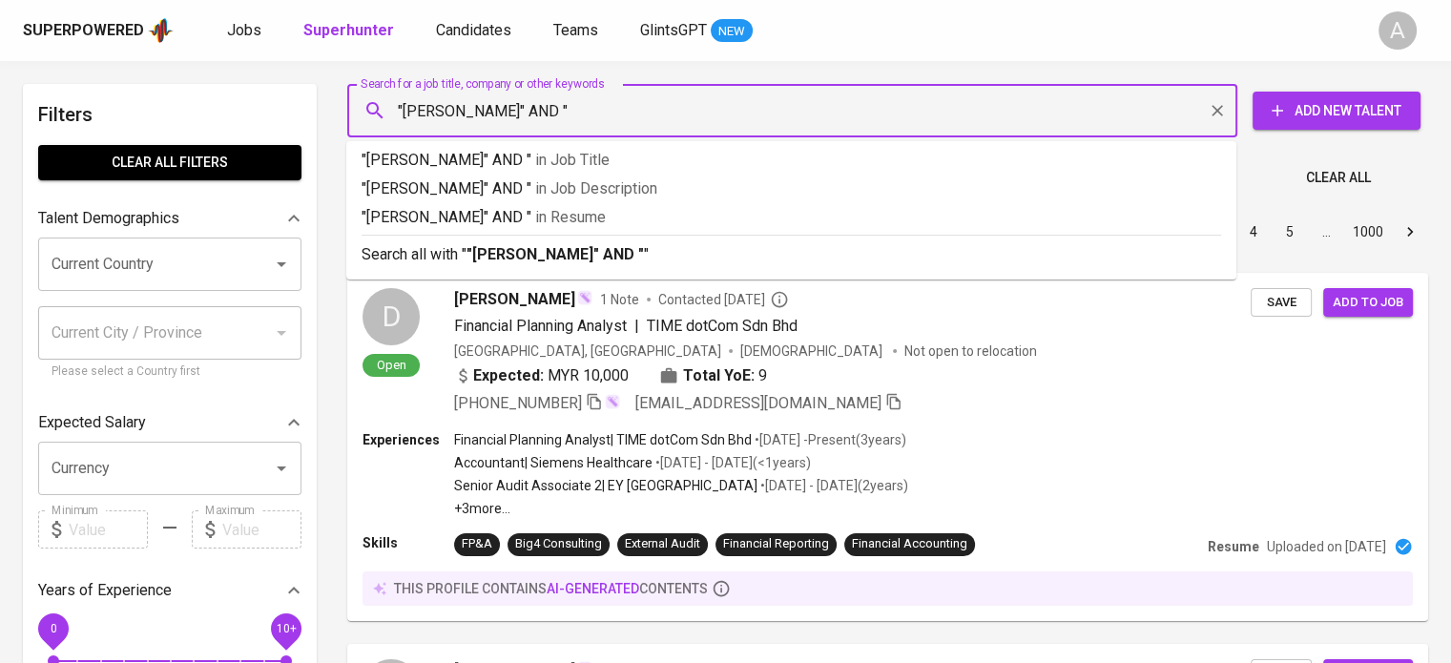
paste input "[EMAIL_ADDRESS][DOMAIN_NAME]"
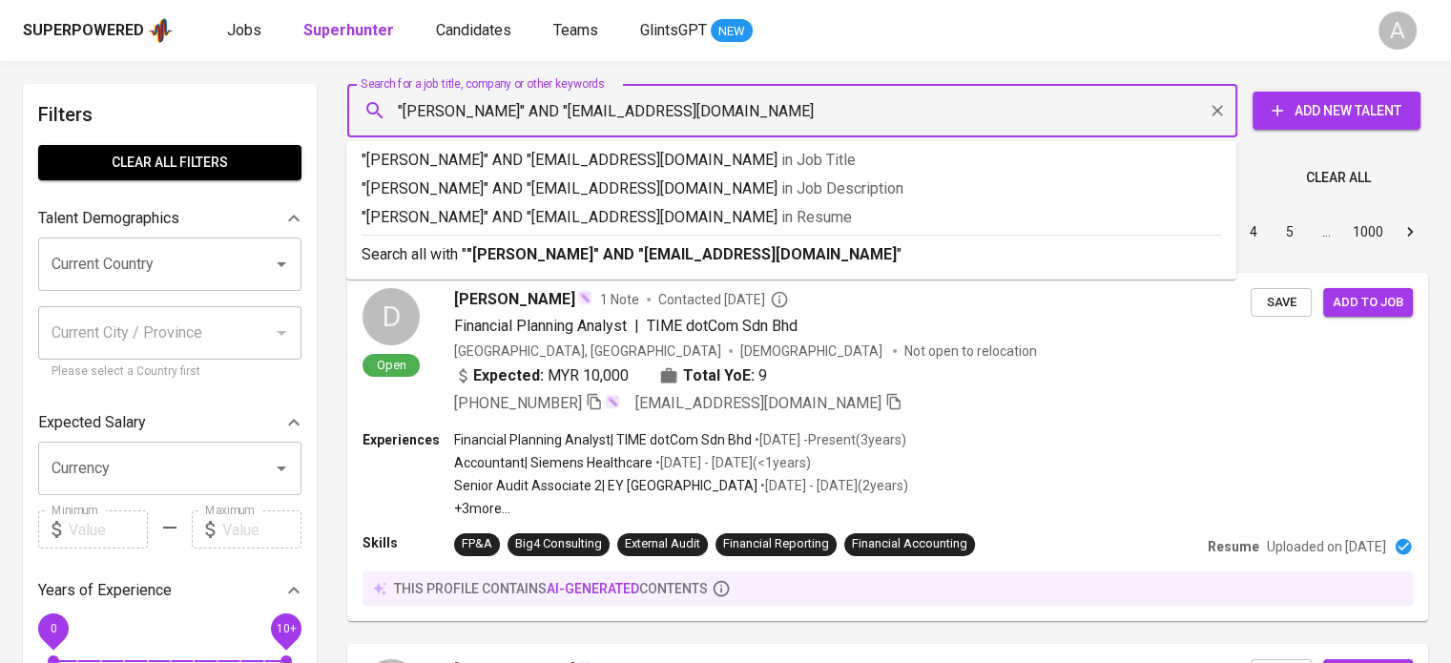
type input ""[PERSON_NAME]" AND "[EMAIL_ADDRESS][DOMAIN_NAME]""
click at [1015, 261] on p "Search all with " "[PERSON_NAME]" AND "[EMAIL_ADDRESS][DOMAIN_NAME]" "" at bounding box center [792, 254] width 860 height 23
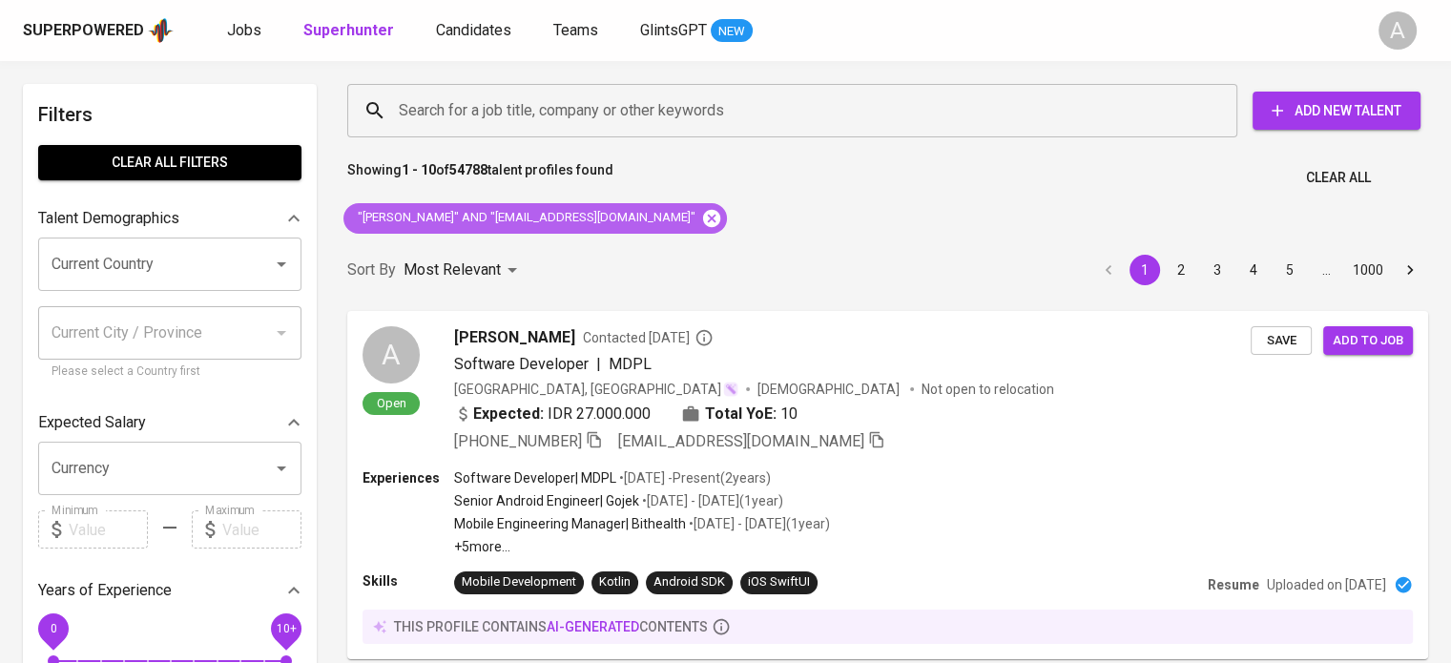
click at [701, 216] on icon at bounding box center [711, 218] width 21 height 21
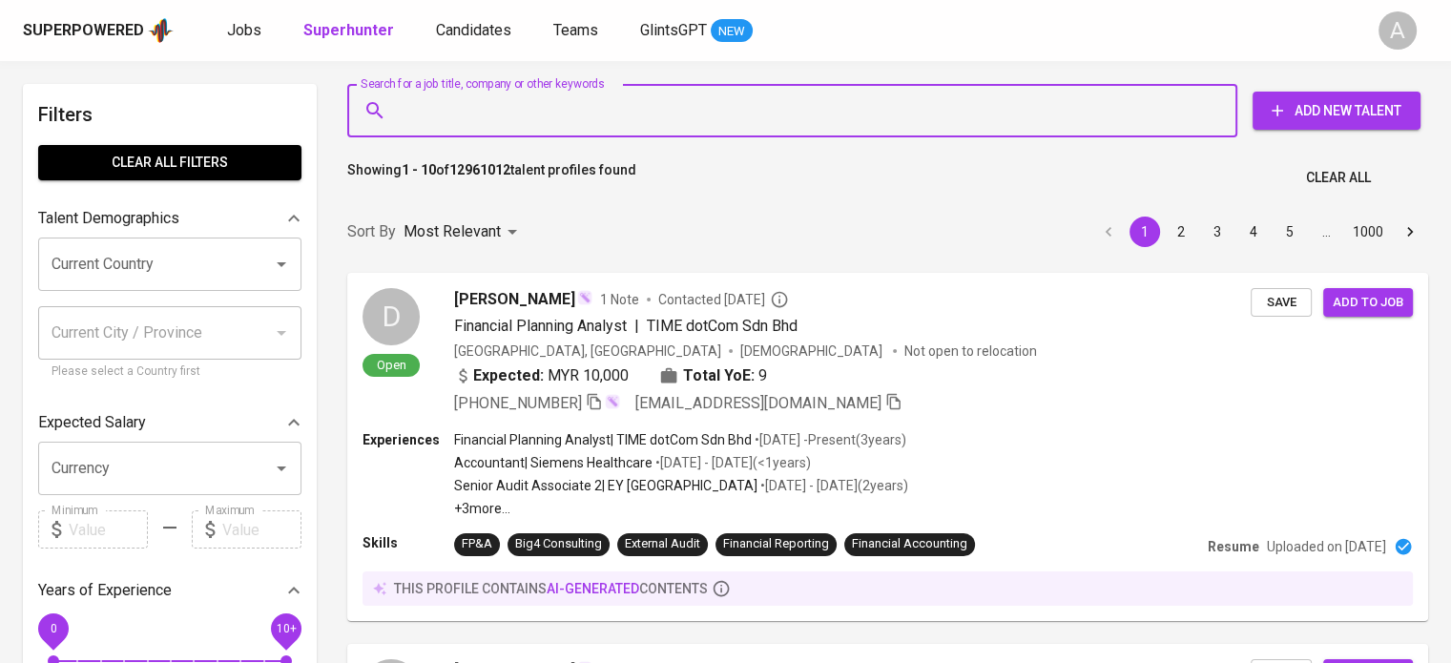
click at [529, 114] on input "Search for a job title, company or other keywords" at bounding box center [797, 111] width 806 height 36
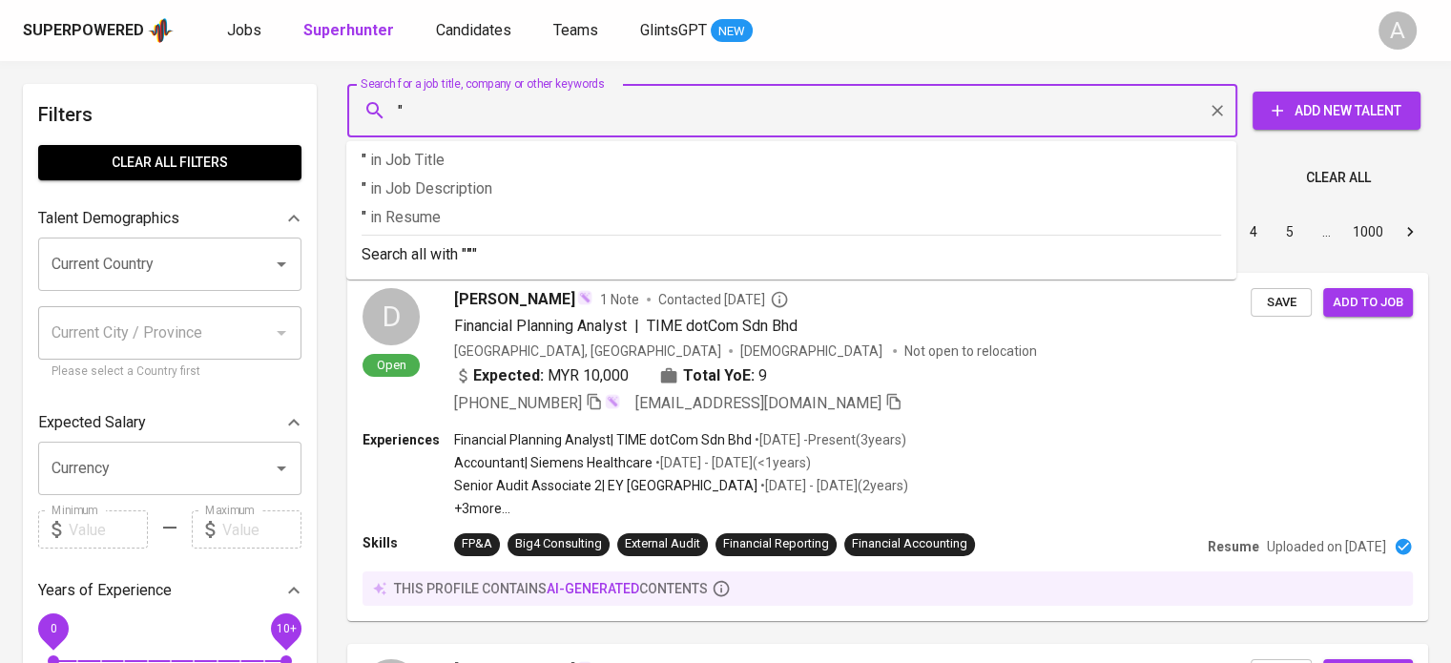
paste input "Cut Normalina"
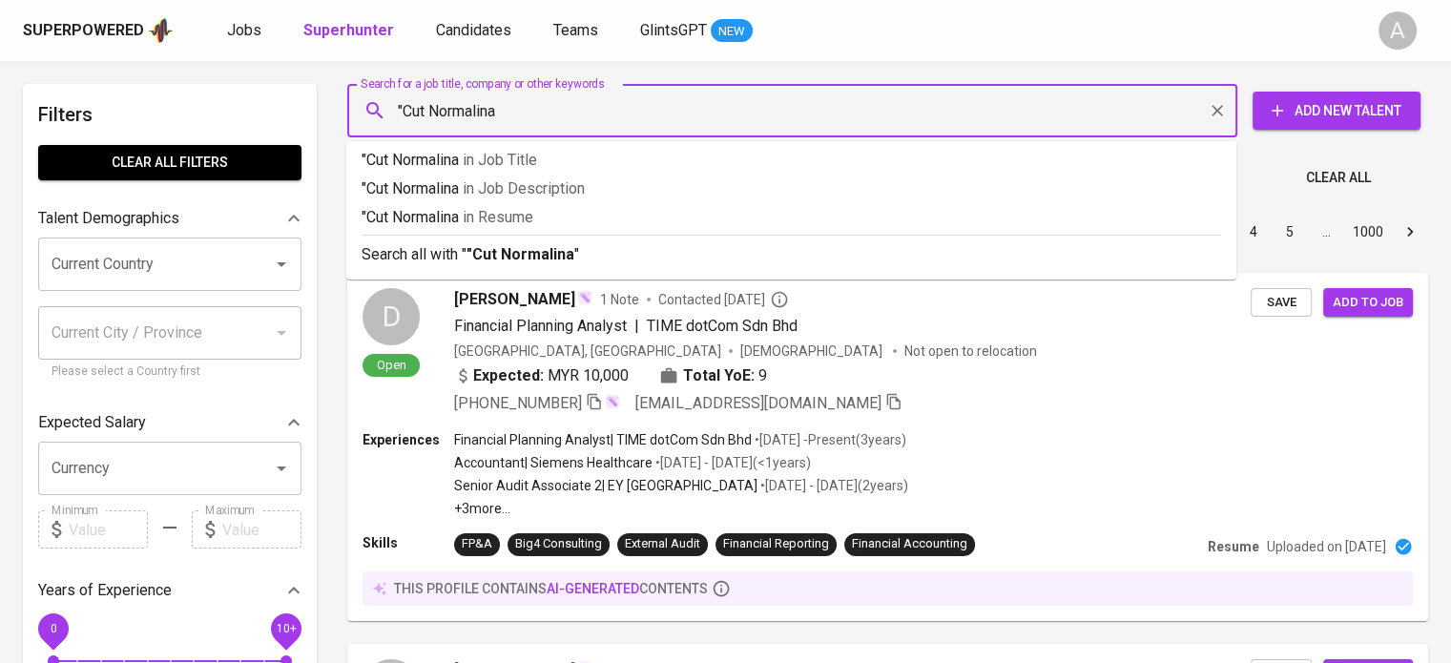
type input ""Cut Normalina""
click at [542, 245] on b ""Cut Normalina"" at bounding box center [524, 254] width 114 height 18
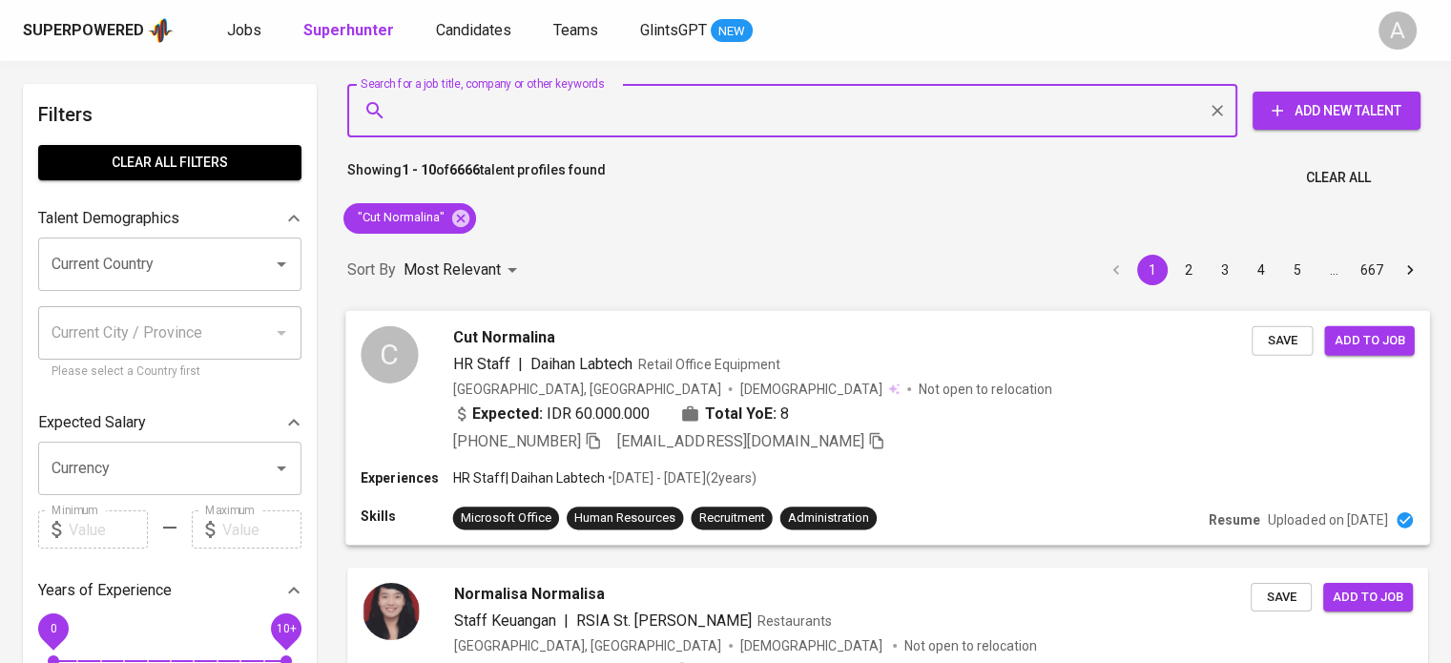
click at [599, 436] on div "[PHONE_NUMBER] [EMAIL_ADDRESS][DOMAIN_NAME]" at bounding box center [669, 441] width 432 height 23
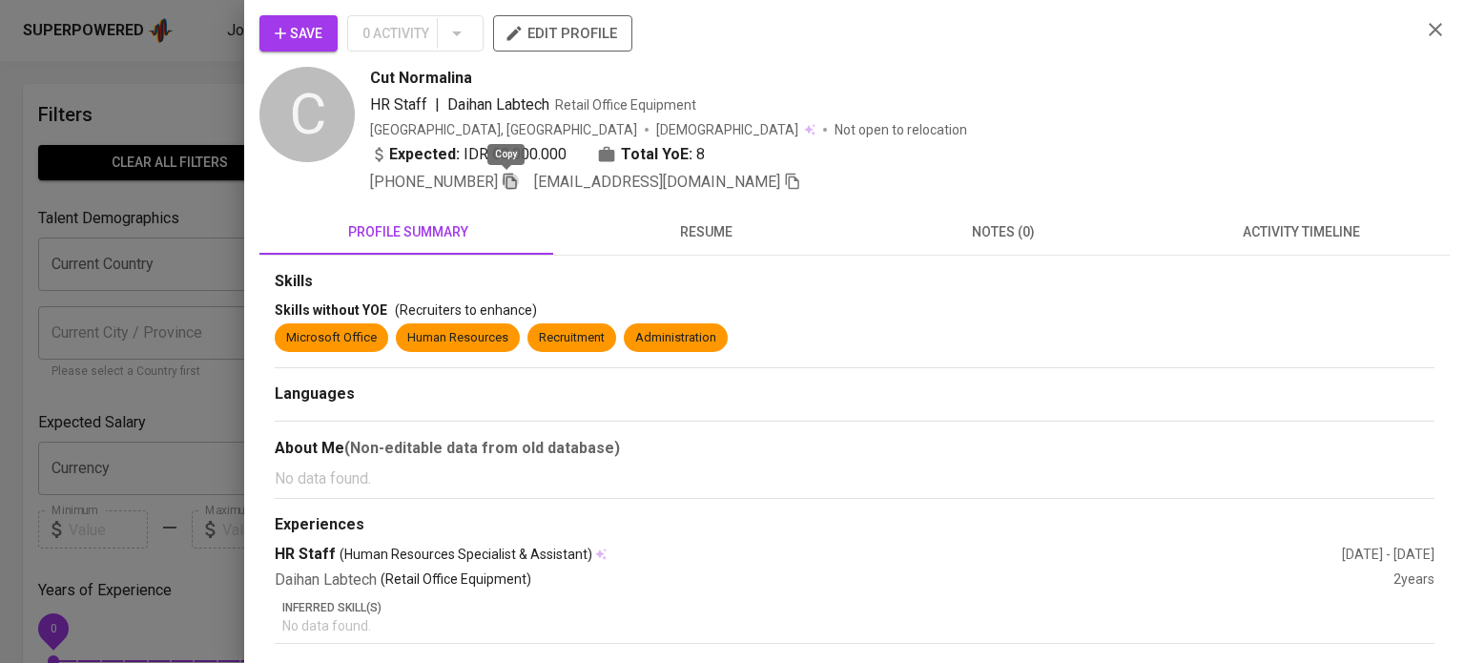
click at [504, 184] on icon "button" at bounding box center [510, 182] width 13 height 16
